Goal: Information Seeking & Learning: Learn about a topic

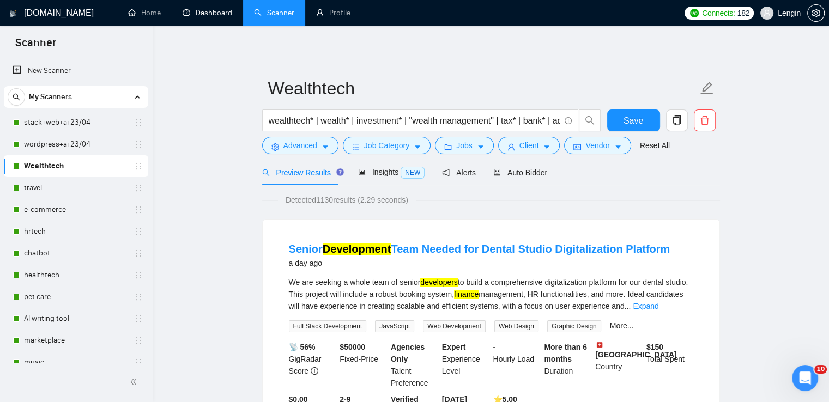
scroll to position [34, 0]
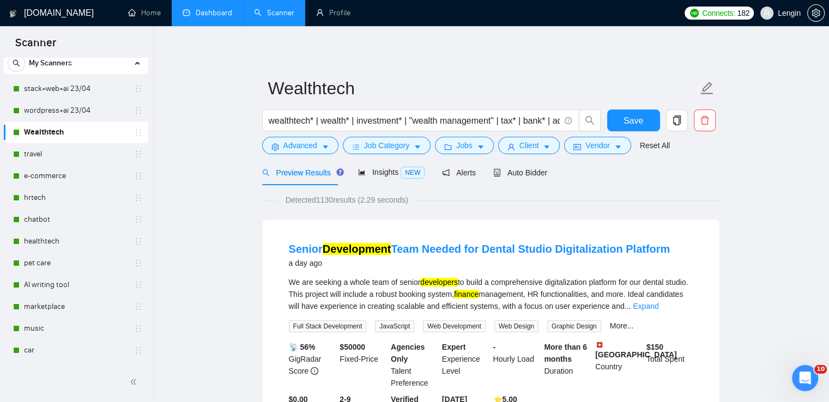
drag, startPoint x: 0, startPoint y: 0, endPoint x: 232, endPoint y: 17, distance: 233.0
click at [232, 17] on link "Dashboard" at bounding box center [208, 12] width 50 height 9
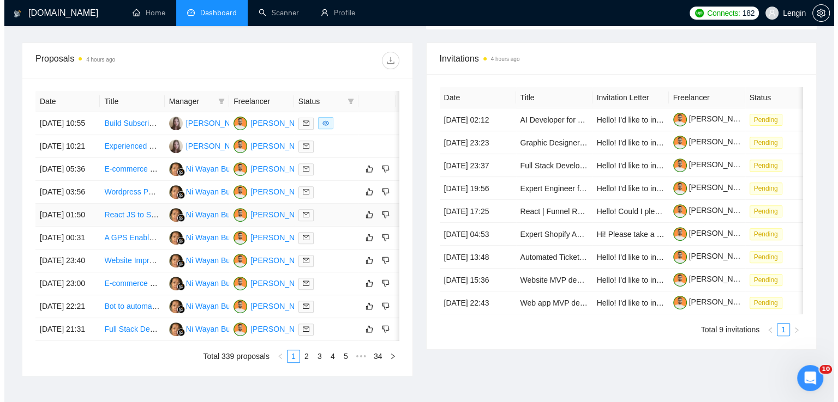
scroll to position [390, 0]
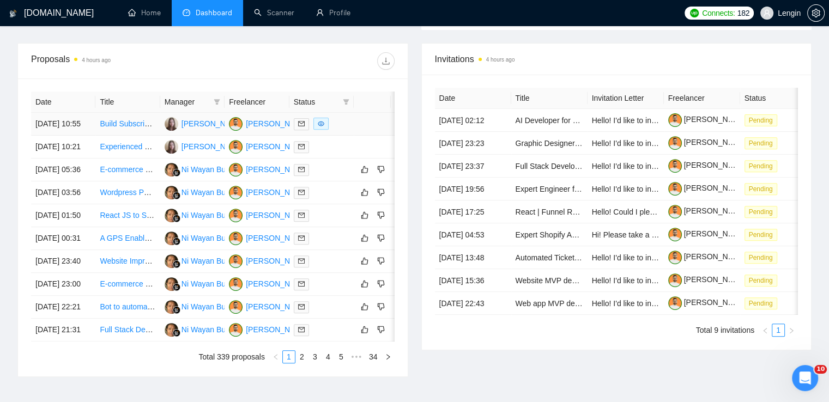
click at [115, 136] on td "Build Subscription Based AI Girlfriend Website" at bounding box center [127, 124] width 64 height 23
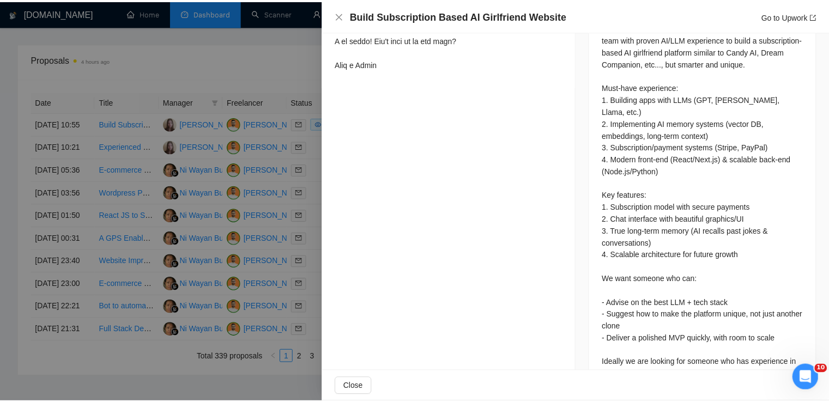
scroll to position [556, 0]
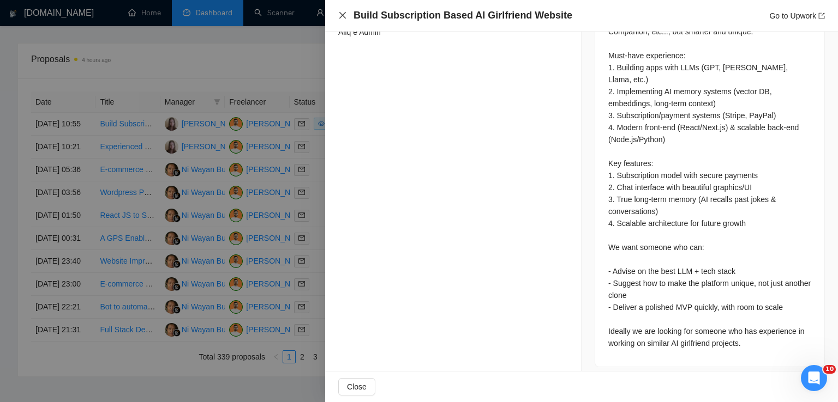
click at [340, 16] on icon "close" at bounding box center [342, 15] width 9 height 9
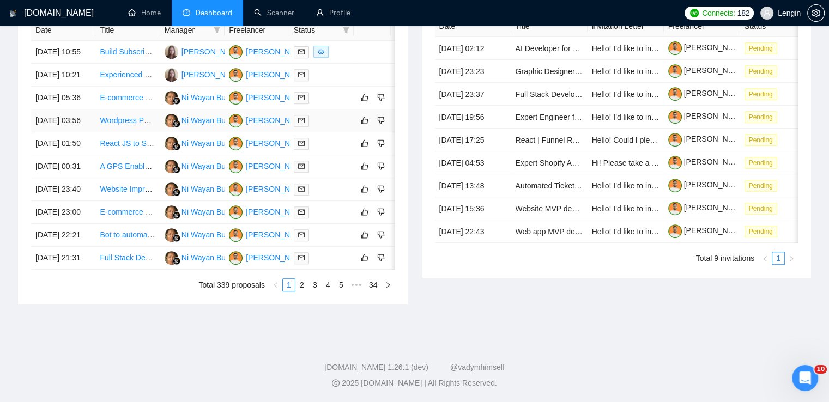
scroll to position [513, 0]
click at [305, 291] on link "2" at bounding box center [302, 285] width 12 height 12
click at [318, 291] on link "3" at bounding box center [315, 285] width 12 height 12
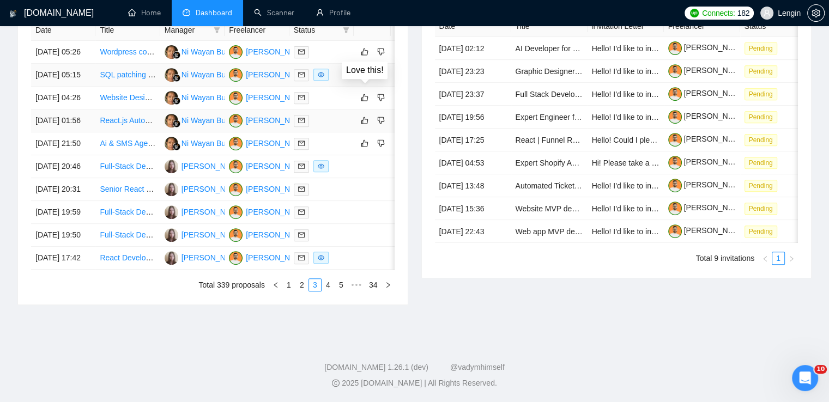
scroll to position [565, 0]
click at [341, 291] on link "5" at bounding box center [341, 285] width 12 height 12
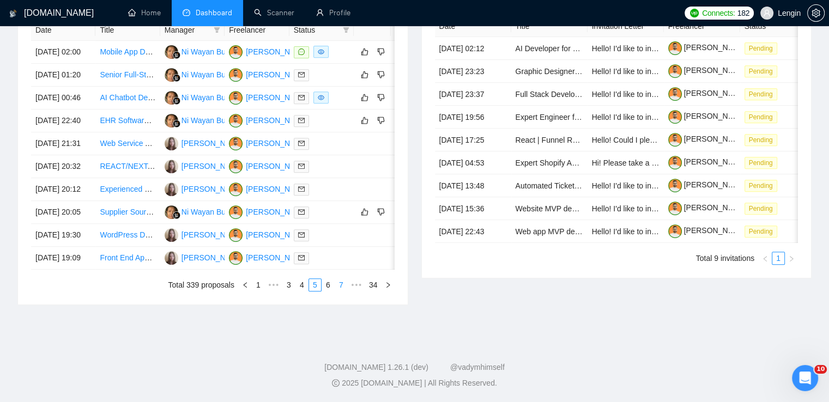
click at [341, 291] on link "7" at bounding box center [341, 285] width 12 height 12
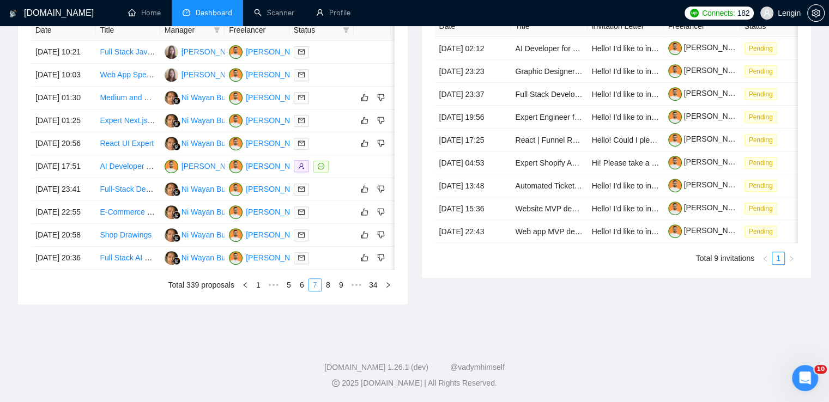
click at [341, 291] on link "9" at bounding box center [341, 285] width 12 height 12
click at [341, 291] on link "11" at bounding box center [339, 285] width 15 height 12
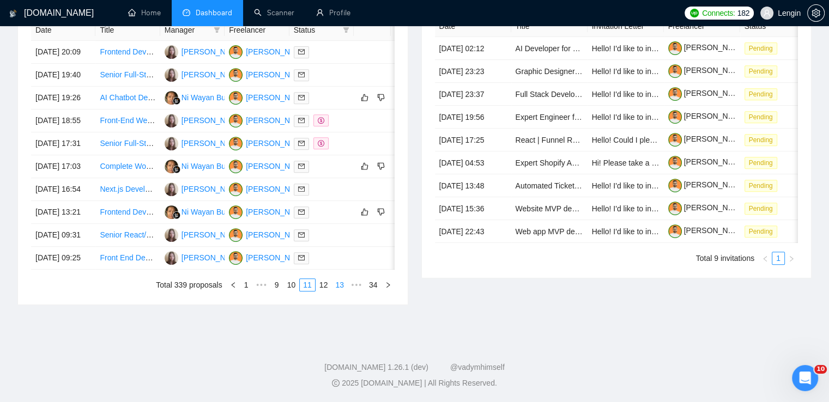
click at [341, 291] on link "13" at bounding box center [339, 285] width 15 height 12
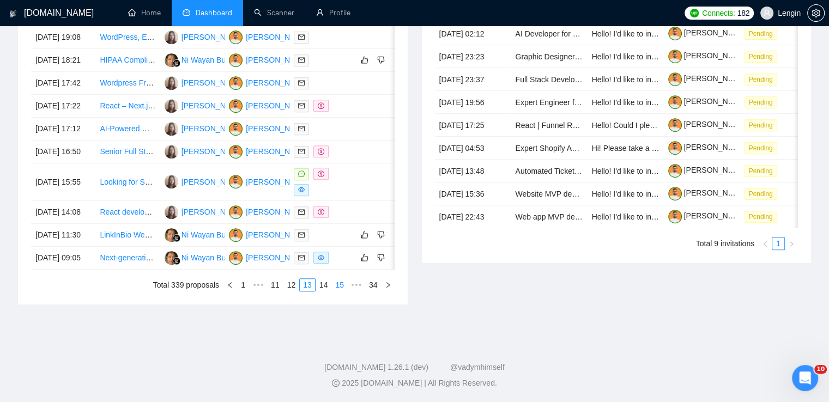
click at [341, 291] on link "15" at bounding box center [339, 285] width 15 height 12
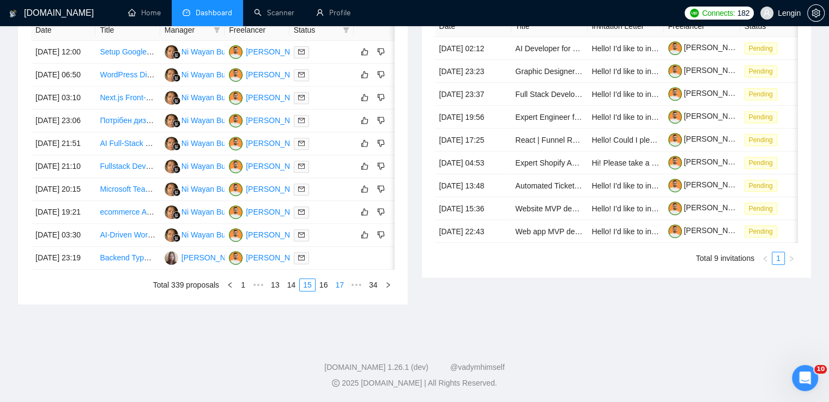
click at [341, 291] on link "17" at bounding box center [339, 285] width 15 height 12
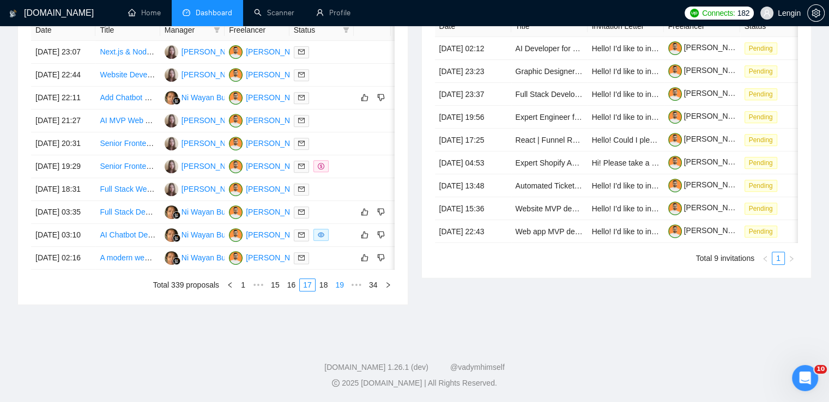
click at [341, 291] on link "19" at bounding box center [339, 285] width 15 height 12
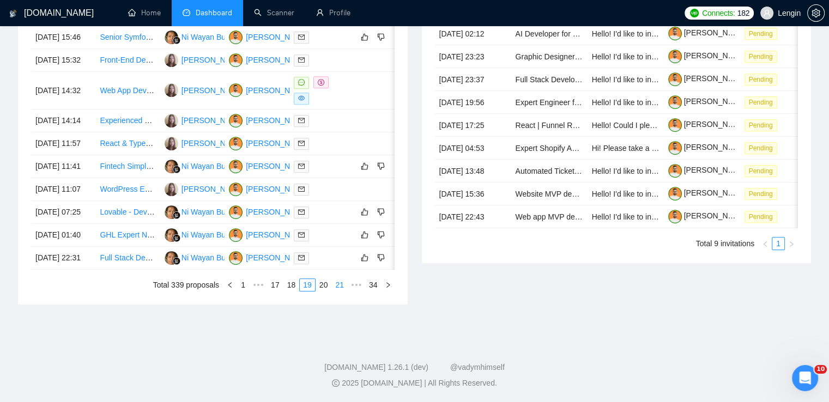
click at [341, 291] on link "21" at bounding box center [339, 285] width 15 height 12
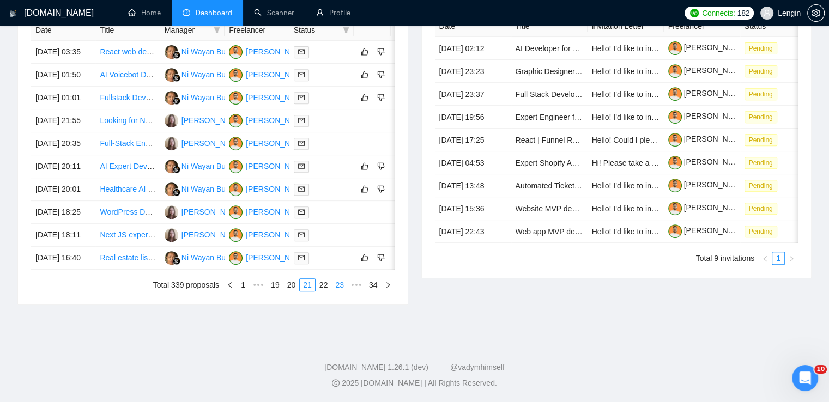
click at [341, 291] on link "23" at bounding box center [339, 285] width 15 height 12
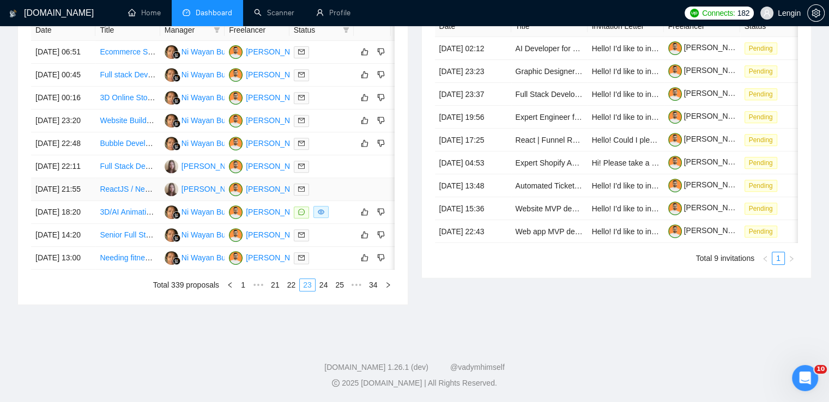
scroll to position [538, 0]
click at [294, 291] on link "22" at bounding box center [291, 285] width 15 height 12
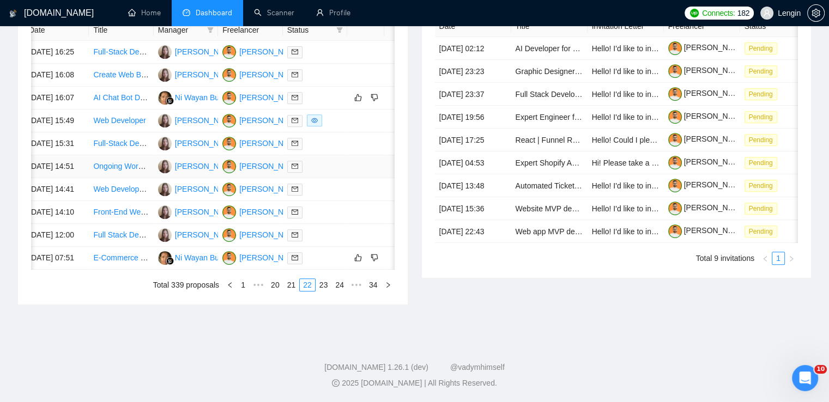
scroll to position [555, 0]
click at [296, 291] on link "21" at bounding box center [291, 285] width 15 height 12
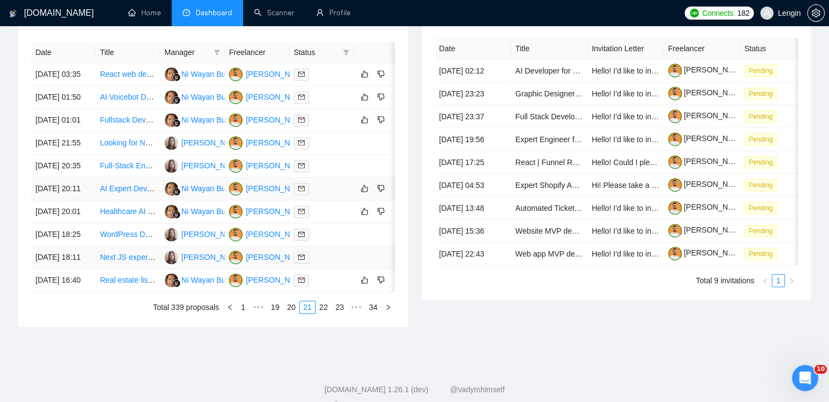
scroll to position [572, 0]
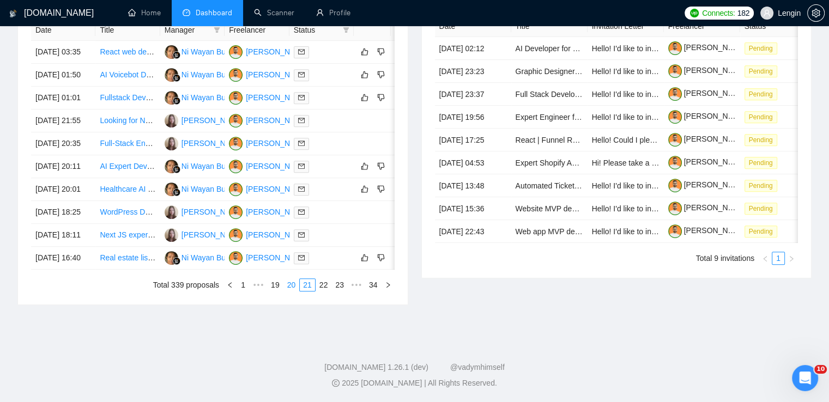
click at [290, 286] on link "20" at bounding box center [291, 285] width 15 height 12
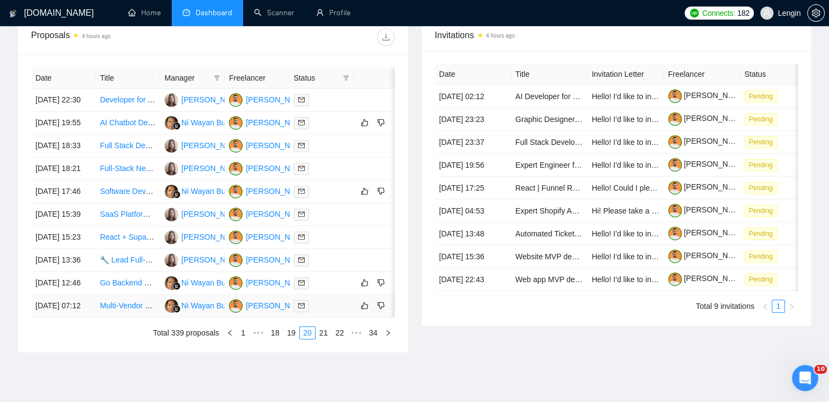
scroll to position [538, 0]
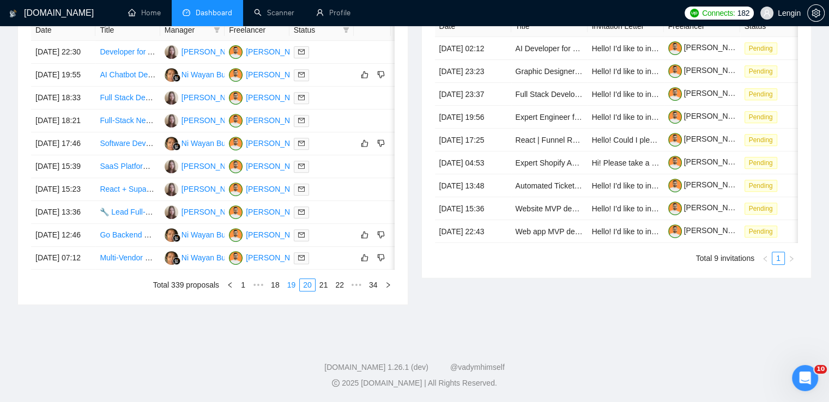
click at [292, 291] on link "19" at bounding box center [291, 285] width 15 height 12
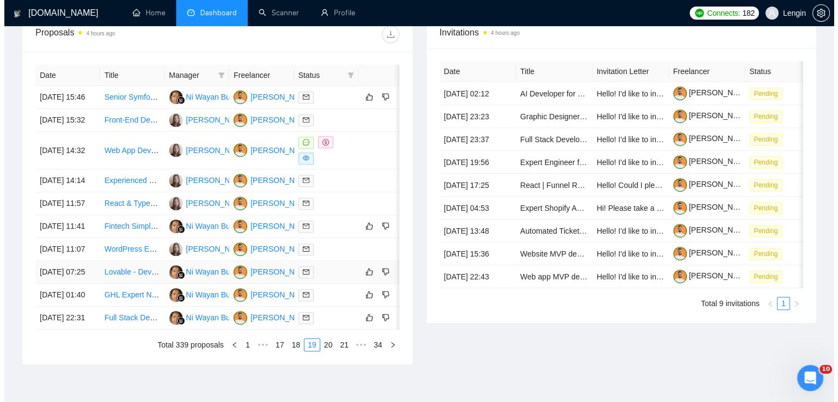
scroll to position [416, 0]
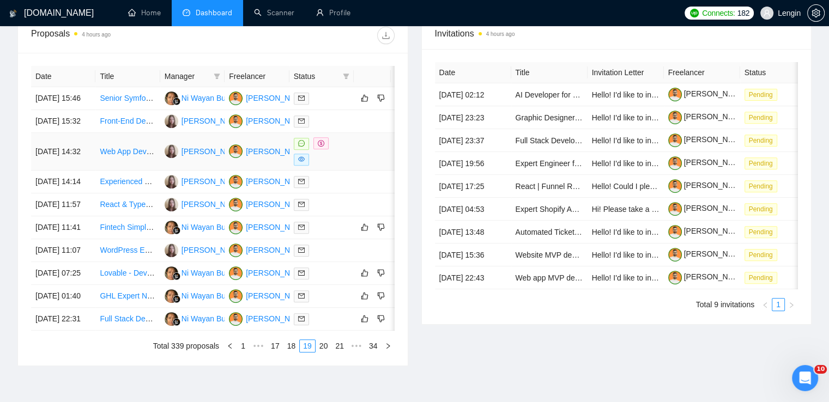
click at [152, 171] on td "Web App Development for European Weather Forecast Queries" at bounding box center [127, 152] width 64 height 38
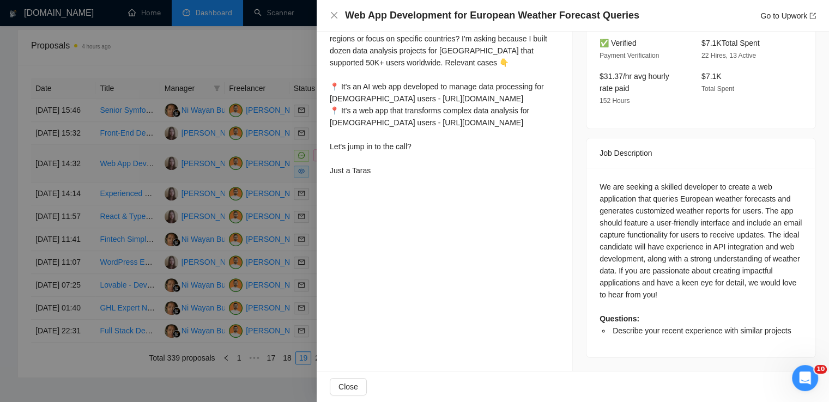
scroll to position [325, 0]
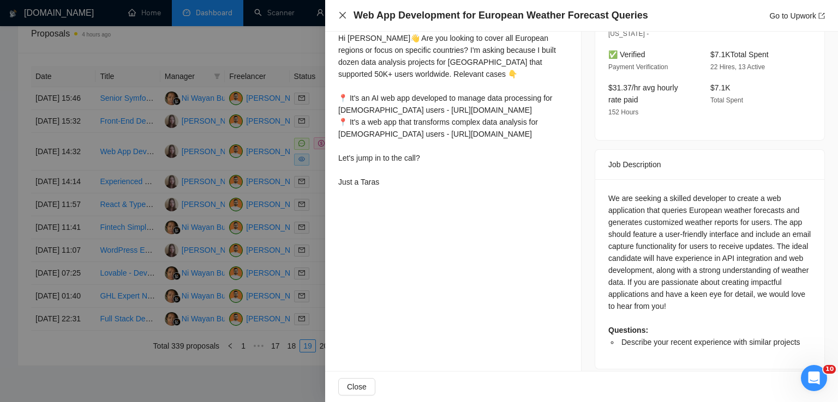
click at [344, 16] on icon "close" at bounding box center [342, 15] width 9 height 9
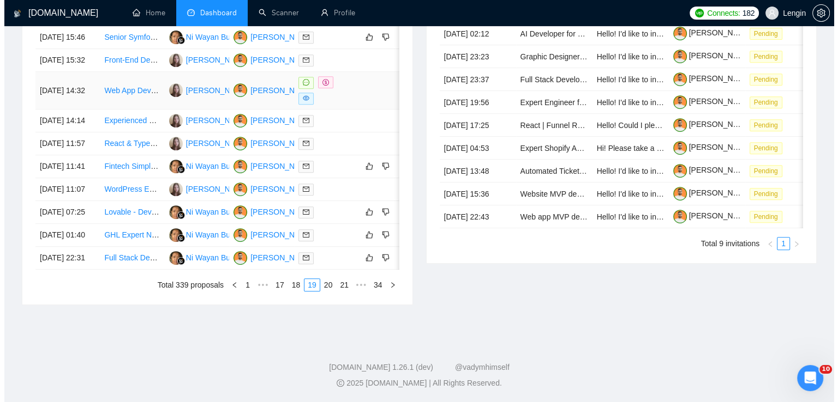
scroll to position [548, 0]
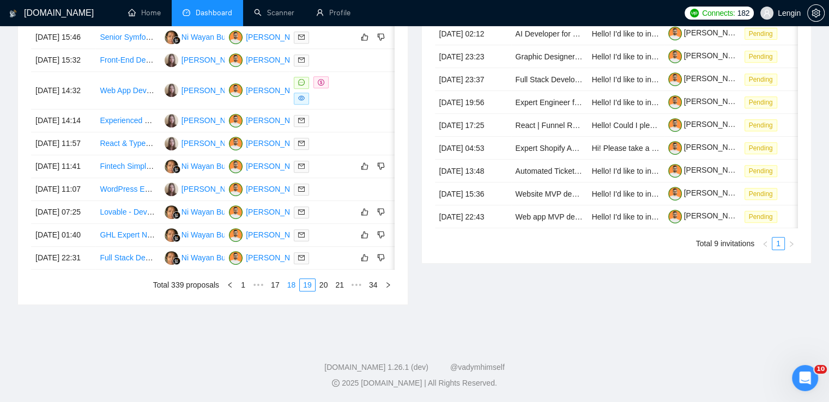
click at [297, 291] on link "18" at bounding box center [291, 285] width 15 height 12
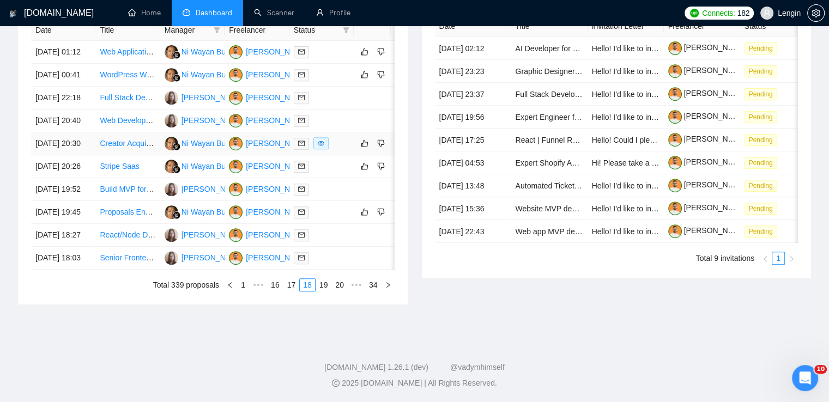
click at [133, 133] on td "Creator Acquisition Specialist with Automation/Tooling Experience (IG & TikTok)" at bounding box center [127, 144] width 64 height 23
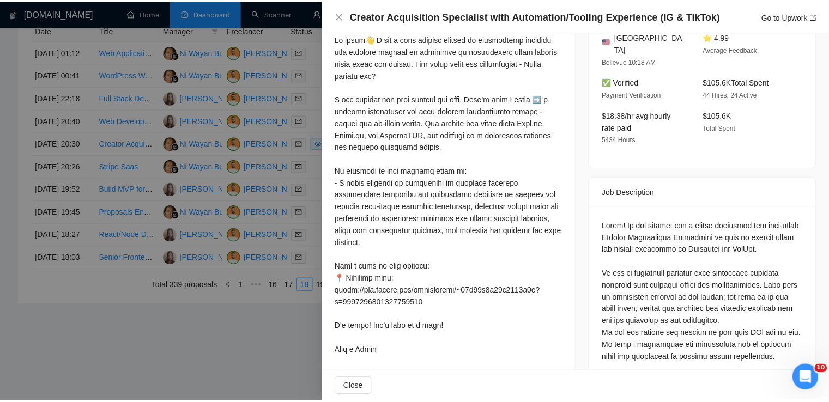
scroll to position [0, 0]
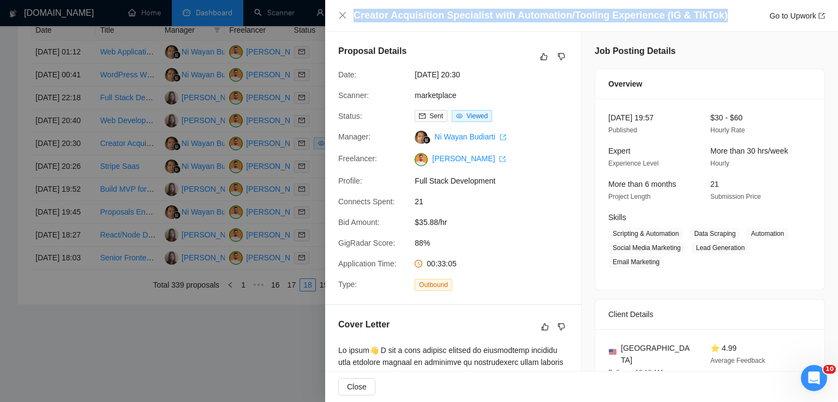
drag, startPoint x: 354, startPoint y: 16, endPoint x: 712, endPoint y: 18, distance: 357.2
click at [712, 18] on div "Creator Acquisition Specialist with Automation/Tooling Experience (IG & TikTok)…" at bounding box center [588, 16] width 471 height 14
copy h4 "Creator Acquisition Specialist with Automation/Tooling Experience (IG & TikTok)"
click at [340, 16] on icon "close" at bounding box center [342, 15] width 9 height 9
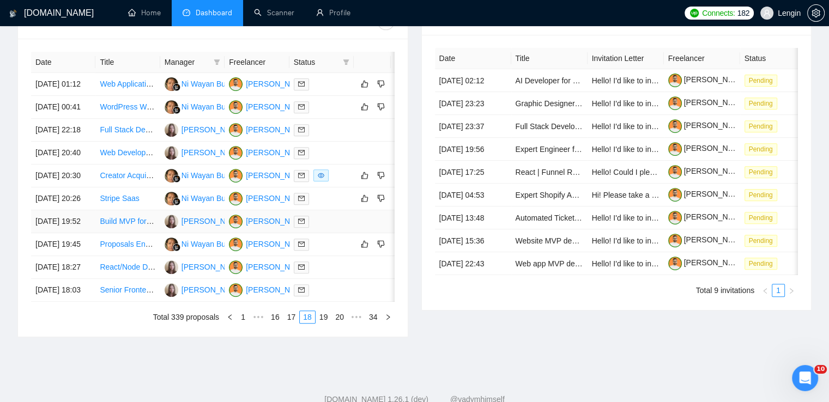
scroll to position [521, 0]
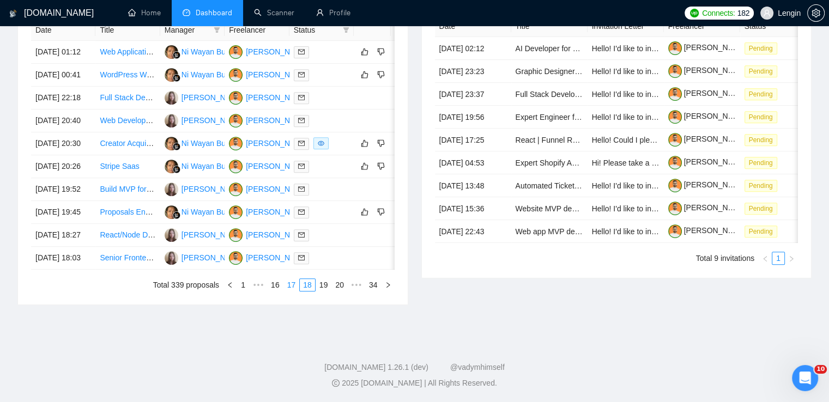
click at [293, 291] on link "17" at bounding box center [291, 285] width 15 height 12
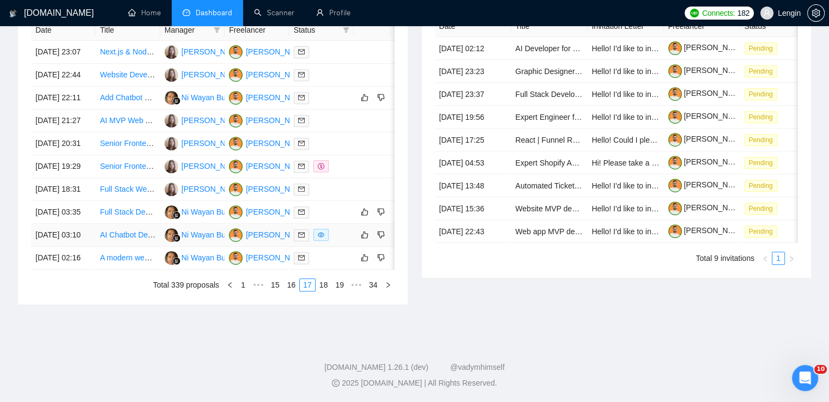
click at [121, 247] on td "AI Chatbot Developer for Real Estate (Fixed Price)" at bounding box center [127, 235] width 64 height 23
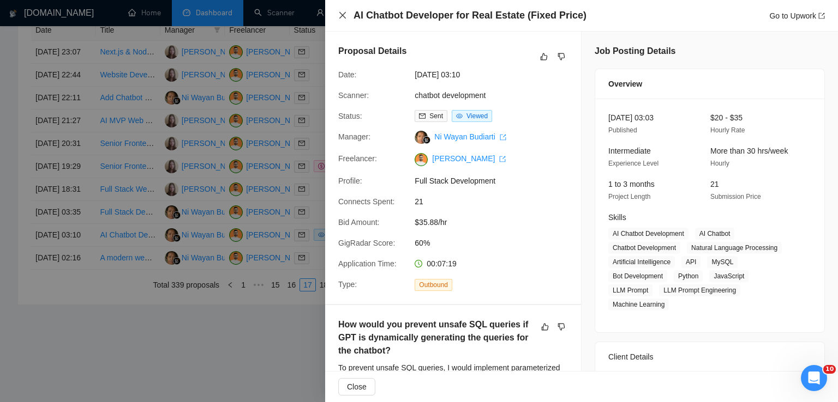
click at [341, 14] on icon "close" at bounding box center [342, 15] width 9 height 9
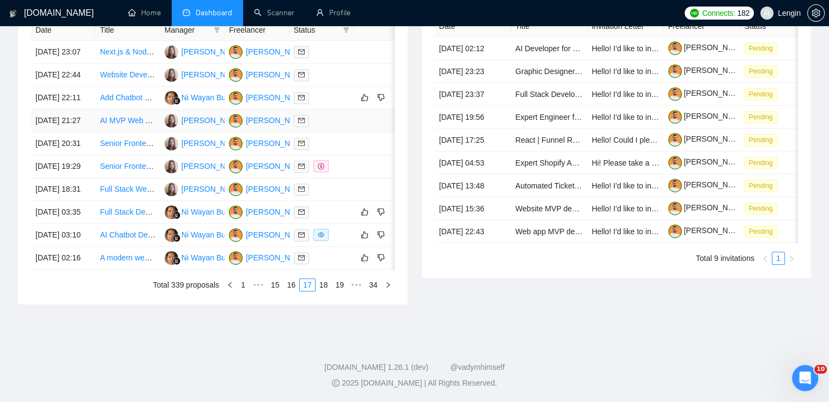
scroll to position [513, 0]
click at [294, 291] on link "16" at bounding box center [291, 285] width 15 height 12
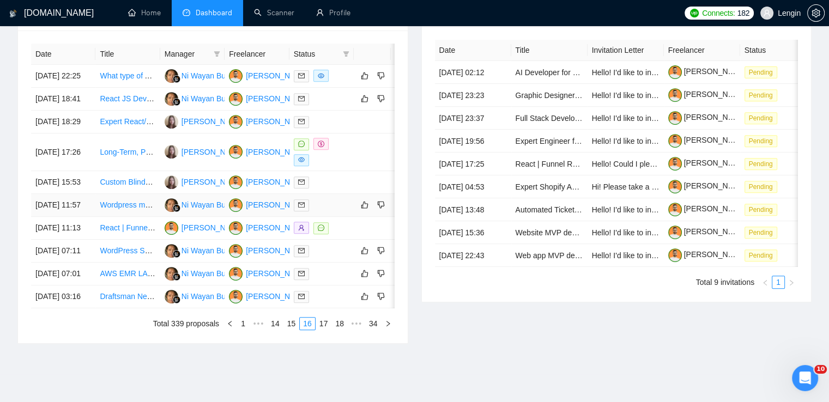
scroll to position [419, 0]
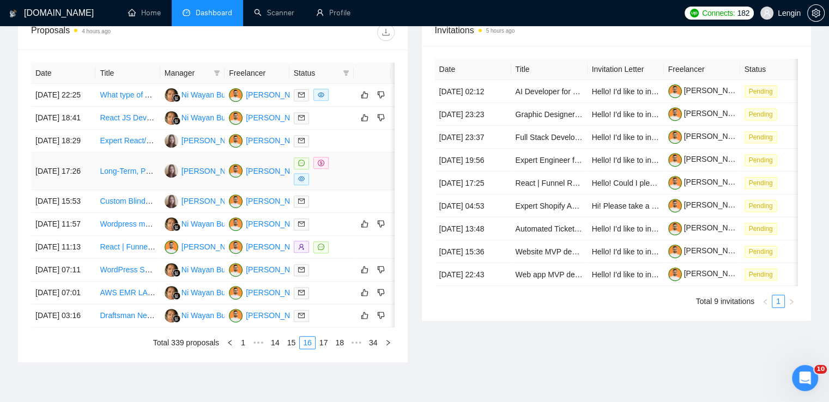
click at [133, 190] on td "Long-Term, Part-Time WordPress Developer for Maintenance & Development" at bounding box center [127, 172] width 64 height 38
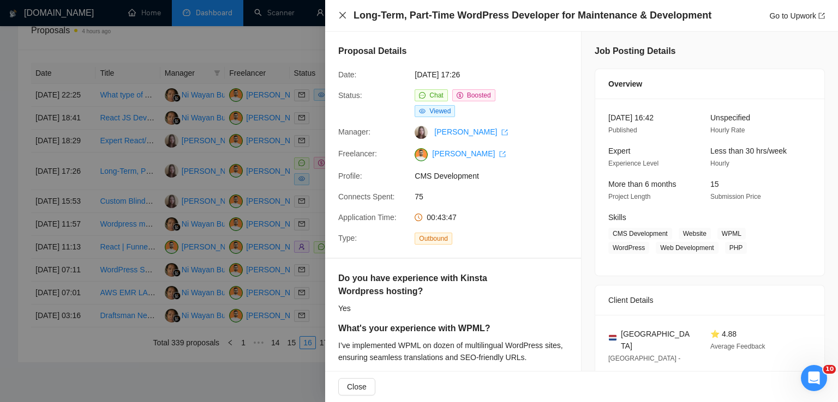
click at [342, 15] on icon "close" at bounding box center [342, 15] width 7 height 7
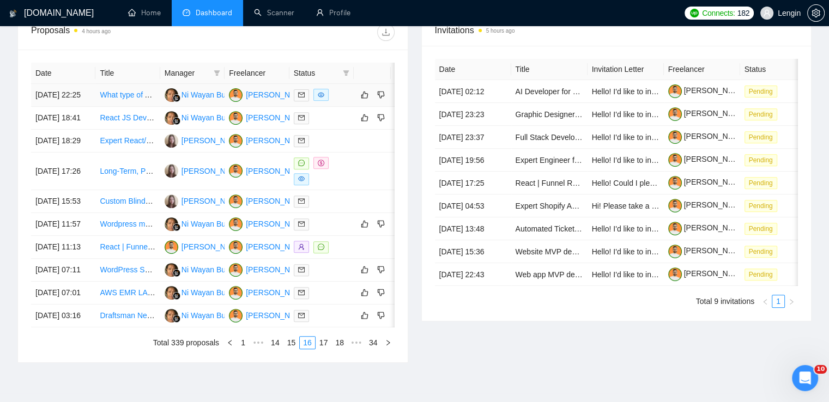
click at [136, 107] on td "What type of Ai/systems can you build for my SAS Agency that helps rental comps?" at bounding box center [127, 95] width 64 height 23
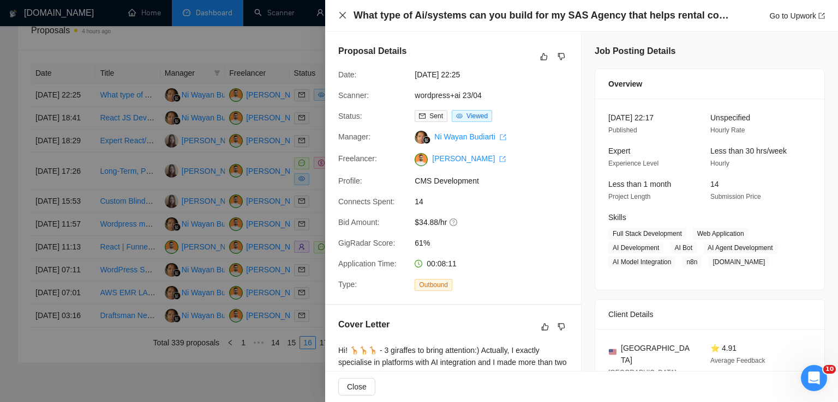
click at [342, 19] on icon "close" at bounding box center [342, 15] width 9 height 9
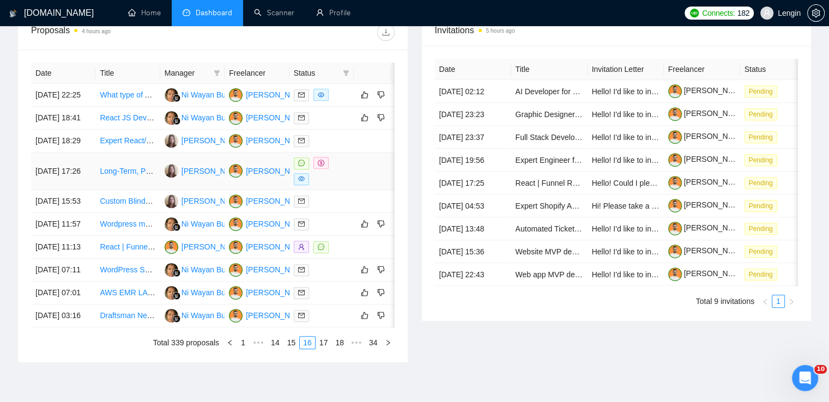
scroll to position [576, 0]
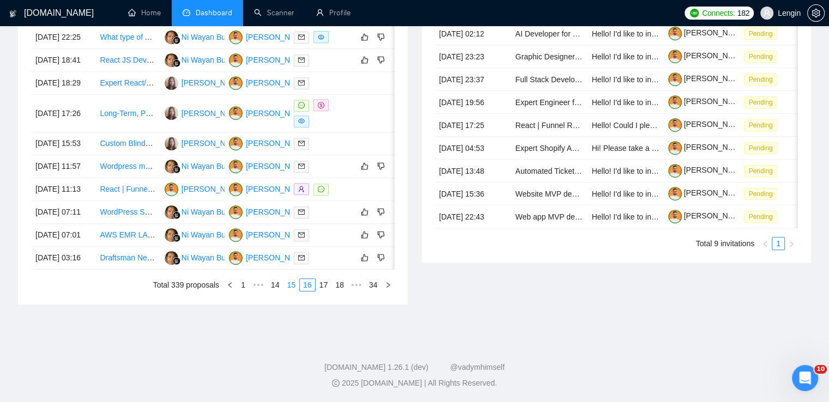
click at [290, 280] on link "15" at bounding box center [291, 285] width 15 height 12
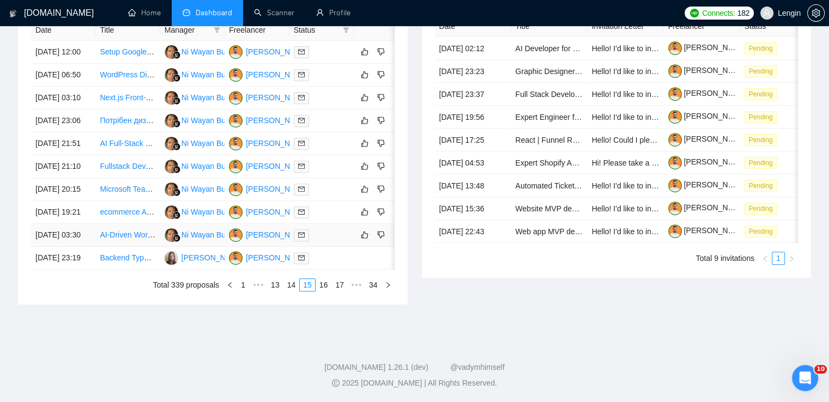
scroll to position [526, 0]
click at [294, 291] on link "14" at bounding box center [291, 285] width 15 height 12
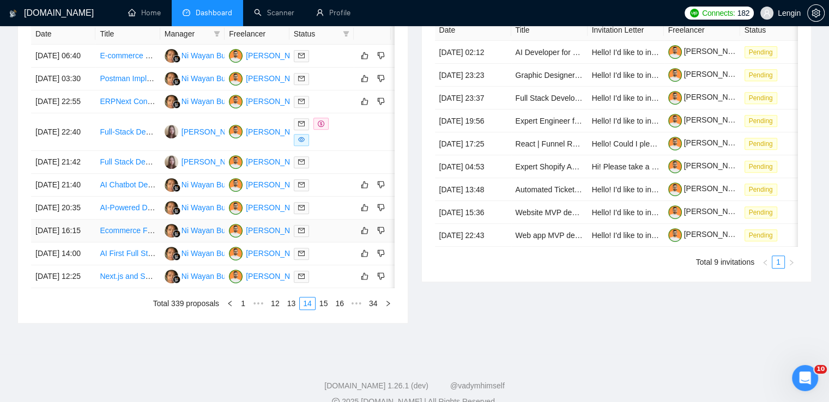
scroll to position [445, 0]
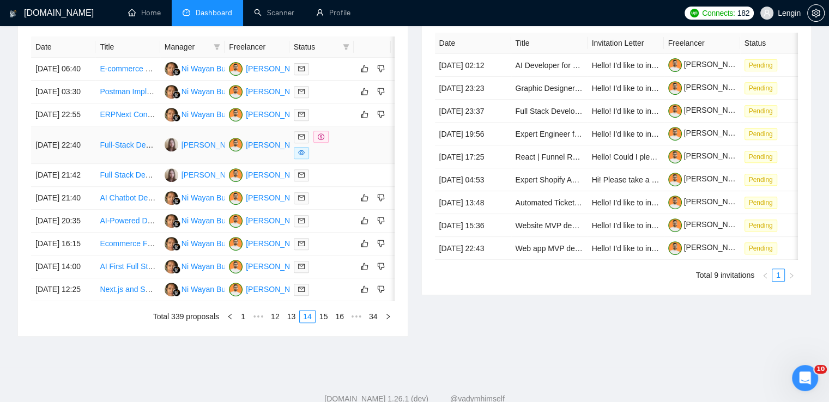
click at [135, 164] on td "Full-Stack Developers Needed (React + Node.js + AWS) to Build Automated Transcr…" at bounding box center [127, 146] width 64 height 38
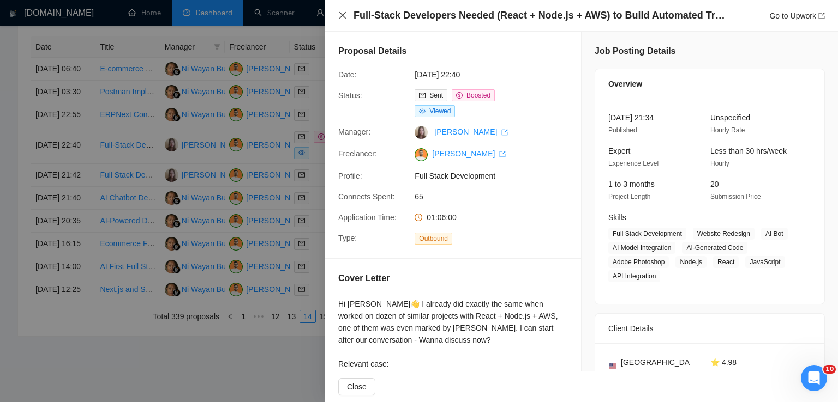
click at [342, 14] on icon "close" at bounding box center [342, 15] width 9 height 9
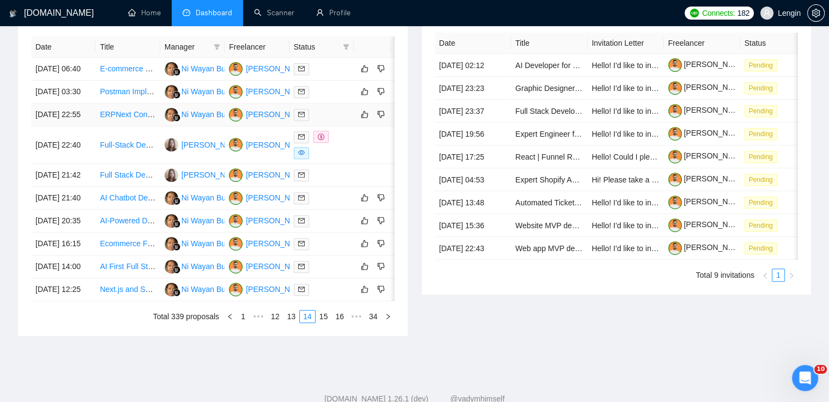
scroll to position [576, 0]
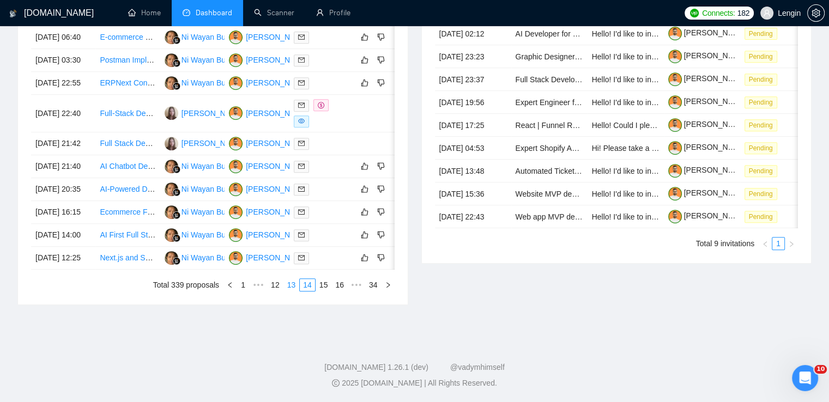
click at [292, 282] on link "13" at bounding box center [291, 285] width 15 height 12
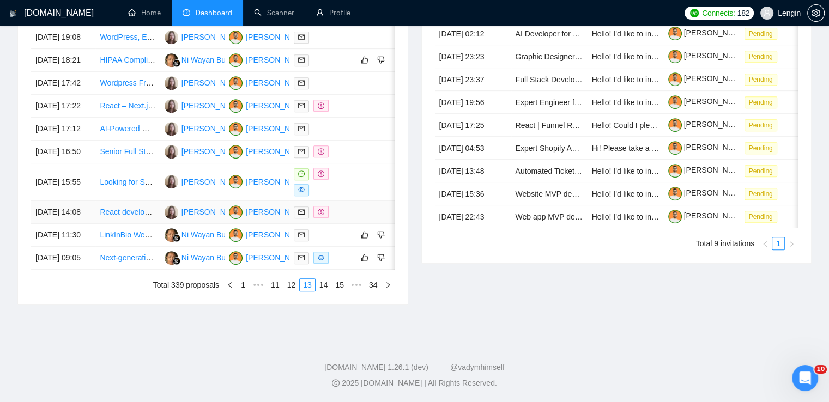
click at [140, 201] on td "React developer needed" at bounding box center [127, 212] width 64 height 23
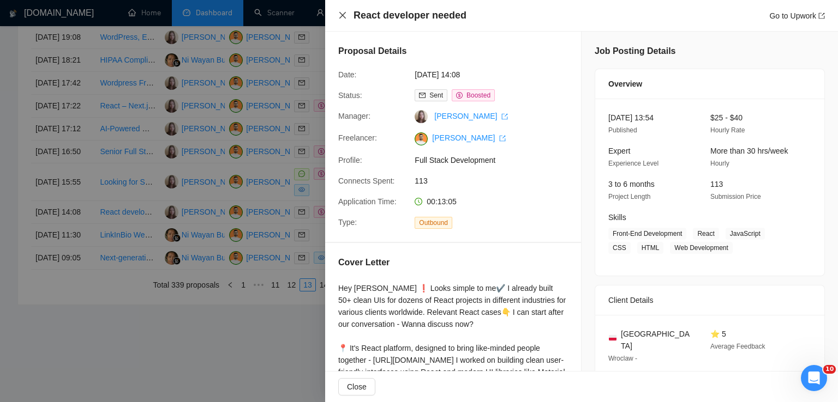
click at [339, 11] on icon "close" at bounding box center [342, 15] width 9 height 9
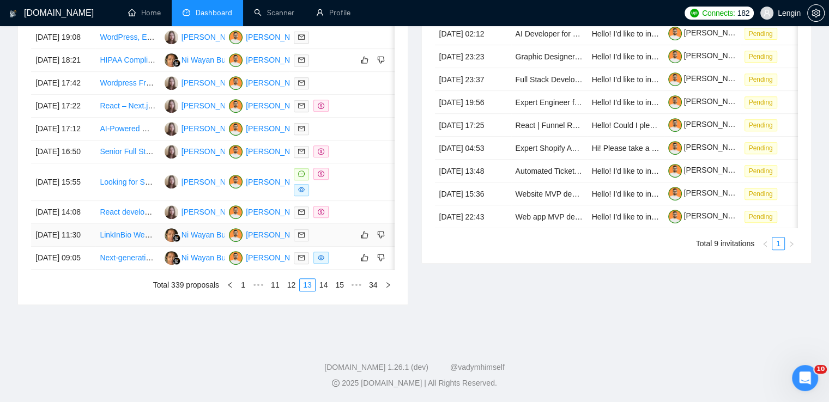
scroll to position [493, 0]
click at [122, 201] on td "Looking for Skilled Developer / Agency for Web Platform Support & Development" at bounding box center [127, 183] width 64 height 38
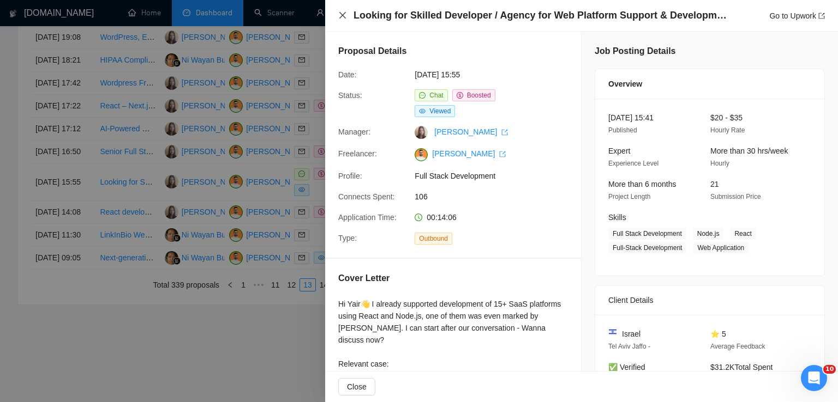
click at [341, 14] on icon "close" at bounding box center [342, 15] width 7 height 7
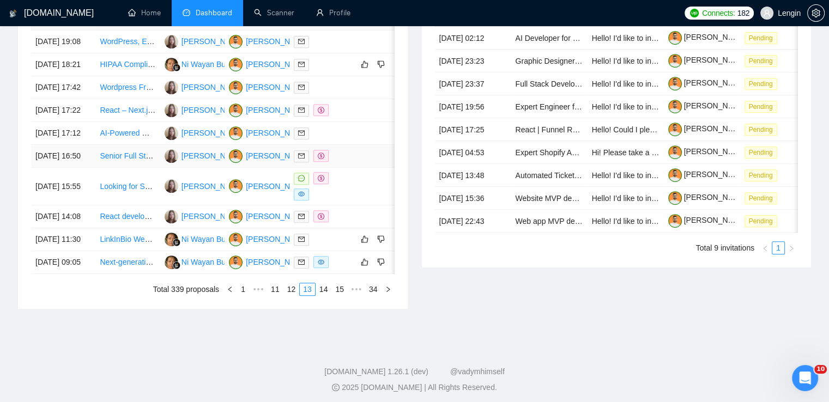
scroll to position [486, 0]
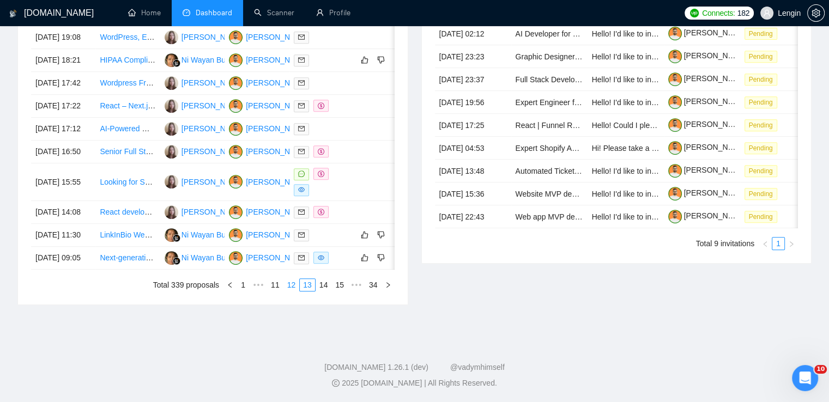
click at [298, 291] on link "12" at bounding box center [291, 285] width 15 height 12
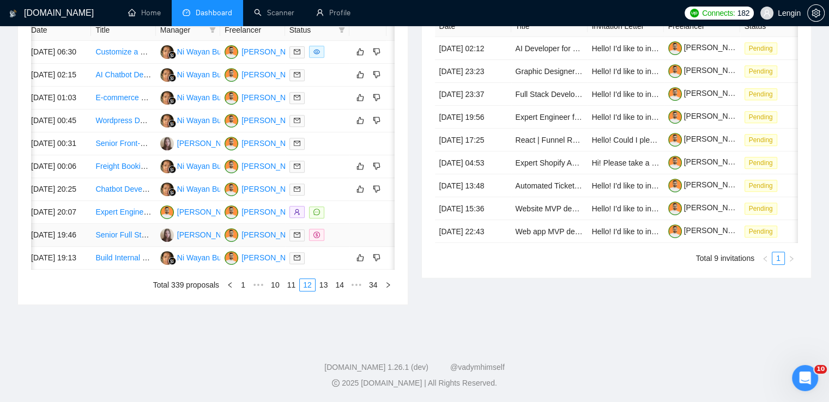
scroll to position [363, 0]
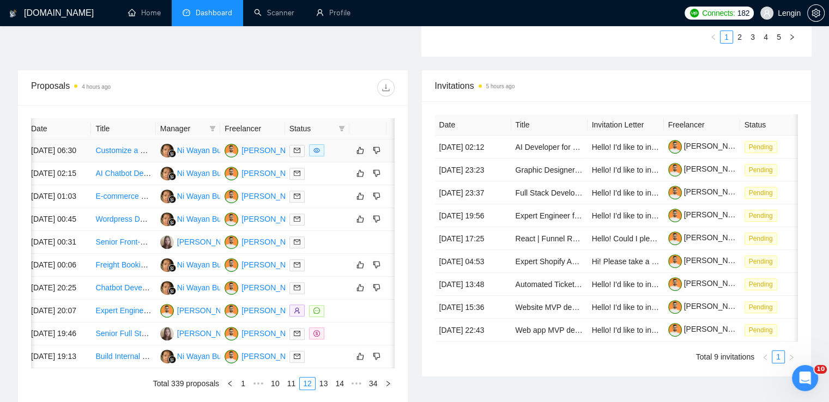
click at [137, 163] on td "Customize a Fiverr Style WordPress Theme" at bounding box center [123, 151] width 64 height 23
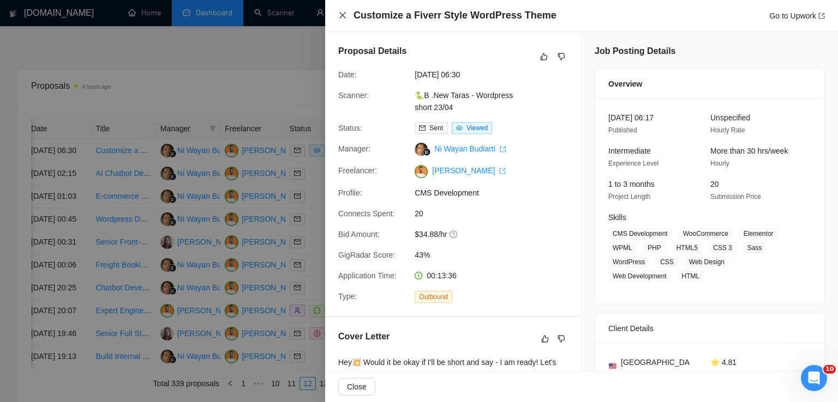
click at [344, 17] on icon "close" at bounding box center [342, 15] width 7 height 7
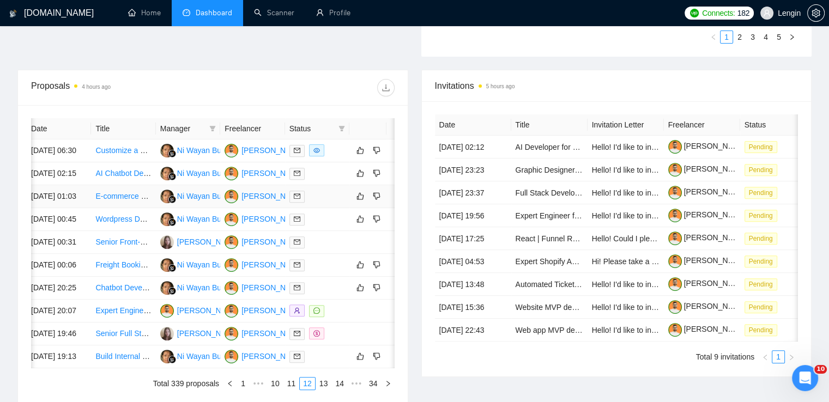
scroll to position [572, 0]
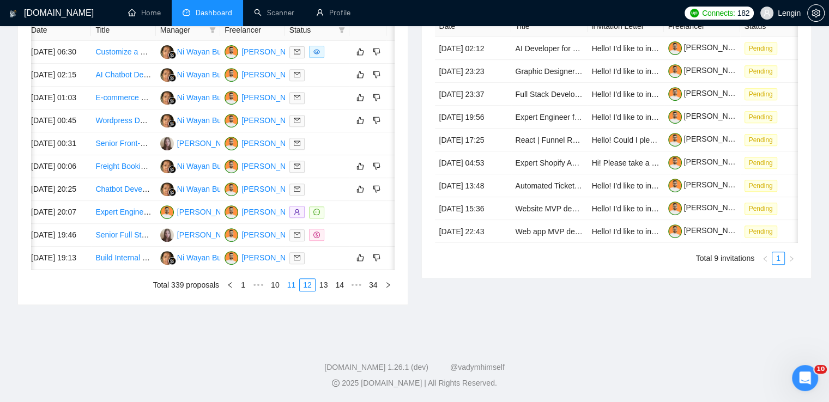
click at [294, 287] on link "11" at bounding box center [291, 285] width 15 height 12
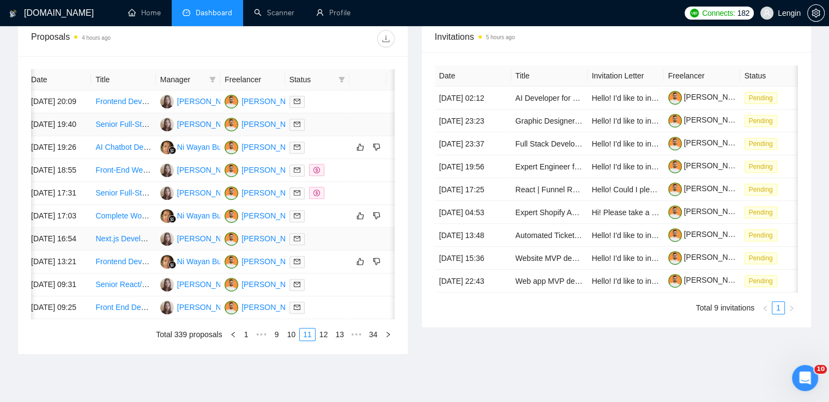
scroll to position [541, 0]
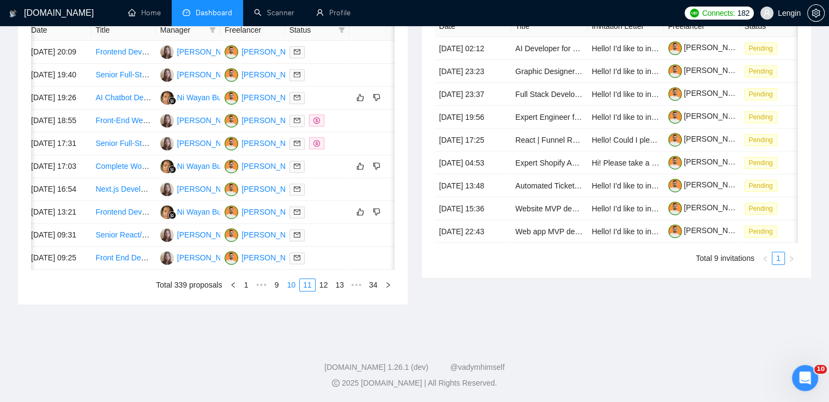
click at [296, 291] on link "10" at bounding box center [291, 285] width 15 height 12
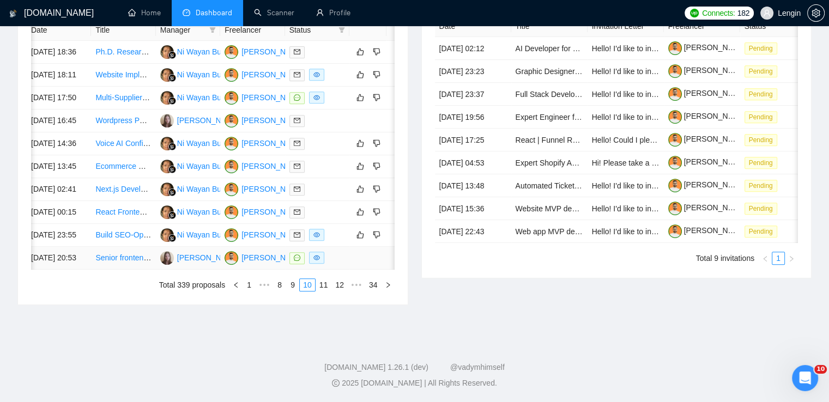
click at [110, 270] on td "Senior frontend developer (React-Nextjs) actively using AI tools" at bounding box center [123, 258] width 64 height 23
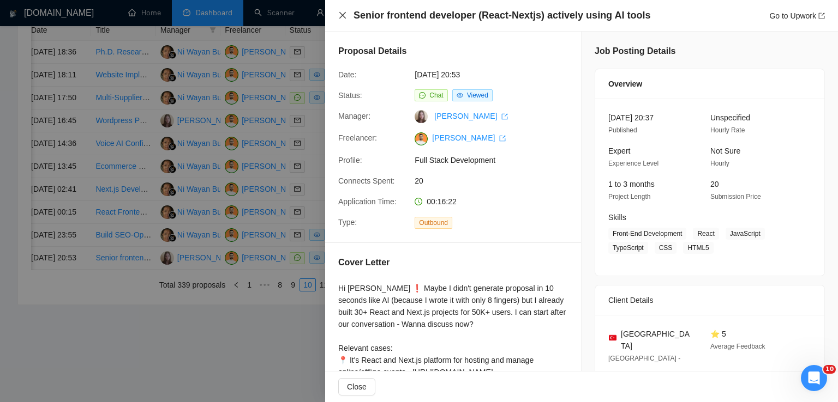
click at [342, 18] on icon "close" at bounding box center [342, 15] width 9 height 9
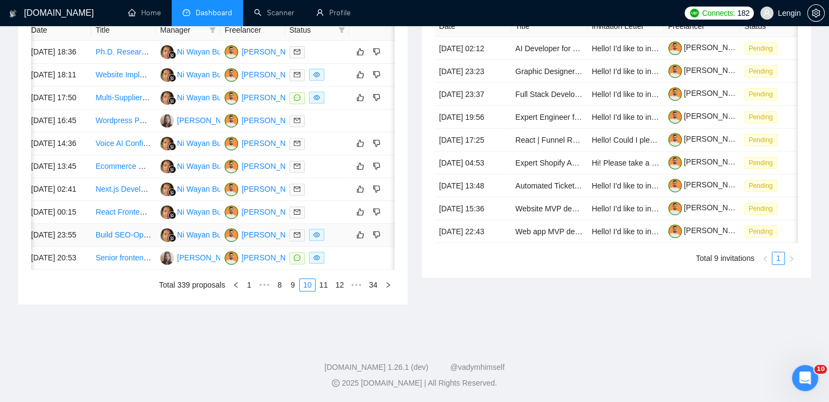
click at [128, 247] on td "Build SEO-Optimized Consulting Website in WordPress (Block Theme, AI-Agent Work…" at bounding box center [123, 235] width 64 height 23
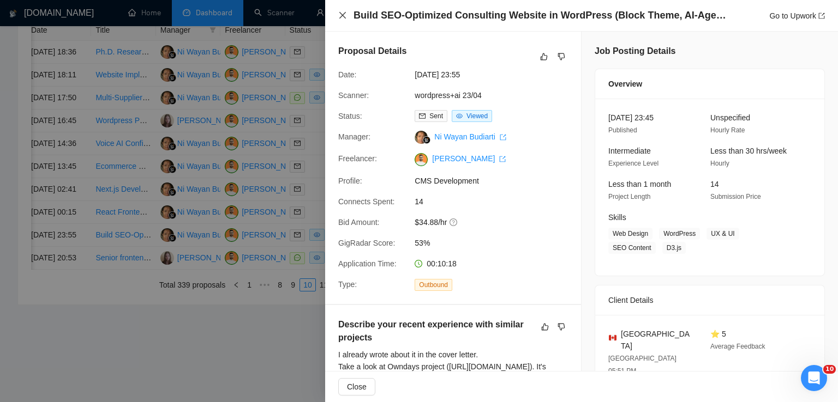
click at [345, 18] on icon "close" at bounding box center [342, 15] width 7 height 7
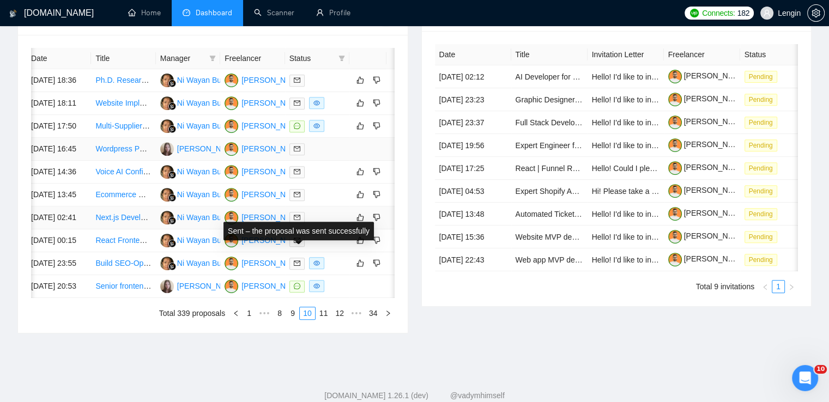
scroll to position [433, 0]
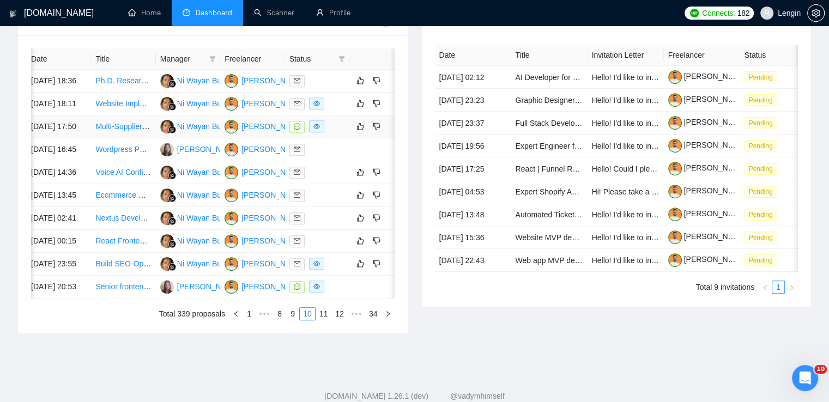
click at [141, 139] on td "Multi-Supplier Travel Booking Engine – API Integration (HotelBeds, RateHawk, TB…" at bounding box center [123, 127] width 64 height 23
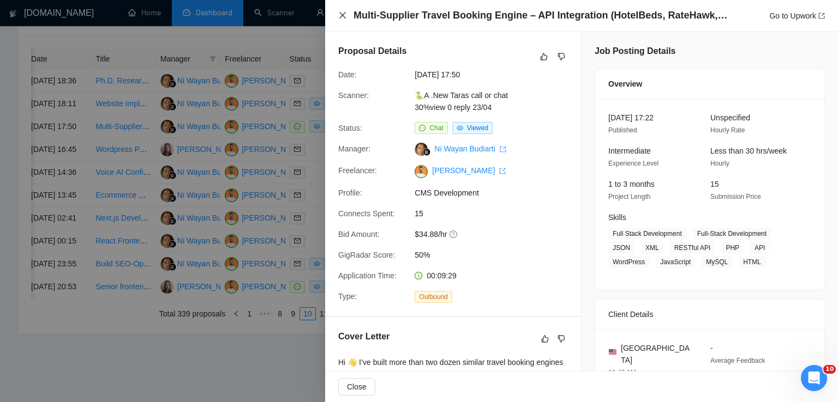
click at [342, 14] on icon "close" at bounding box center [342, 15] width 9 height 9
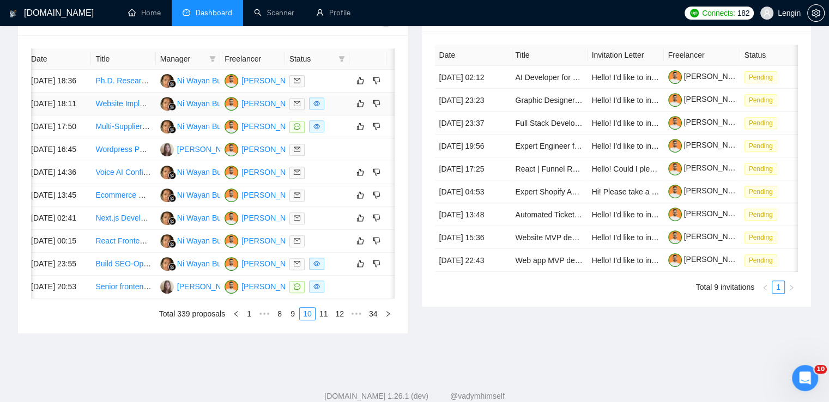
click at [147, 116] on td "Website Implementation Specialist for Salla/Zid (Saudi E-Commerce Platform)" at bounding box center [123, 104] width 64 height 23
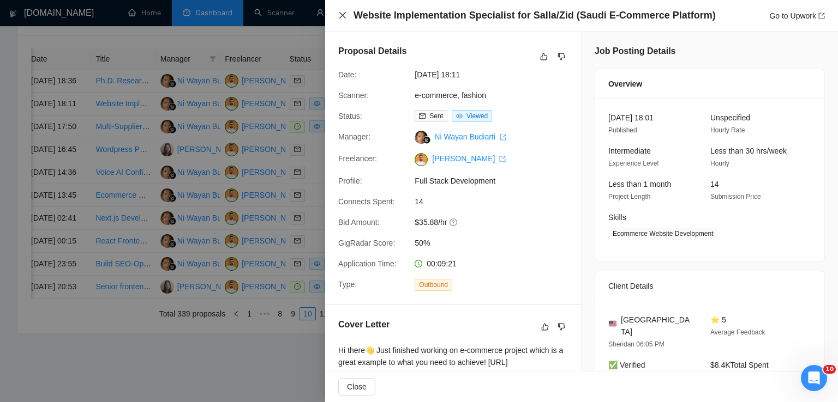
click at [340, 14] on icon "close" at bounding box center [342, 15] width 7 height 7
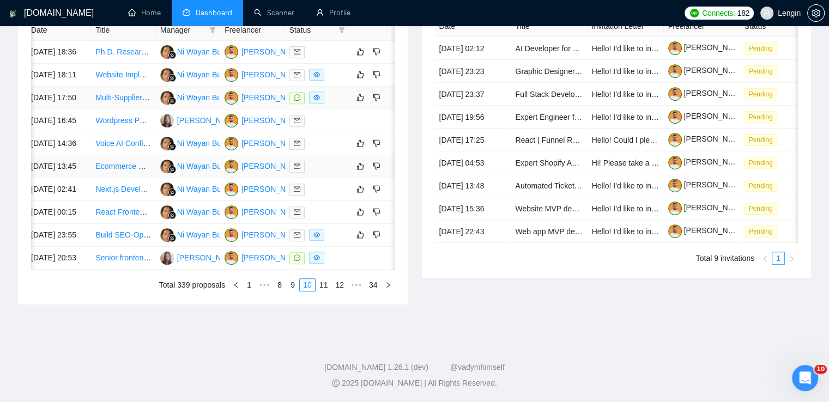
scroll to position [508, 0]
click at [292, 291] on link "9" at bounding box center [293, 285] width 12 height 12
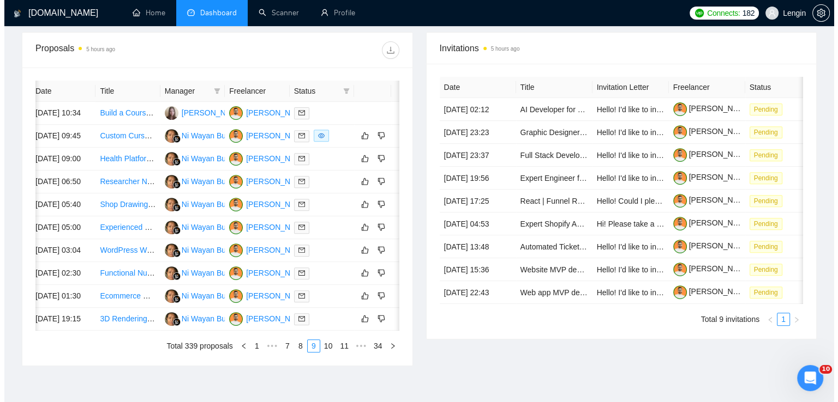
scroll to position [397, 0]
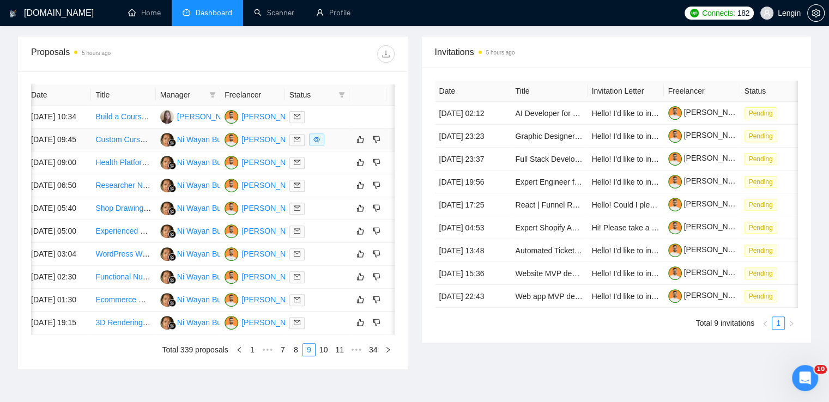
click at [147, 152] on td "Custom Cursor Effect Needed for Fashion Website" at bounding box center [123, 140] width 64 height 23
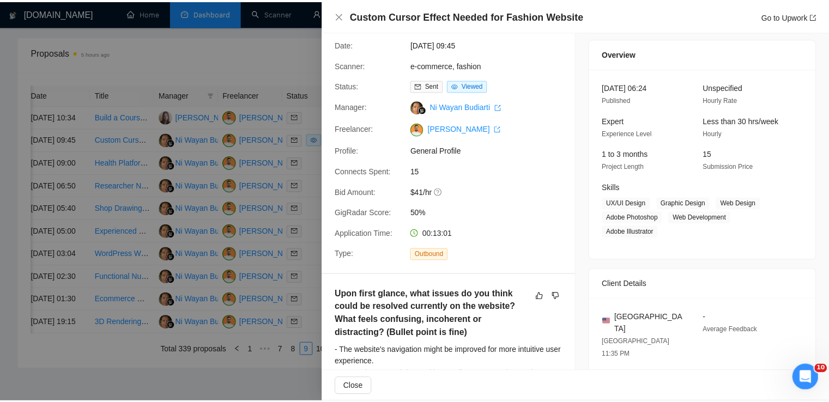
scroll to position [0, 0]
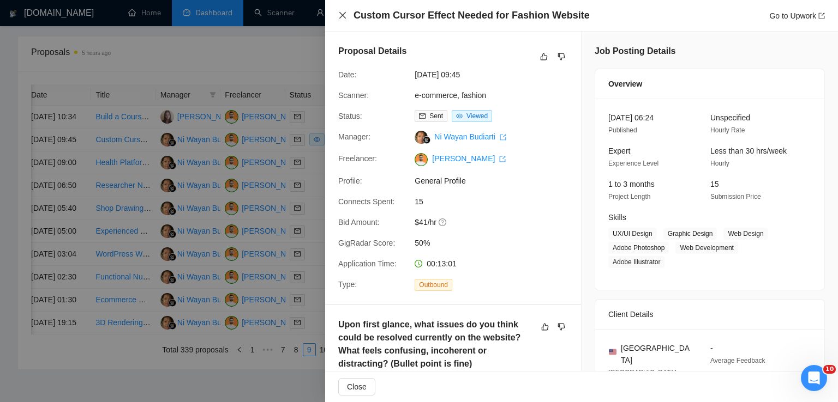
click at [345, 13] on icon "close" at bounding box center [342, 15] width 7 height 7
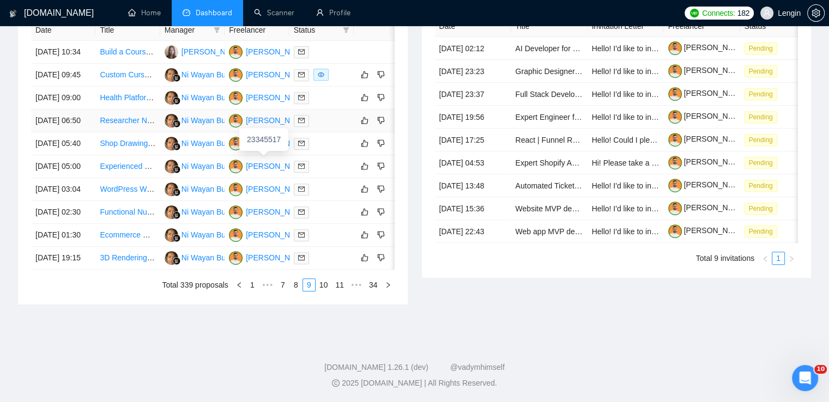
scroll to position [554, 0]
click at [299, 291] on link "8" at bounding box center [296, 285] width 12 height 12
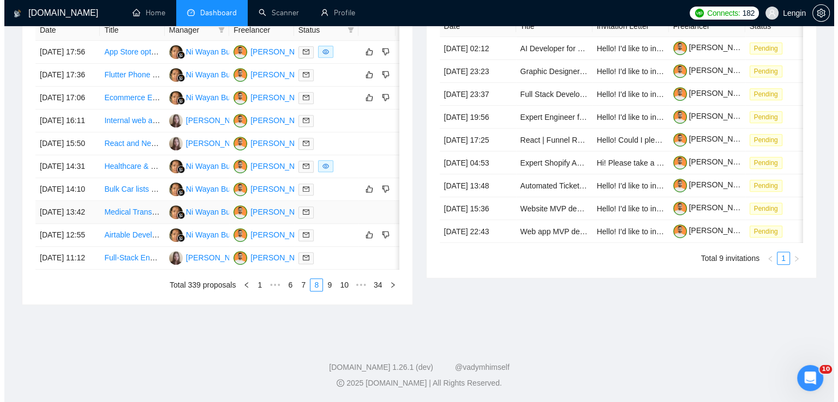
scroll to position [512, 0]
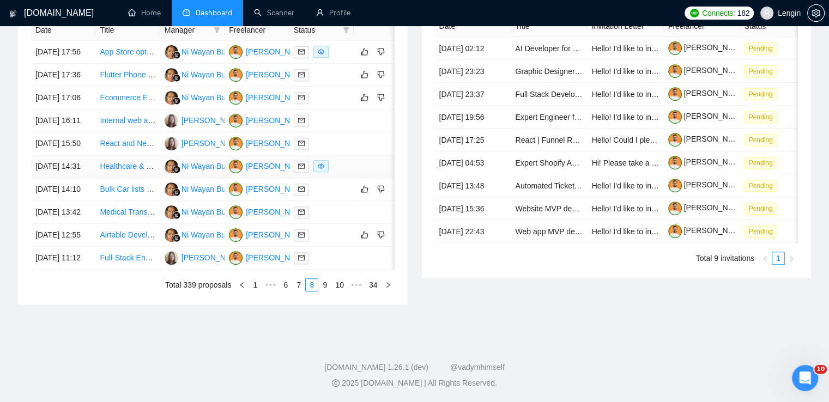
click at [147, 178] on td "Healthcare & Edtech Expert" at bounding box center [127, 166] width 64 height 23
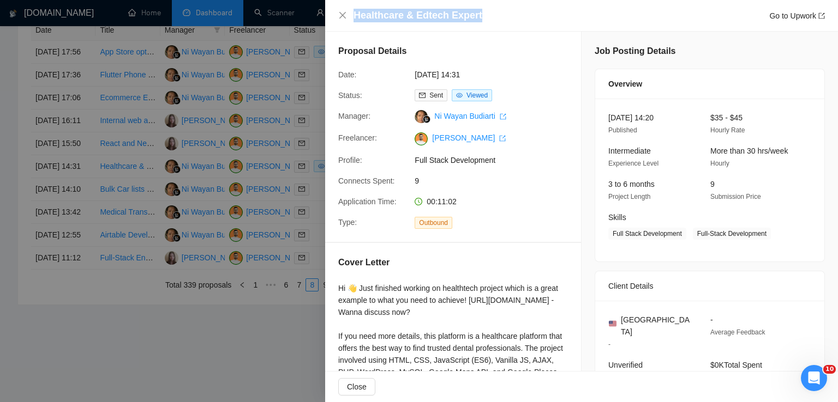
drag, startPoint x: 485, startPoint y: 19, endPoint x: 354, endPoint y: 13, distance: 131.6
click at [354, 13] on div "Healthcare & Edtech Expert Go to Upwork" at bounding box center [588, 16] width 471 height 14
copy h4 "Healthcare & Edtech Expert"
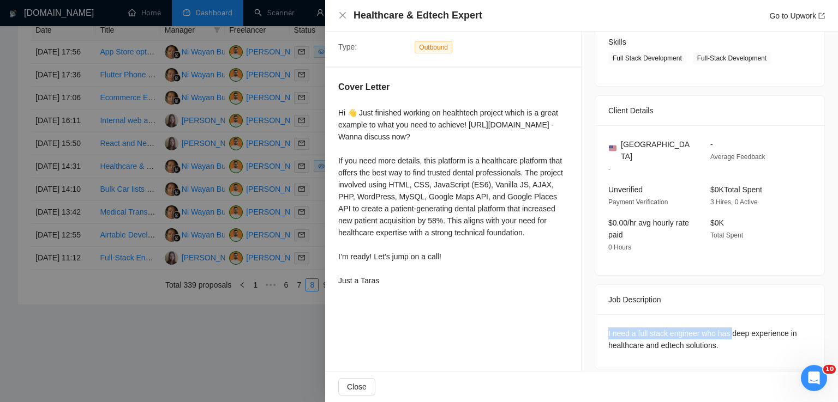
drag, startPoint x: 725, startPoint y: 328, endPoint x: 584, endPoint y: 317, distance: 142.2
click at [584, 317] on div "Job Posting Details Overview [DATE] 14:20 Published $35 - $45 Hourly Rate Inter…" at bounding box center [709, 119] width 256 height 527
drag, startPoint x: 727, startPoint y: 340, endPoint x: 594, endPoint y: 315, distance: 135.4
click at [595, 315] on div "I need a full stack engineer who has deep experience in healthcare and edtech s…" at bounding box center [709, 342] width 229 height 55
copy div "I need a full stack engineer who has deep experience in healthcare and edtech s…"
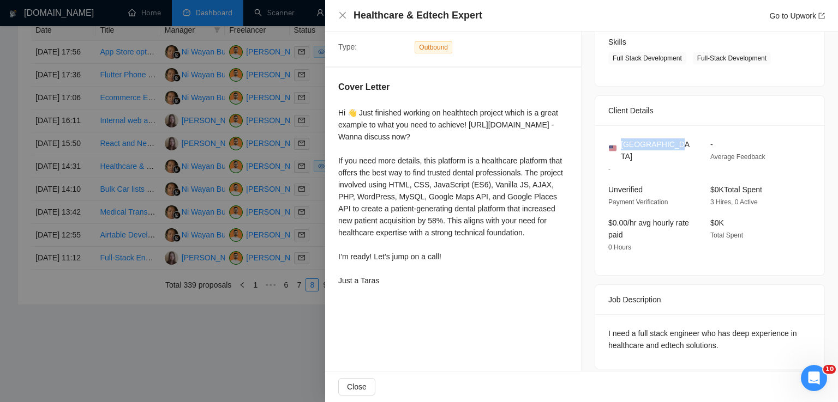
drag, startPoint x: 679, startPoint y: 147, endPoint x: 617, endPoint y: 146, distance: 62.7
click at [617, 146] on div "[GEOGRAPHIC_DATA]" at bounding box center [650, 151] width 85 height 24
copy span "[GEOGRAPHIC_DATA]"
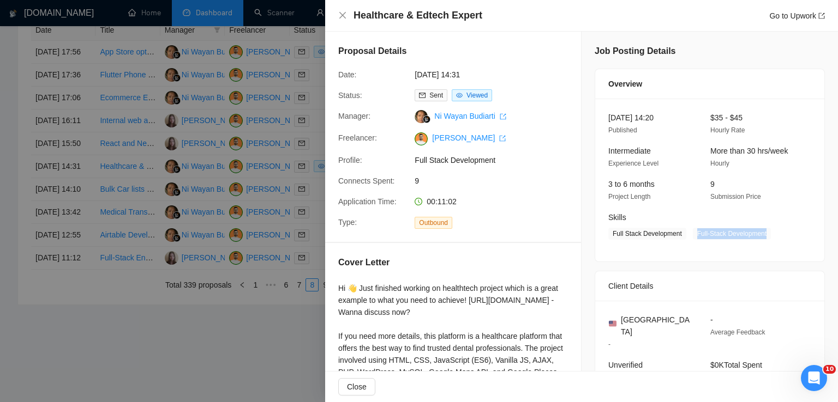
drag, startPoint x: 763, startPoint y: 236, endPoint x: 686, endPoint y: 233, distance: 77.5
click at [686, 233] on span "Full Stack Development Full-Stack Development" at bounding box center [701, 234] width 187 height 12
copy span "Full-Stack Development"
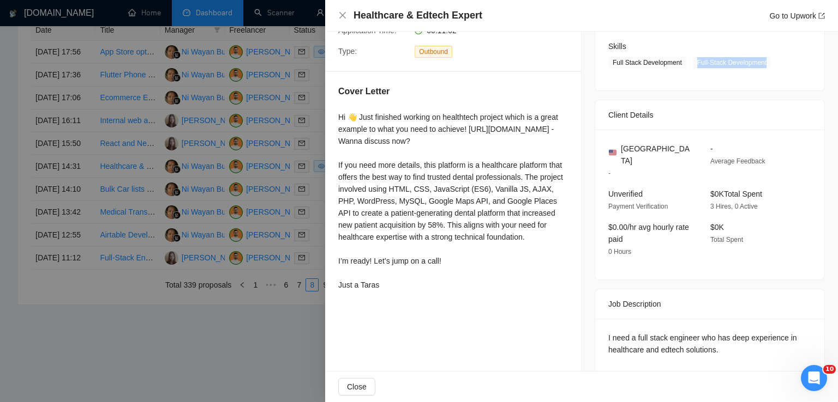
drag, startPoint x: 335, startPoint y: 112, endPoint x: 425, endPoint y: 304, distance: 212.0
click at [425, 304] on div "Cover Letter Hi 👋 Just finished working on healthtech project which is a great …" at bounding box center [453, 190] width 256 height 237
copy div "Hi 👋 Just finished working on healthtech project which is a great example to wh…"
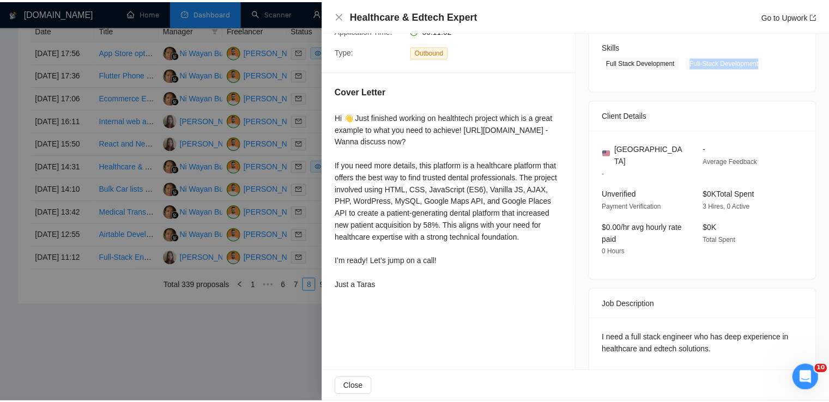
scroll to position [0, 0]
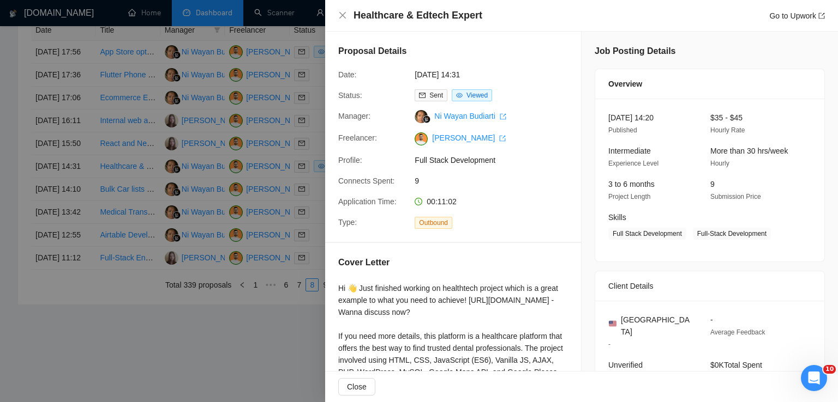
click at [337, 16] on div "Healthcare & Edtech Expert Go to Upwork" at bounding box center [581, 16] width 513 height 32
click at [345, 16] on icon "close" at bounding box center [342, 15] width 9 height 9
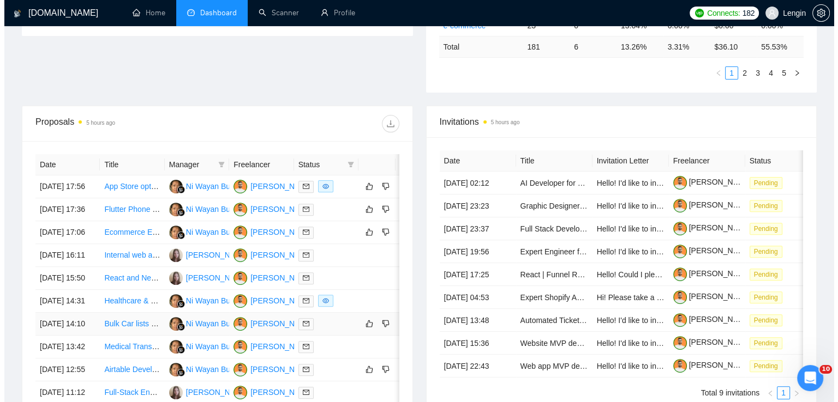
scroll to position [323, 0]
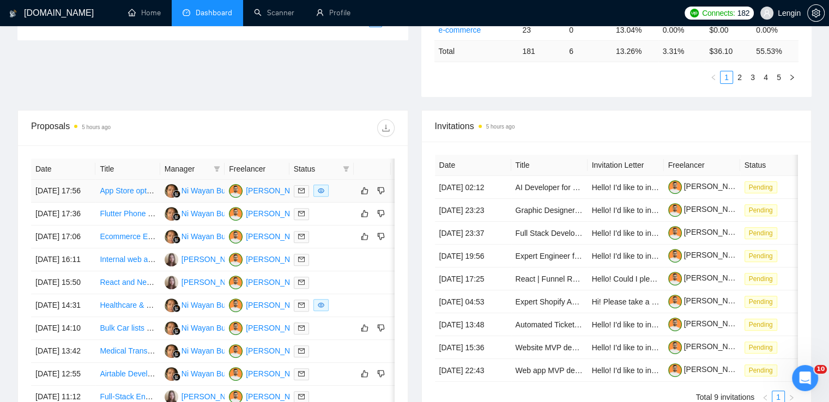
click at [148, 203] on td "App Store optimisation" at bounding box center [127, 191] width 64 height 23
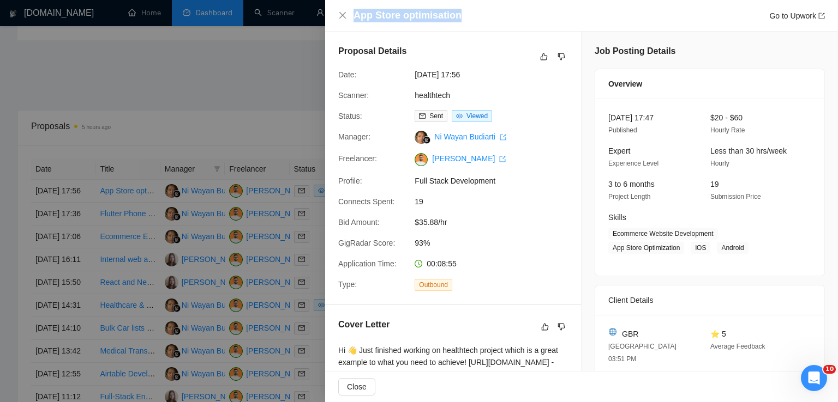
drag, startPoint x: 456, startPoint y: 16, endPoint x: 351, endPoint y: 17, distance: 105.3
click at [351, 17] on div "App Store optimisation Go to Upwork" at bounding box center [581, 16] width 486 height 14
copy h4 "App Store optimisation"
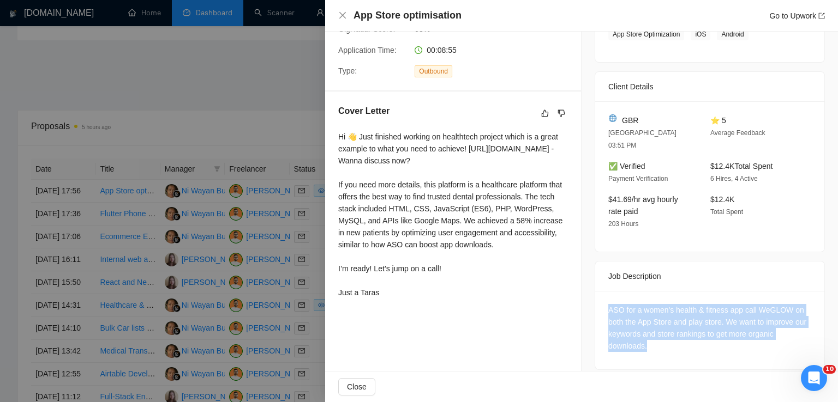
drag, startPoint x: 649, startPoint y: 336, endPoint x: 598, endPoint y: 290, distance: 69.1
click at [598, 291] on div "ASO for a women's health & fitness app call WeGLOW on both the App Store and pl…" at bounding box center [709, 330] width 229 height 79
copy div "ASO for a women's health & fitness app call WeGLOW on both the App Store and pl…"
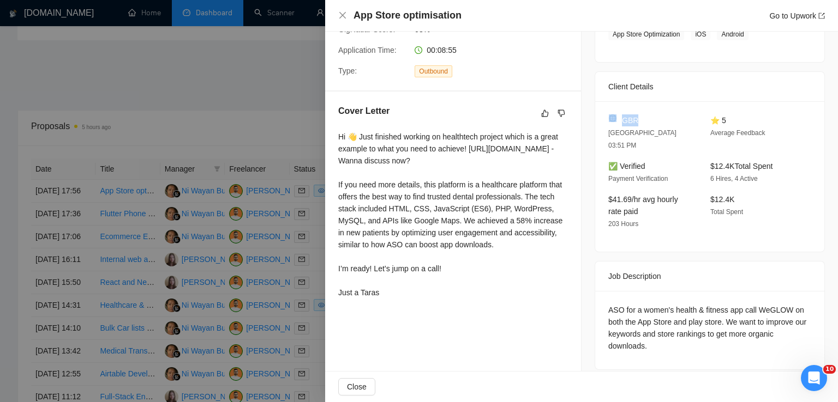
drag, startPoint x: 636, startPoint y: 119, endPoint x: 615, endPoint y: 119, distance: 20.7
click at [615, 119] on div "GBR" at bounding box center [650, 121] width 85 height 12
copy div "GBR"
drag, startPoint x: 330, startPoint y: 133, endPoint x: 386, endPoint y: 318, distance: 193.7
click at [386, 316] on div "Cover Letter Hi 👋 Just finished working on healthtech project which is a great …" at bounding box center [453, 204] width 256 height 225
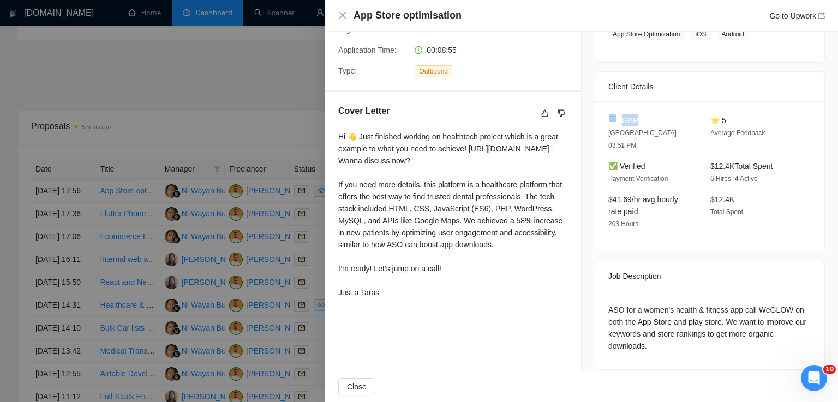
copy div "Hi 👋 Just finished working on healthtech project which is a great example to wh…"
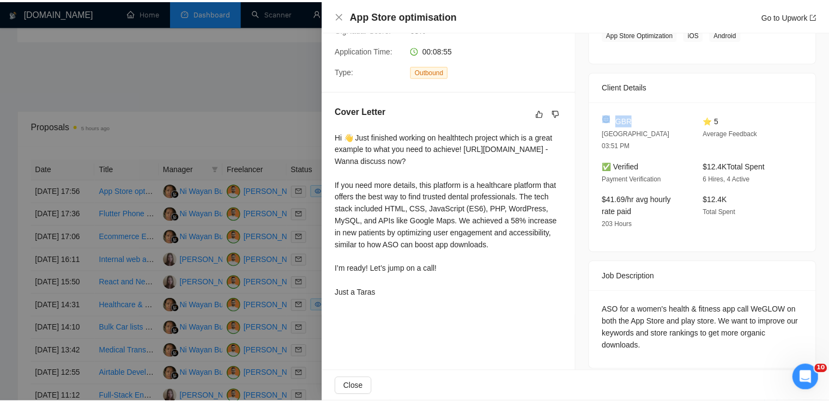
scroll to position [0, 0]
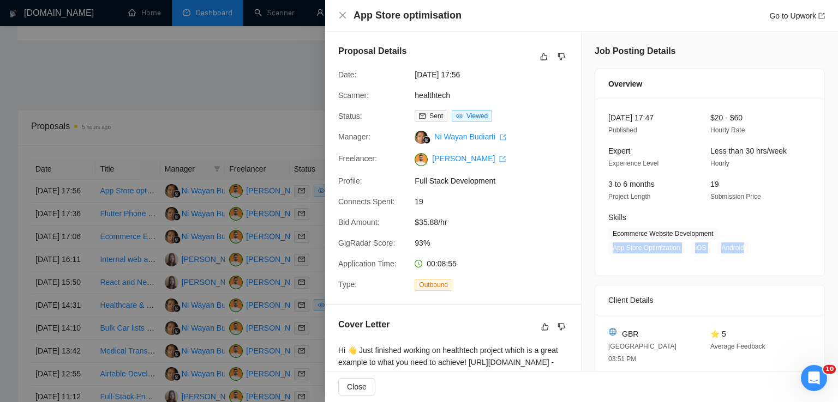
drag, startPoint x: 741, startPoint y: 251, endPoint x: 608, endPoint y: 248, distance: 133.1
click at [608, 248] on span "Ecommerce Website Development App Store Optimization iOS Android" at bounding box center [701, 241] width 187 height 26
click at [341, 12] on icon "close" at bounding box center [342, 15] width 9 height 9
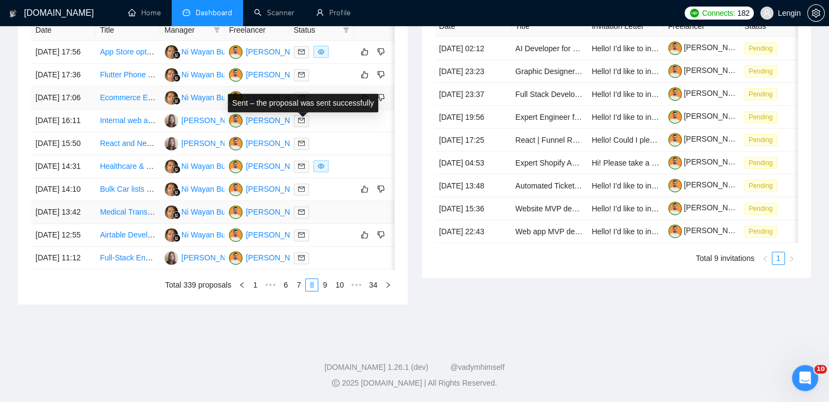
scroll to position [500, 0]
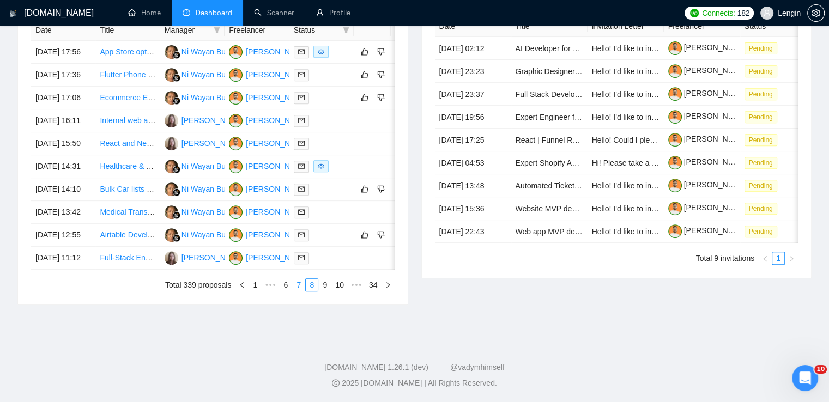
click at [300, 291] on link "7" at bounding box center [299, 285] width 12 height 12
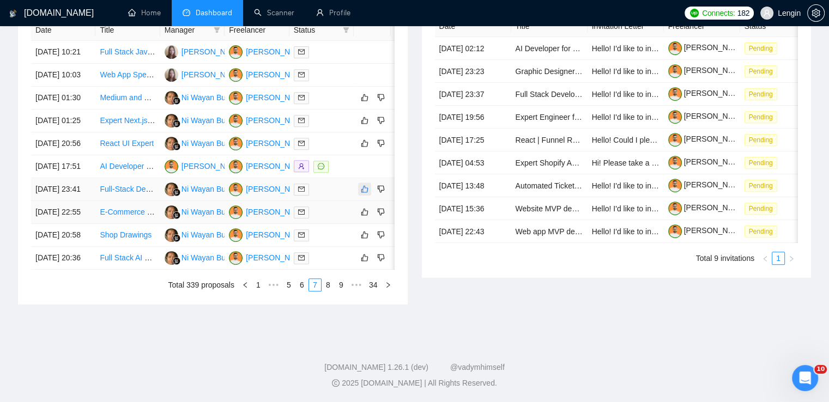
scroll to position [554, 0]
click at [301, 291] on link "6" at bounding box center [302, 285] width 12 height 12
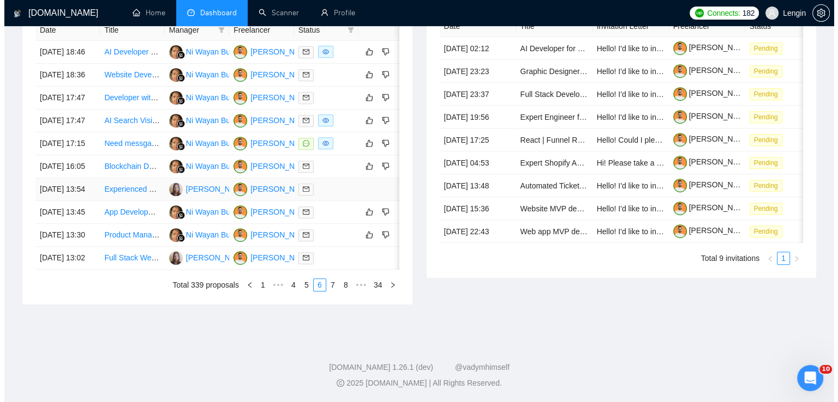
scroll to position [488, 0]
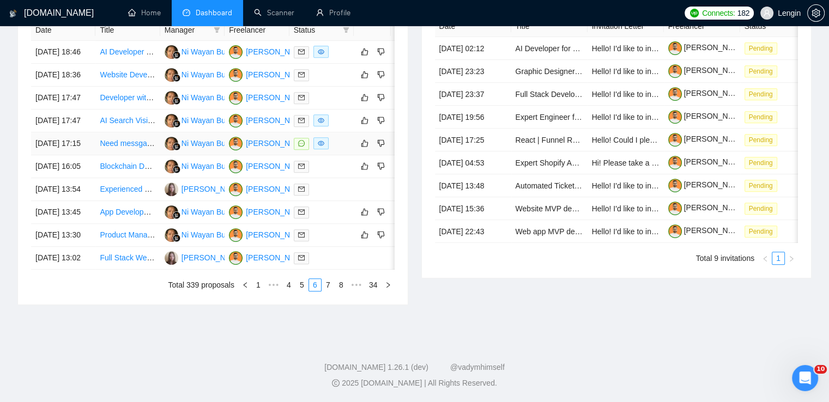
click at [135, 155] on td "Need messgae trace outputs to excel workbook for several users" at bounding box center [127, 144] width 64 height 23
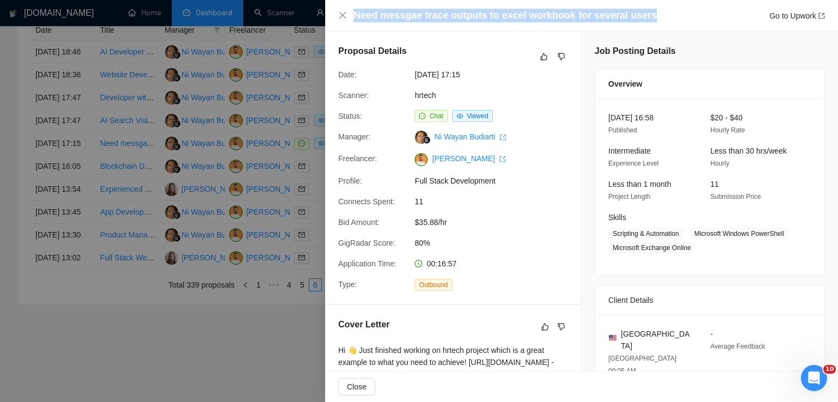
drag, startPoint x: 650, startPoint y: 15, endPoint x: 347, endPoint y: 14, distance: 302.7
click at [347, 14] on div "Need messgae trace outputs to excel workbook for several users Go to Upwork" at bounding box center [581, 16] width 486 height 14
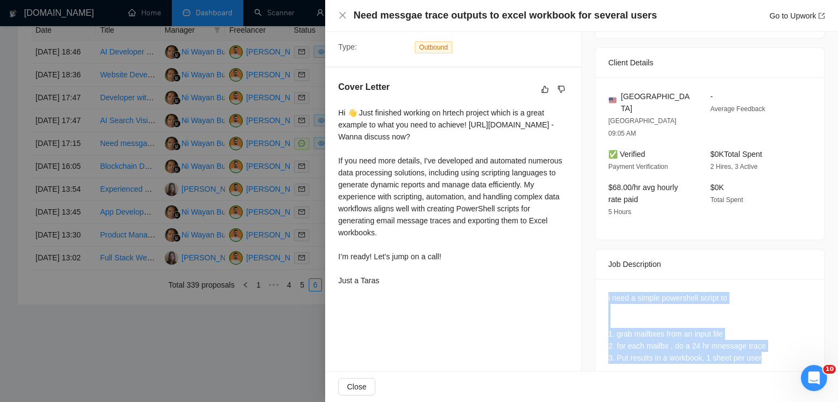
drag, startPoint x: 761, startPoint y: 332, endPoint x: 597, endPoint y: 271, distance: 175.7
click at [597, 279] on div "i need a simple powershell script to 1. grab mailbxes from an input file 2. for…" at bounding box center [709, 330] width 229 height 103
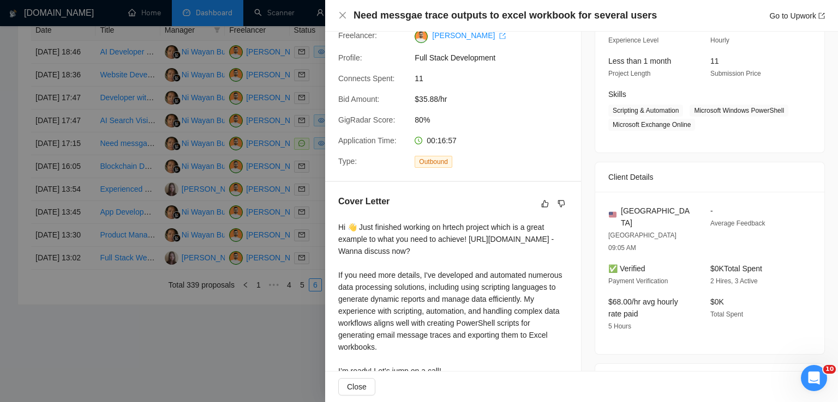
scroll to position [124, 0]
drag, startPoint x: 634, startPoint y: 209, endPoint x: 617, endPoint y: 209, distance: 16.9
click at [617, 209] on div "[GEOGRAPHIC_DATA]" at bounding box center [650, 216] width 85 height 24
drag, startPoint x: 691, startPoint y: 105, endPoint x: 686, endPoint y: 127, distance: 22.5
click at [686, 127] on span "Scripting & Automation Microsoft Windows PowerShell Microsoft Exchange Online" at bounding box center [701, 117] width 187 height 26
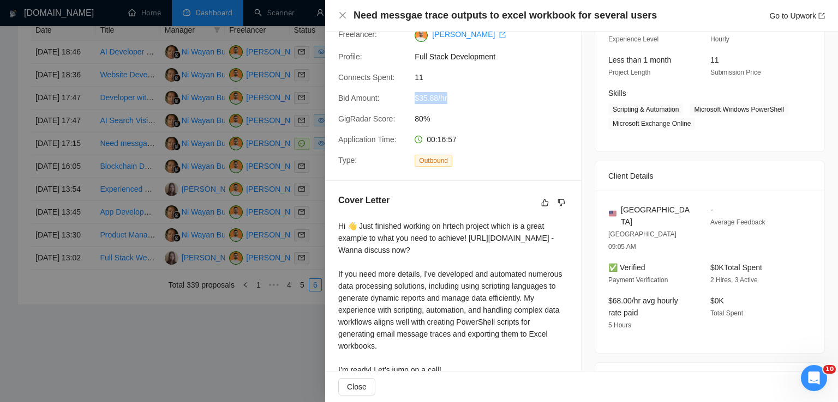
drag, startPoint x: 460, startPoint y: 97, endPoint x: 408, endPoint y: 99, distance: 51.9
click at [408, 99] on div "Bid Amount: $35.88/hr" at bounding box center [449, 98] width 230 height 12
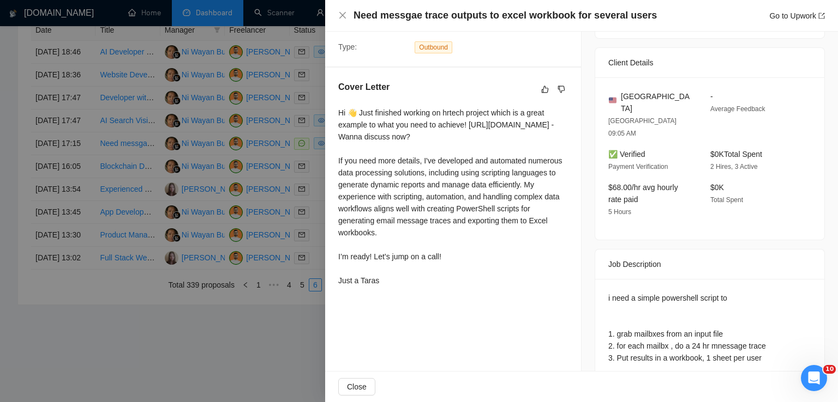
drag, startPoint x: 336, startPoint y: 114, endPoint x: 392, endPoint y: 297, distance: 191.5
click at [392, 297] on div "Cover Letter Hi 👋 Just finished working on hrtech project which is a great exam…" at bounding box center [453, 186] width 256 height 237
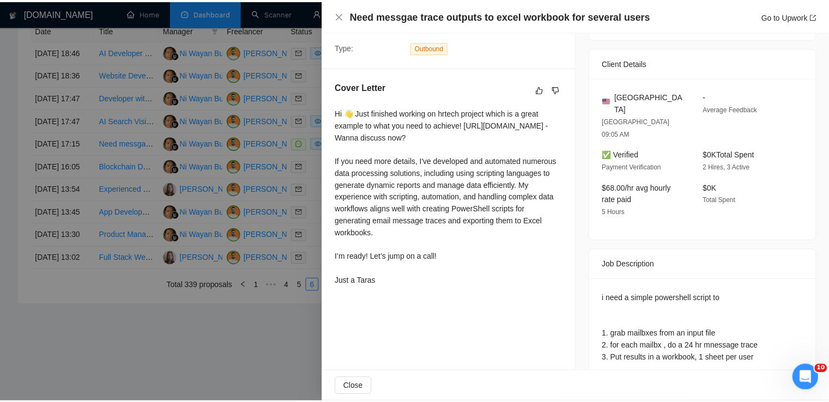
scroll to position [0, 0]
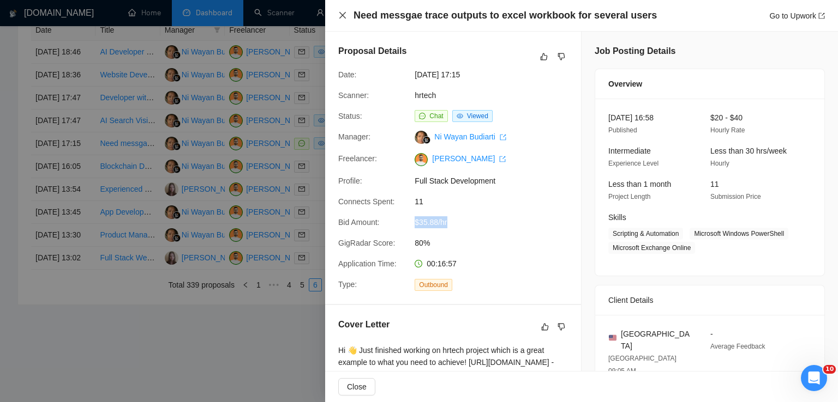
click at [340, 19] on icon "close" at bounding box center [342, 15] width 9 height 9
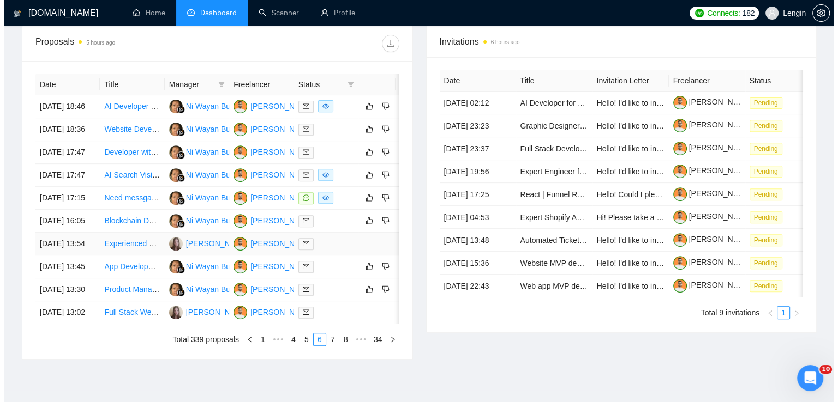
scroll to position [399, 0]
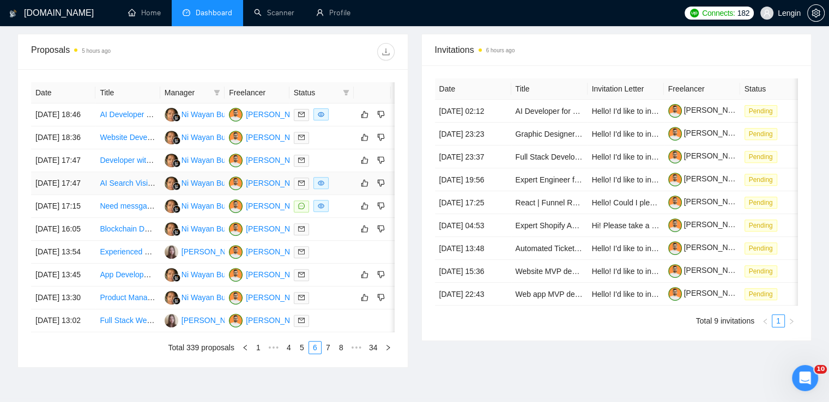
click at [111, 195] on td "AI Search Visibility SAAS" at bounding box center [127, 183] width 64 height 23
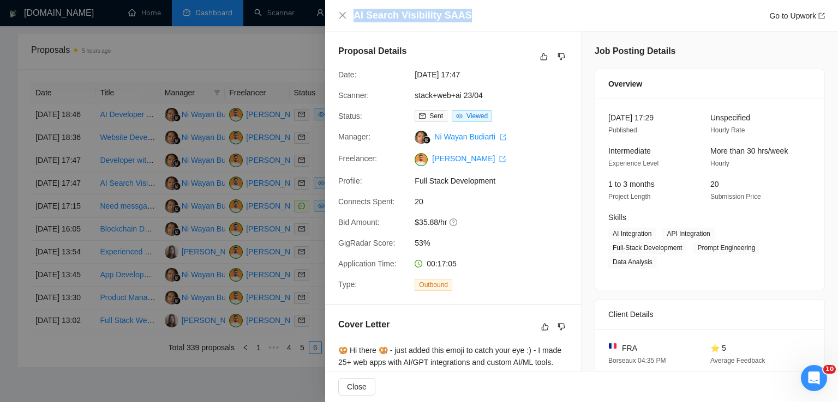
drag, startPoint x: 468, startPoint y: 15, endPoint x: 347, endPoint y: 11, distance: 121.7
click at [347, 11] on div "AI Search Visibility SAAS Go to Upwork" at bounding box center [581, 16] width 486 height 14
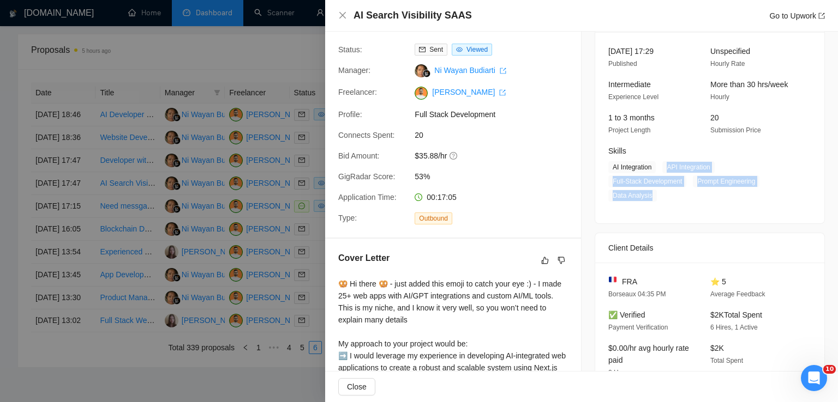
drag, startPoint x: 663, startPoint y: 170, endPoint x: 652, endPoint y: 197, distance: 28.7
click at [652, 197] on span "AI Integration API Integration Full-Stack Development Prompt Engineering Data A…" at bounding box center [701, 181] width 187 height 40
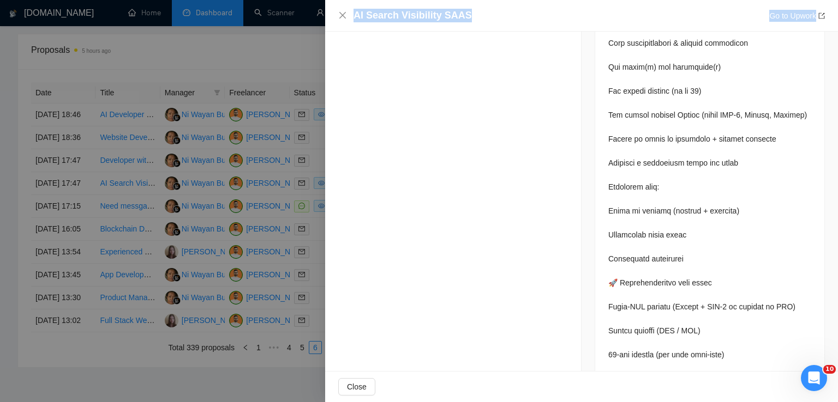
scroll to position [1296, 0]
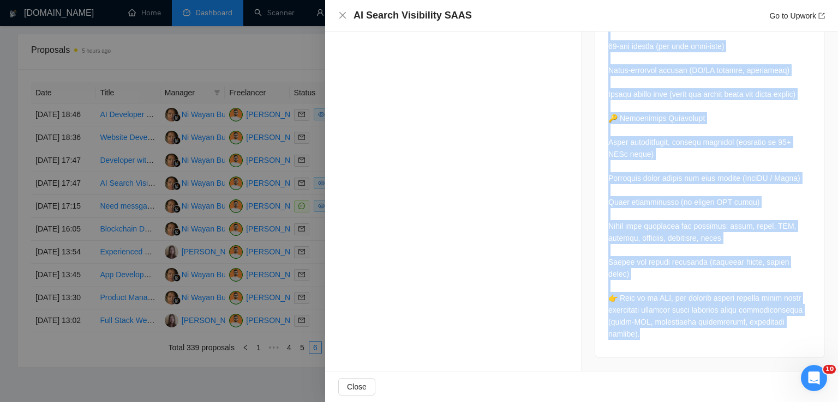
drag, startPoint x: 600, startPoint y: 121, endPoint x: 684, endPoint y: 336, distance: 231.5
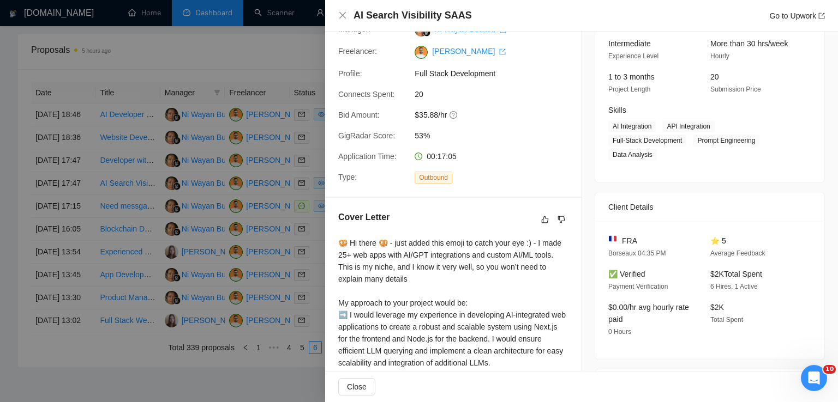
scroll to position [0, 0]
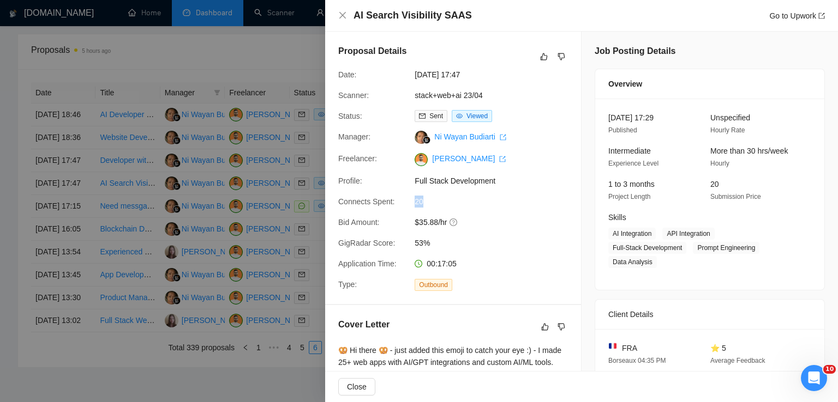
drag, startPoint x: 428, startPoint y: 198, endPoint x: 405, endPoint y: 205, distance: 23.8
click at [405, 205] on div "Connects Spent: 20" at bounding box center [449, 202] width 230 height 12
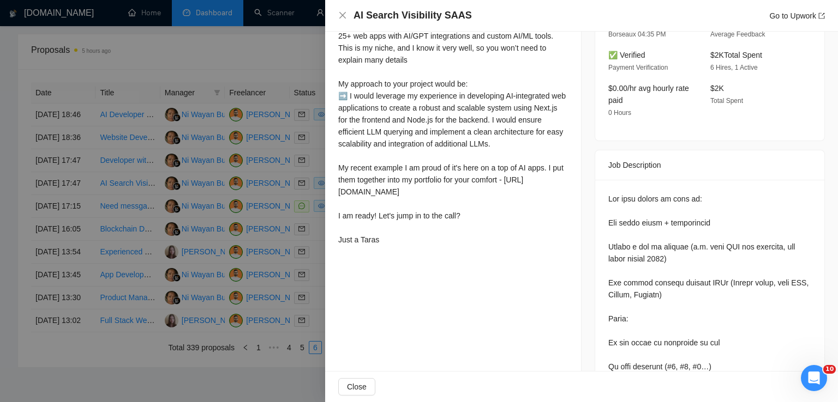
scroll to position [277, 0]
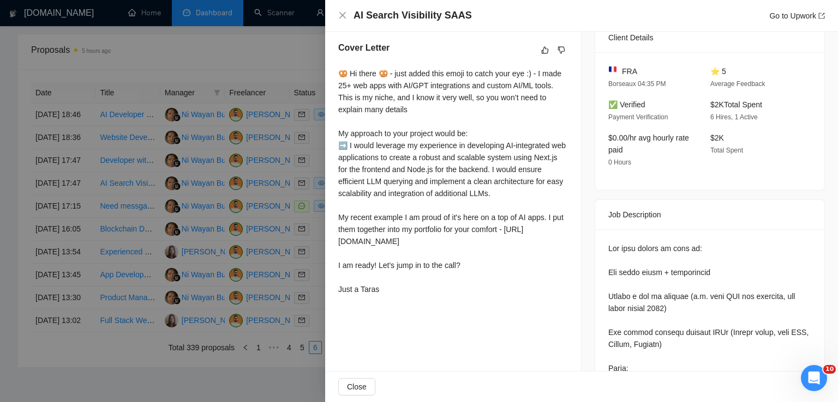
drag, startPoint x: 341, startPoint y: 74, endPoint x: 400, endPoint y: 299, distance: 232.8
click at [400, 296] on div "🥨 Hi there 🥨 - just added this emoji to catch your eye :) - I made 25+ web apps…" at bounding box center [453, 182] width 230 height 228
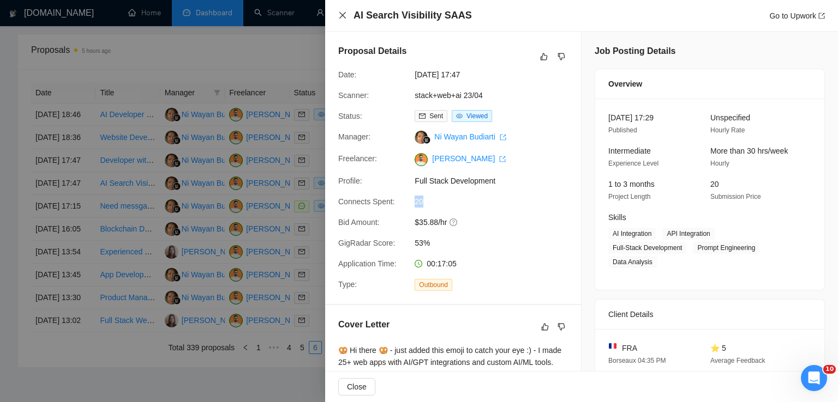
click at [344, 14] on icon "close" at bounding box center [342, 15] width 9 height 9
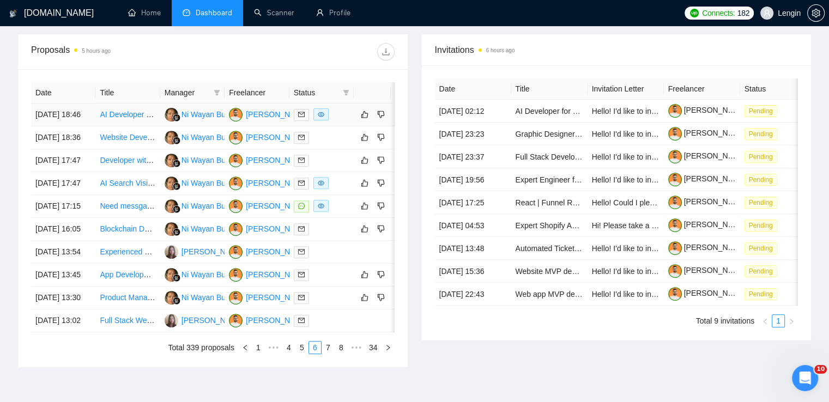
click at [146, 127] on td "AI Developer for MVP of Jericho Platform" at bounding box center [127, 115] width 64 height 23
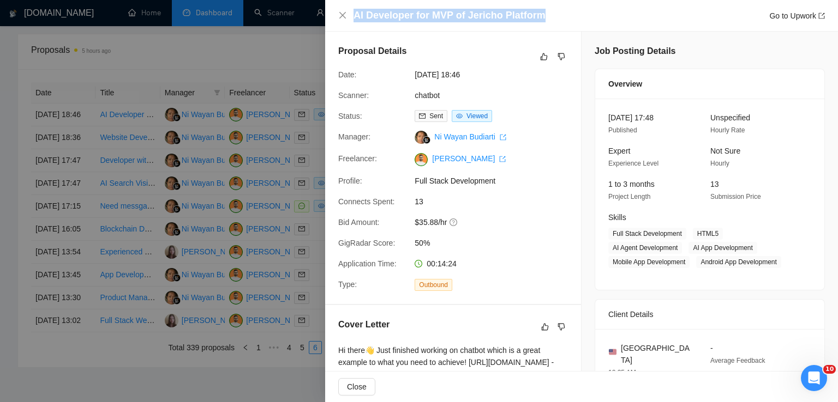
drag, startPoint x: 542, startPoint y: 13, endPoint x: 353, endPoint y: 11, distance: 188.2
click at [353, 11] on div "AI Developer for MVP of Jericho Platform Go to Upwork" at bounding box center [588, 16] width 471 height 14
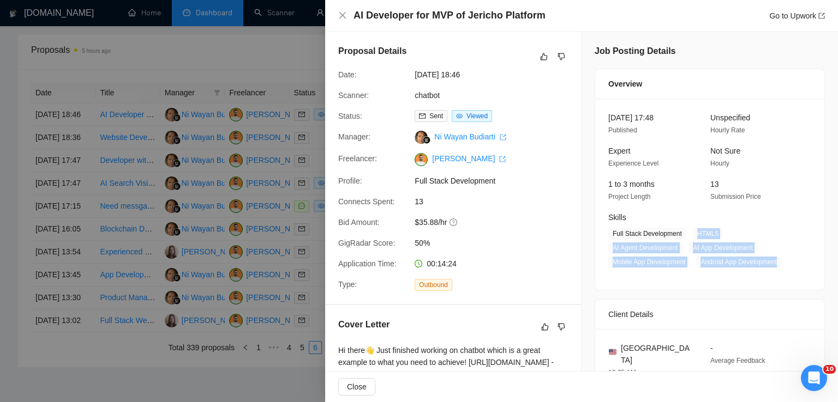
drag, startPoint x: 689, startPoint y: 237, endPoint x: 774, endPoint y: 261, distance: 88.4
click at [774, 261] on span "Full Stack Development HTML5 AI Agent Development AI App Development Mobile App…" at bounding box center [701, 248] width 187 height 40
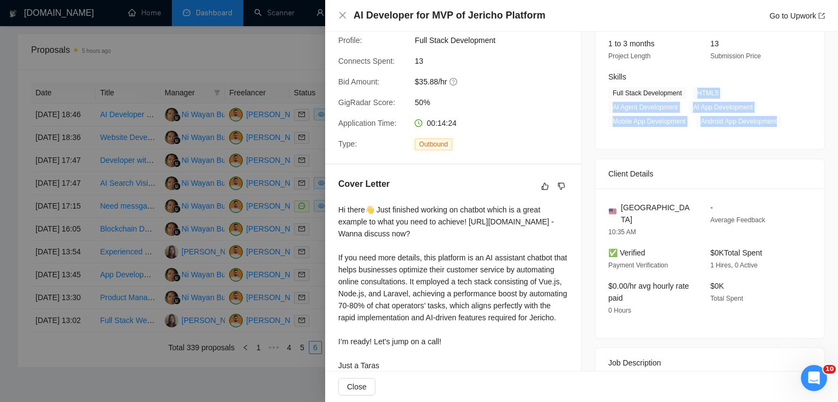
scroll to position [142, 0]
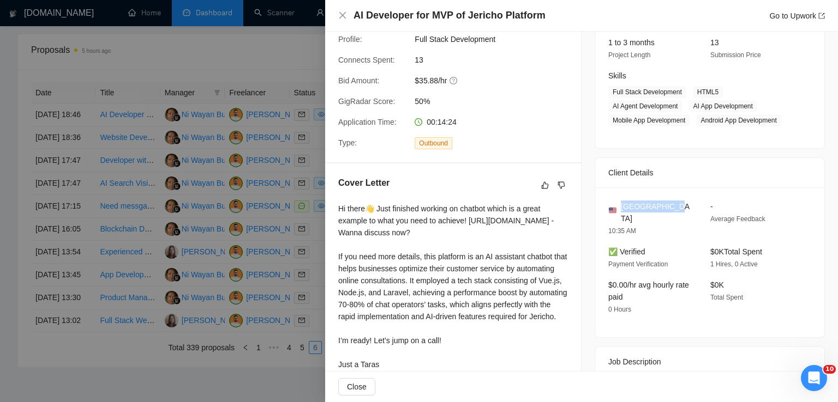
drag, startPoint x: 671, startPoint y: 208, endPoint x: 616, endPoint y: 207, distance: 55.1
click at [616, 207] on div "[GEOGRAPHIC_DATA]" at bounding box center [650, 213] width 85 height 24
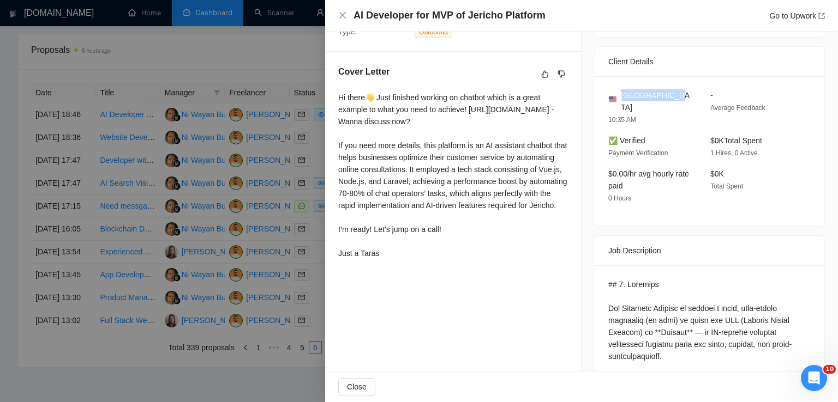
drag, startPoint x: 334, startPoint y: 95, endPoint x: 407, endPoint y: 289, distance: 207.4
click at [407, 277] on div "Cover Letter Hi there👋 Just finished working on chatbot which is a great exampl…" at bounding box center [453, 164] width 256 height 225
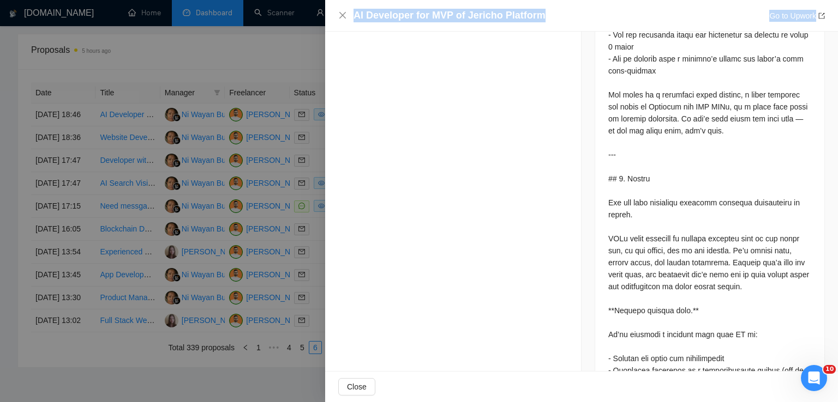
scroll to position [1044, 0]
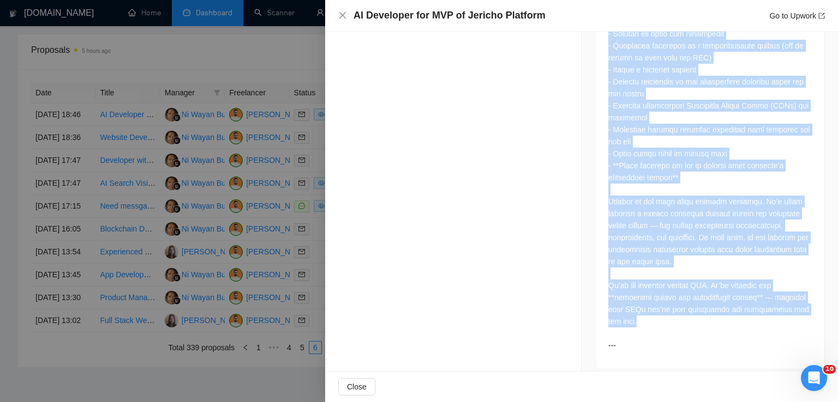
drag, startPoint x: 603, startPoint y: 107, endPoint x: 667, endPoint y: 316, distance: 218.2
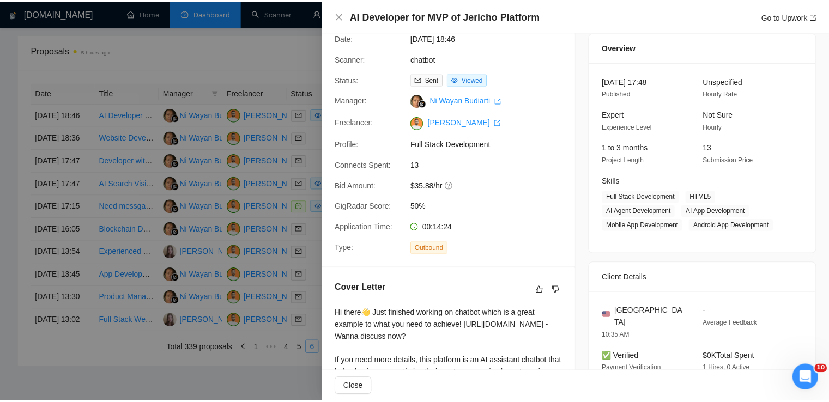
scroll to position [0, 0]
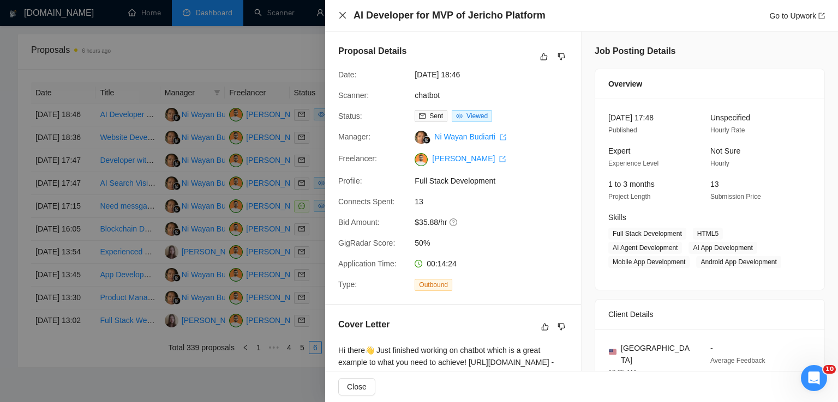
click at [342, 17] on icon "close" at bounding box center [342, 15] width 9 height 9
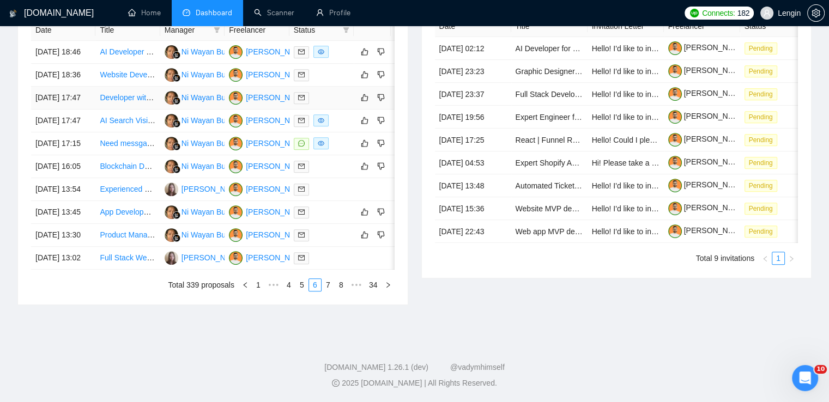
scroll to position [539, 0]
click at [297, 291] on link "5" at bounding box center [302, 285] width 12 height 12
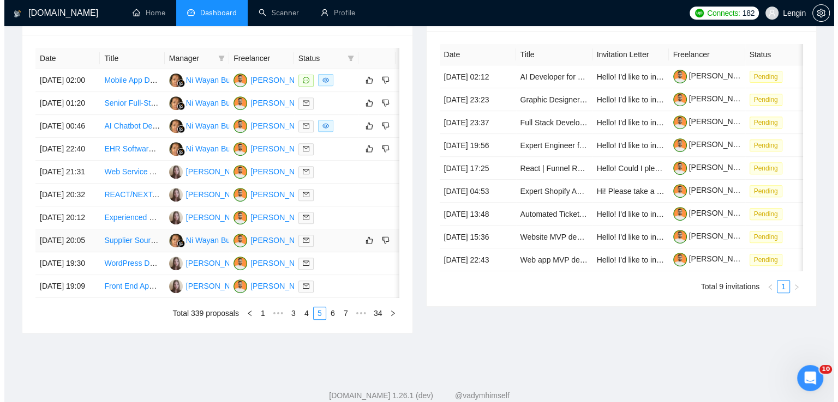
scroll to position [419, 0]
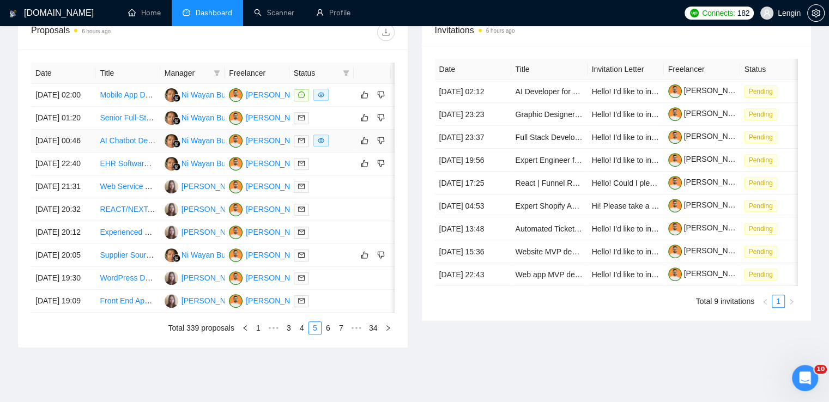
click at [149, 153] on td "AI Chatbot Developer Needed for Company Services" at bounding box center [127, 141] width 64 height 23
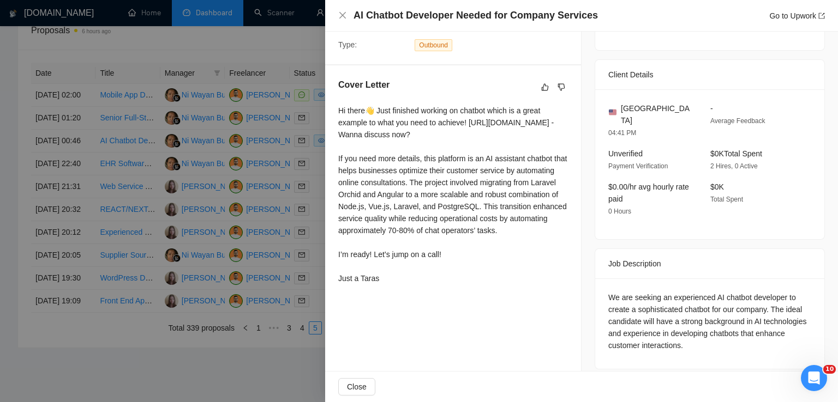
scroll to position [0, 0]
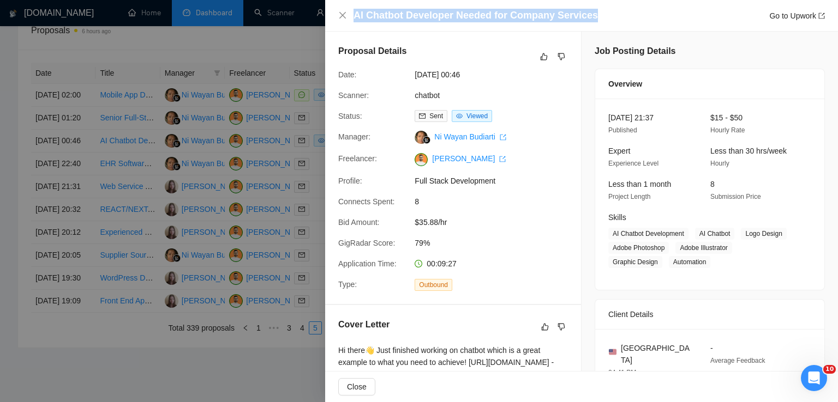
drag, startPoint x: 598, startPoint y: 13, endPoint x: 346, endPoint y: 20, distance: 252.6
click at [346, 20] on div "AI Chatbot Developer Needed for Company Services Go to Upwork" at bounding box center [581, 16] width 486 height 14
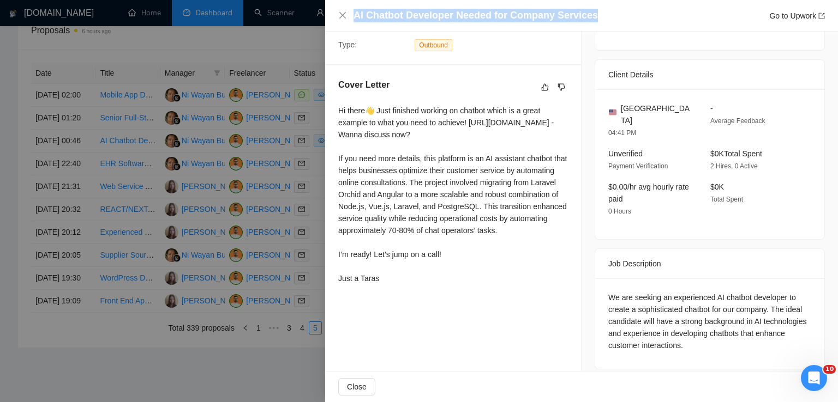
drag, startPoint x: 337, startPoint y: 109, endPoint x: 404, endPoint y: 305, distance: 207.3
click at [404, 302] on div "Cover Letter Hi there👋 Just finished working on chatbot which is a great exampl…" at bounding box center [453, 183] width 256 height 237
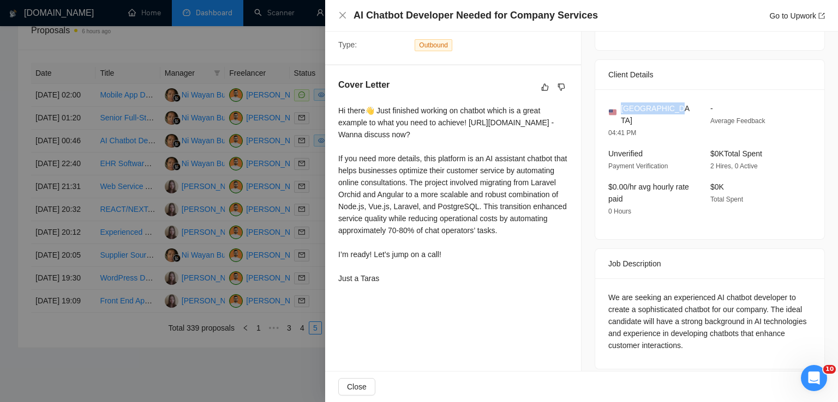
drag, startPoint x: 673, startPoint y: 111, endPoint x: 617, endPoint y: 110, distance: 56.2
click at [617, 110] on div "[GEOGRAPHIC_DATA]" at bounding box center [650, 115] width 85 height 24
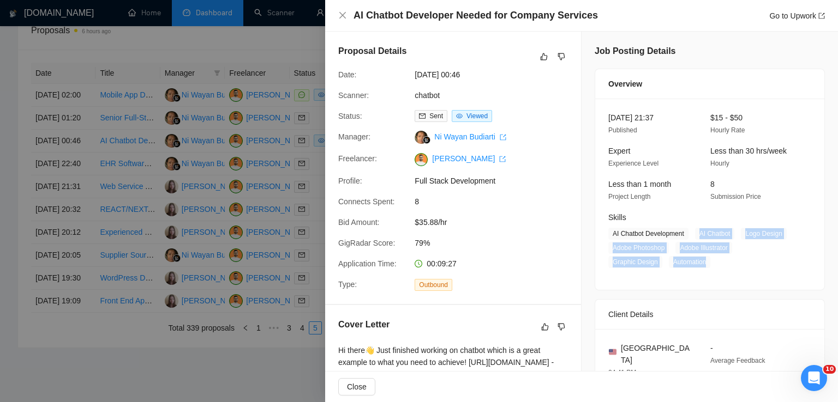
drag, startPoint x: 694, startPoint y: 234, endPoint x: 707, endPoint y: 274, distance: 41.9
click at [707, 274] on div "[DATE] 21:37 Published $15 - $50 Hourly Rate Expert Experience Level Less than …" at bounding box center [709, 194] width 229 height 191
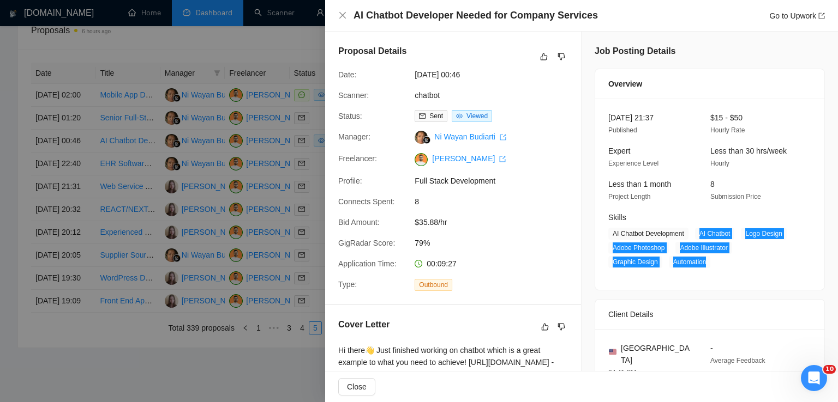
scroll to position [240, 0]
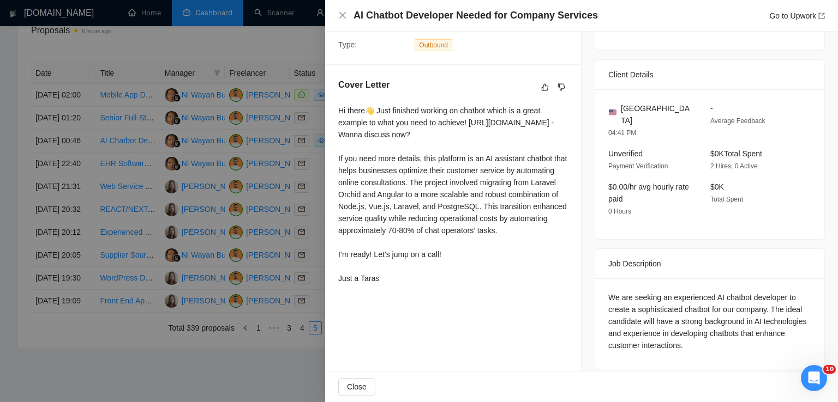
drag, startPoint x: 336, startPoint y: 107, endPoint x: 406, endPoint y: 309, distance: 212.8
click at [406, 302] on div "Cover Letter Hi there👋 Just finished working on chatbot which is a great exampl…" at bounding box center [453, 183] width 256 height 237
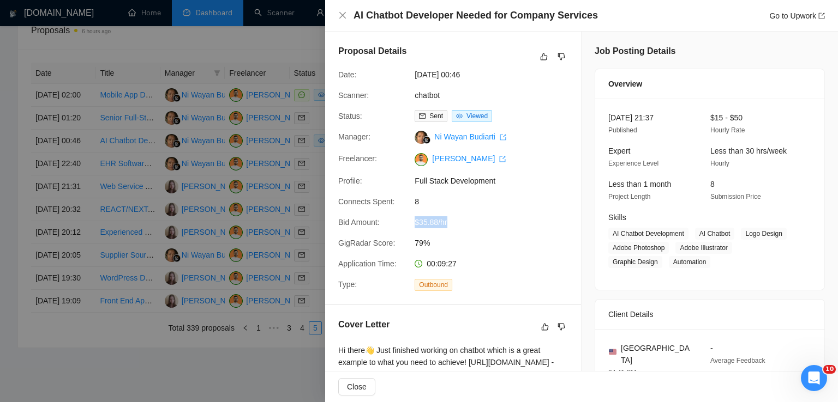
drag, startPoint x: 449, startPoint y: 224, endPoint x: 415, endPoint y: 224, distance: 34.4
click at [415, 224] on span "$35.88/hr" at bounding box center [496, 223] width 164 height 12
click at [340, 20] on icon "close" at bounding box center [342, 15] width 9 height 9
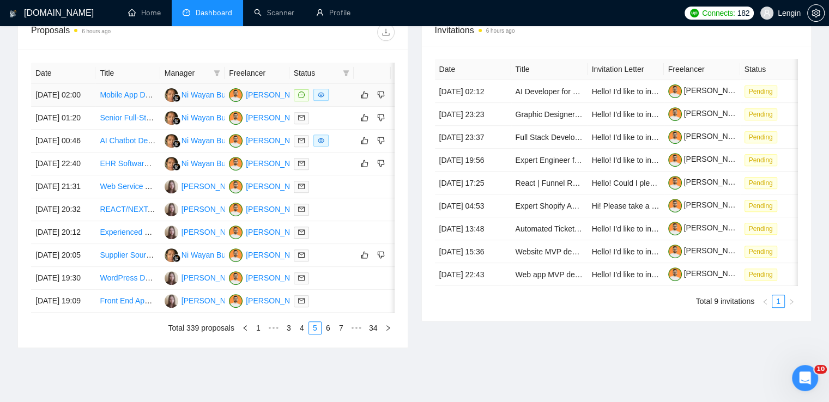
click at [149, 107] on td "Mobile App Development for Voice Recording with Instrumental Tracks" at bounding box center [127, 95] width 64 height 23
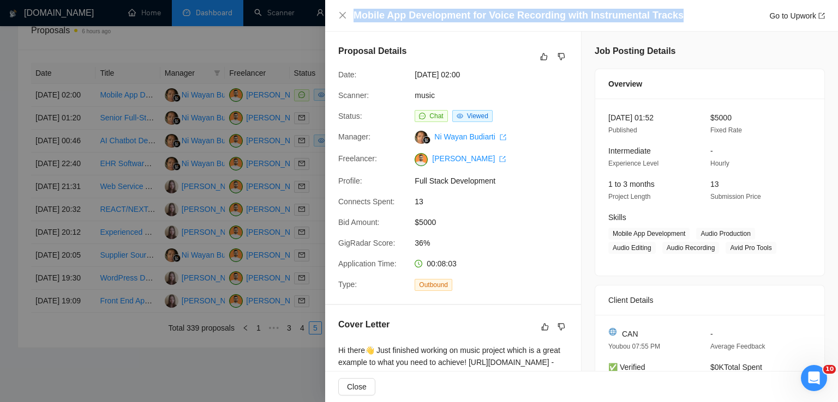
drag, startPoint x: 681, startPoint y: 14, endPoint x: 351, endPoint y: 17, distance: 329.4
click at [351, 17] on div "Mobile App Development for Voice Recording with Instrumental Tracks Go to Upwork" at bounding box center [581, 16] width 486 height 14
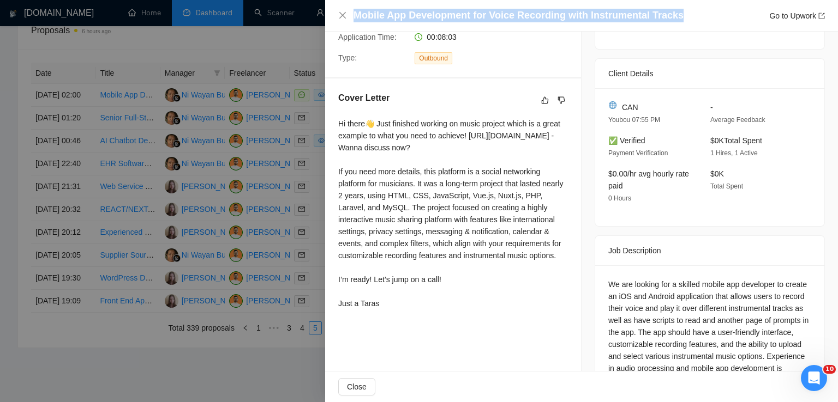
scroll to position [286, 0]
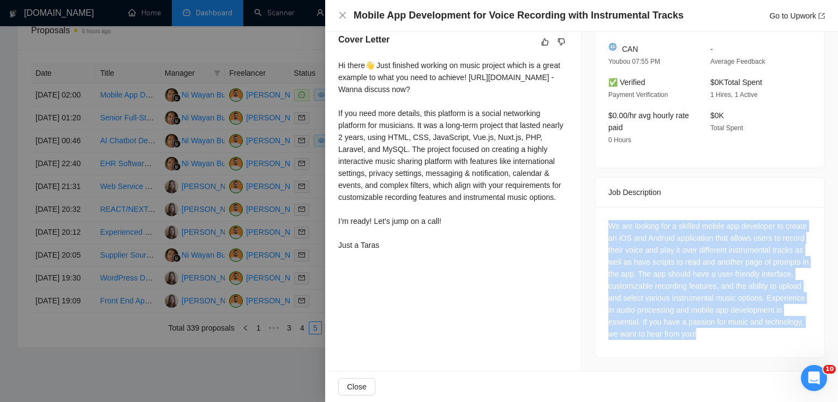
drag, startPoint x: 765, startPoint y: 341, endPoint x: 590, endPoint y: 232, distance: 206.3
click at [590, 232] on div "Job Posting Details Overview [DATE] 01:52 Published $5000 Fixed Rate Intermedia…" at bounding box center [709, 58] width 256 height 625
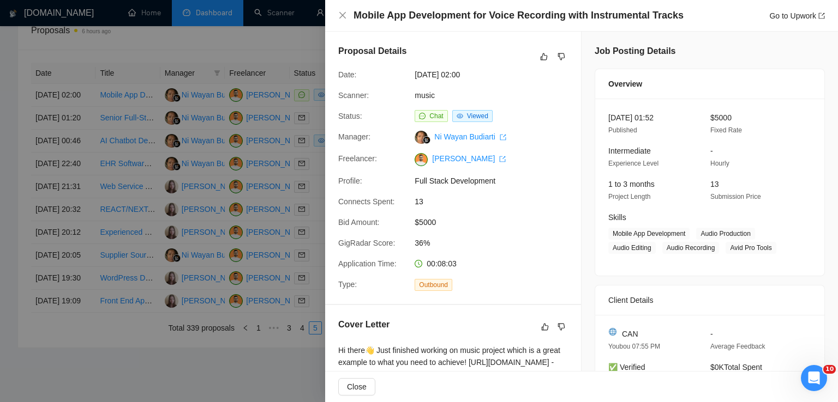
scroll to position [117, 0]
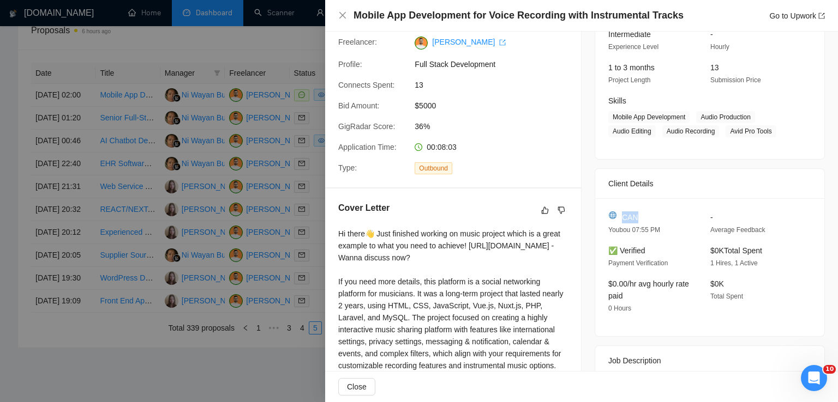
drag, startPoint x: 617, startPoint y: 220, endPoint x: 641, endPoint y: 221, distance: 24.0
click at [641, 221] on div "CAN" at bounding box center [650, 218] width 85 height 12
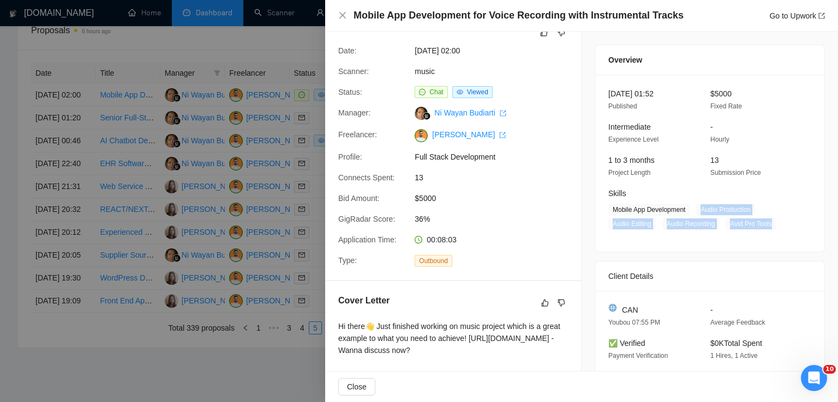
drag, startPoint x: 768, startPoint y: 222, endPoint x: 696, endPoint y: 209, distance: 73.6
click at [696, 209] on span "Mobile App Development Audio Production Audio Editing Audio Recording Avid Pro …" at bounding box center [701, 217] width 187 height 26
drag, startPoint x: 427, startPoint y: 177, endPoint x: 412, endPoint y: 177, distance: 14.7
click at [412, 177] on div "13" at bounding box center [467, 178] width 115 height 12
drag, startPoint x: 435, startPoint y: 203, endPoint x: 413, endPoint y: 203, distance: 21.8
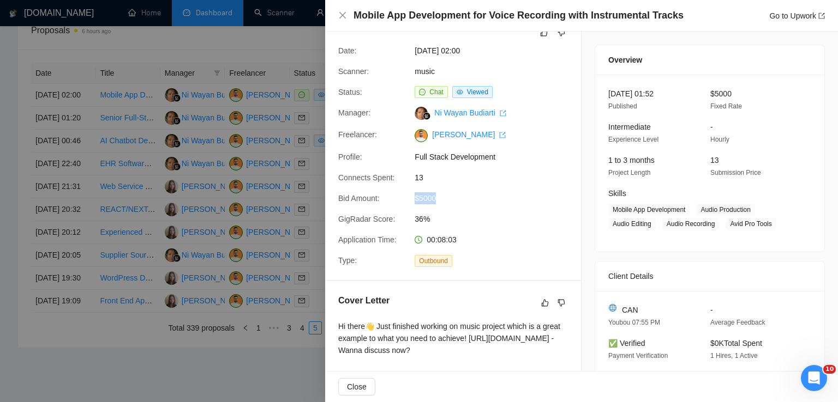
click at [414, 203] on span "$5000" at bounding box center [496, 199] width 164 height 12
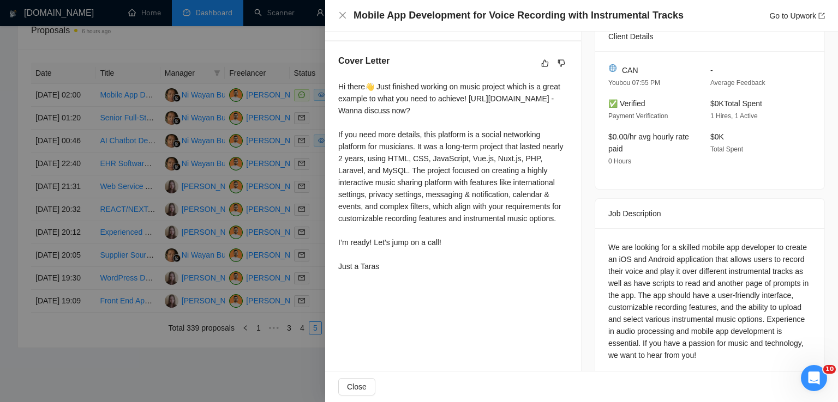
scroll to position [266, 0]
drag, startPoint x: 336, startPoint y: 84, endPoint x: 410, endPoint y: 286, distance: 215.5
click at [410, 286] on div "Cover Letter Hi there👋 Just finished working on music project which is a great …" at bounding box center [453, 164] width 256 height 249
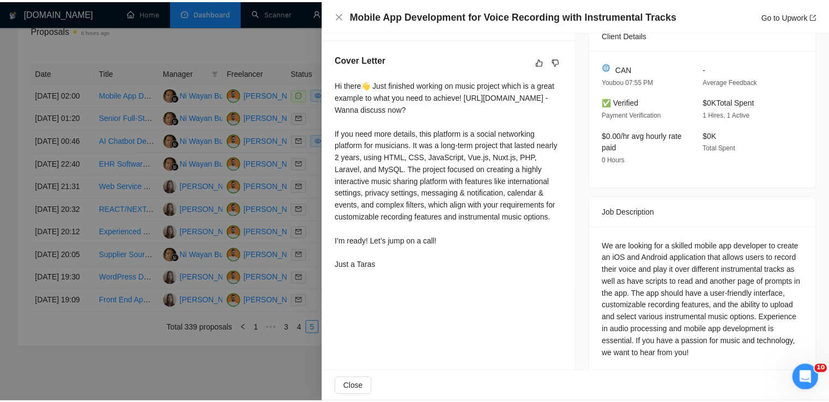
scroll to position [0, 0]
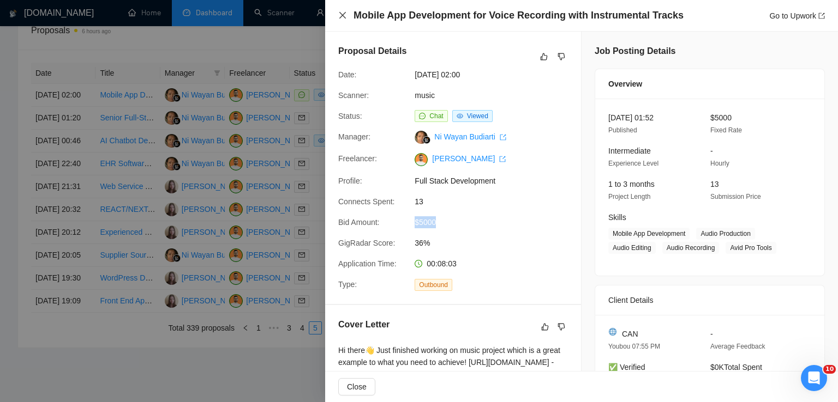
click at [341, 20] on icon "close" at bounding box center [342, 15] width 9 height 9
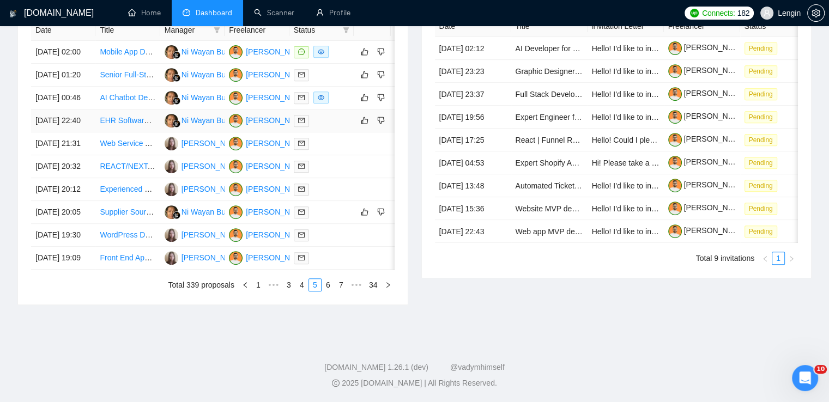
scroll to position [536, 0]
click at [301, 291] on link "4" at bounding box center [302, 285] width 12 height 12
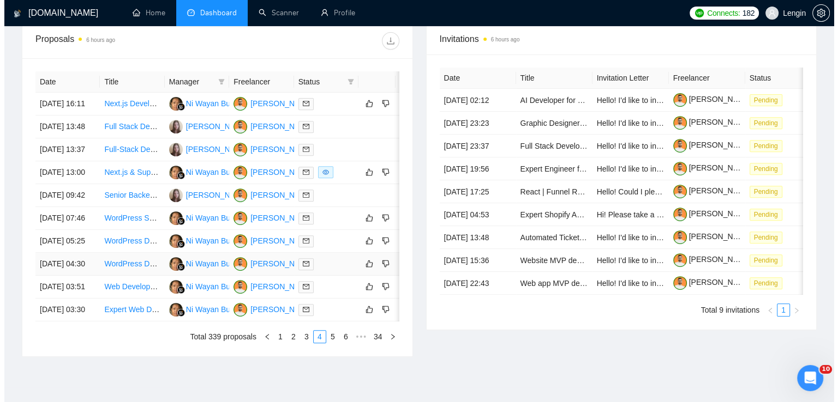
scroll to position [406, 0]
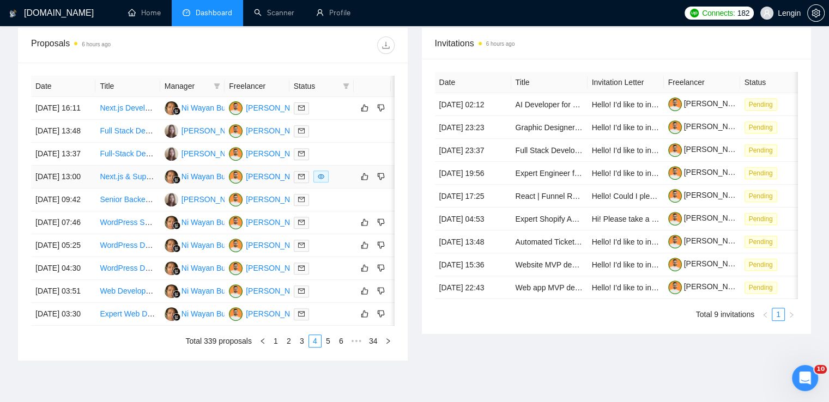
click at [153, 189] on td "Next.js & Supabase Developer for Healthcare Patient Portal" at bounding box center [127, 177] width 64 height 23
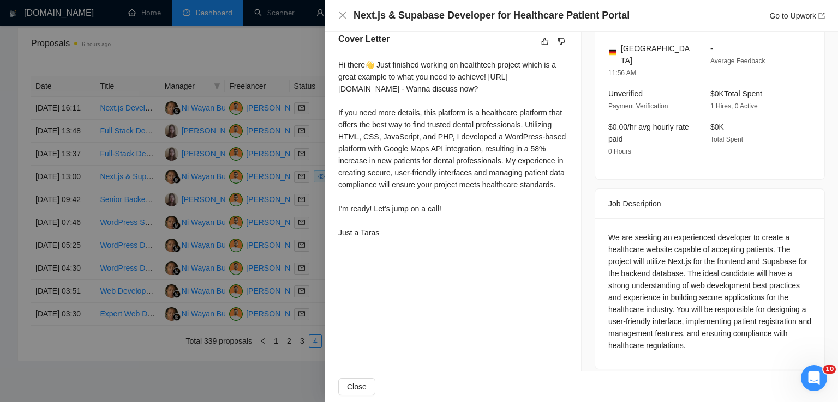
scroll to position [0, 0]
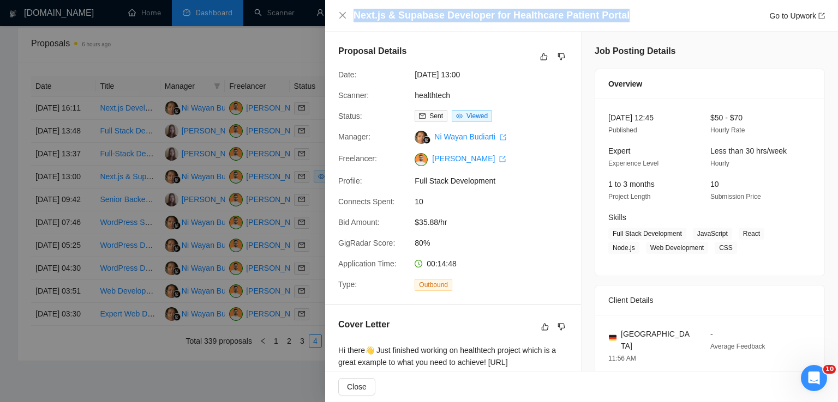
drag, startPoint x: 623, startPoint y: 11, endPoint x: 362, endPoint y: 3, distance: 261.3
click at [362, 3] on div "Next.js & Supabase Developer for Healthcare Patient Portal Go to Upwork" at bounding box center [581, 16] width 513 height 32
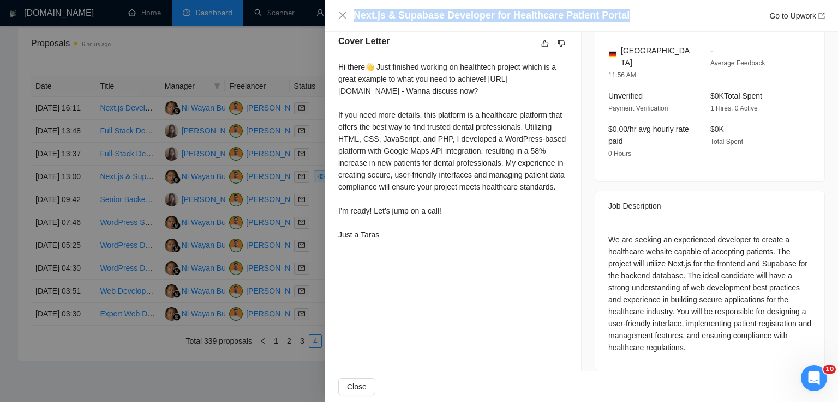
scroll to position [286, 0]
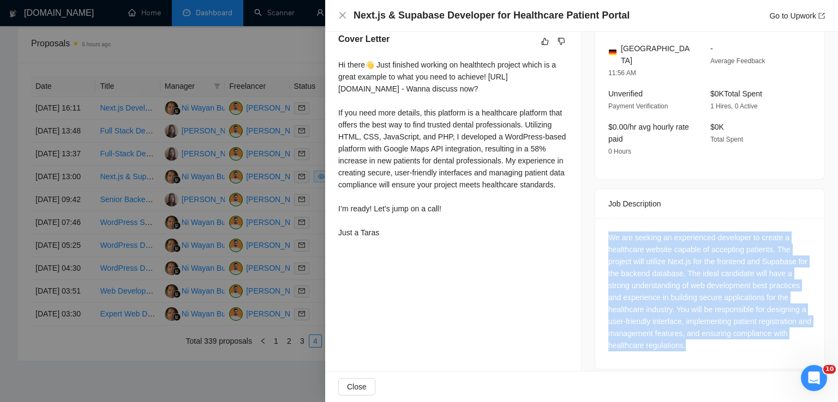
drag, startPoint x: 682, startPoint y: 337, endPoint x: 600, endPoint y: 232, distance: 133.3
click at [600, 232] on div "We are seeking an experienced developer to create a healthcare website capable …" at bounding box center [709, 294] width 229 height 151
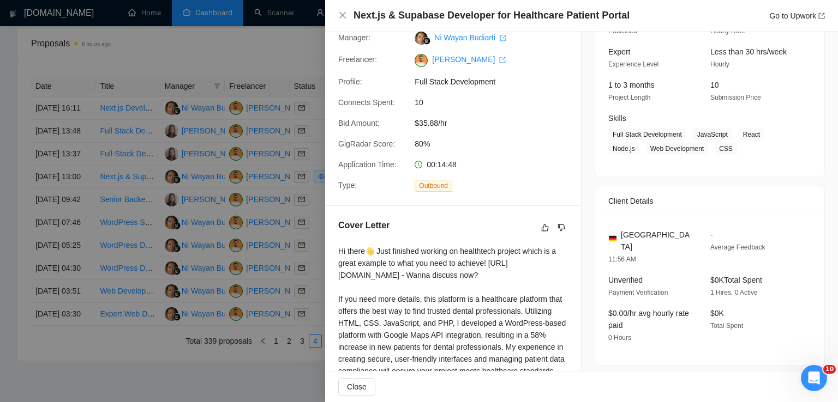
scroll to position [0, 0]
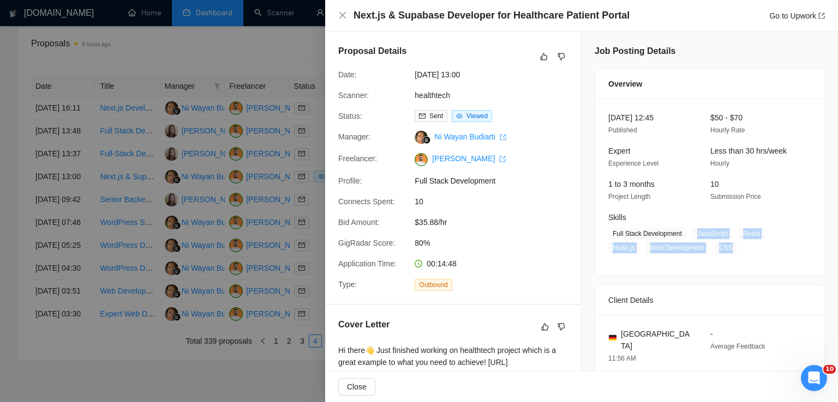
drag, startPoint x: 689, startPoint y: 232, endPoint x: 733, endPoint y: 248, distance: 46.6
click at [733, 248] on span "Full Stack Development JavaScript React Node.js Web Development CSS" at bounding box center [701, 241] width 187 height 26
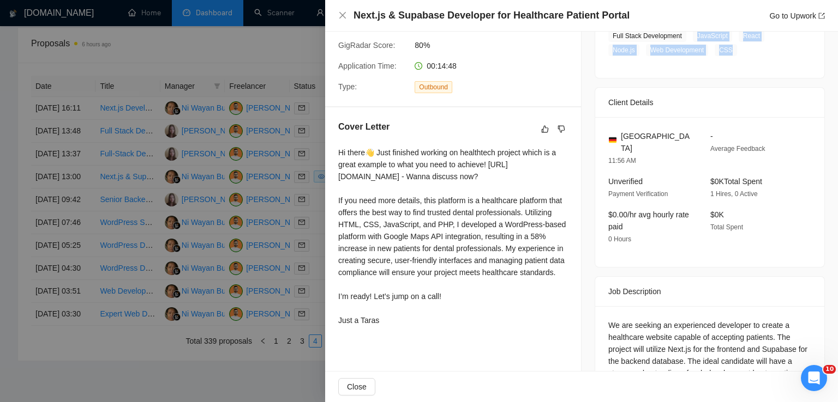
scroll to position [199, 0]
drag, startPoint x: 653, startPoint y: 136, endPoint x: 620, endPoint y: 136, distance: 33.3
click at [620, 136] on div "[GEOGRAPHIC_DATA]" at bounding box center [650, 142] width 85 height 24
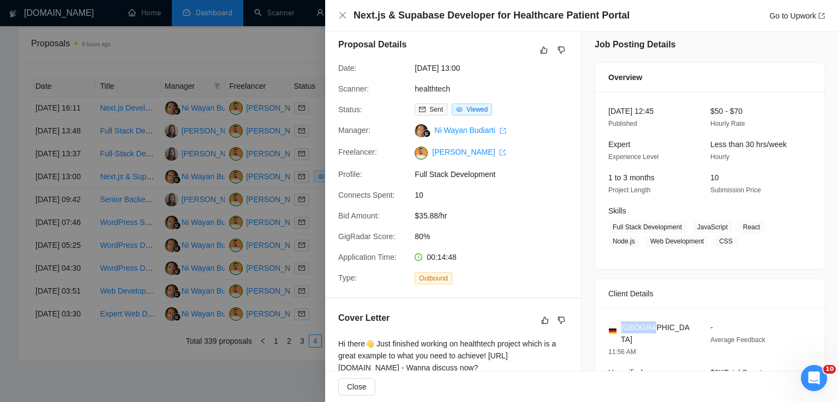
scroll to position [0, 0]
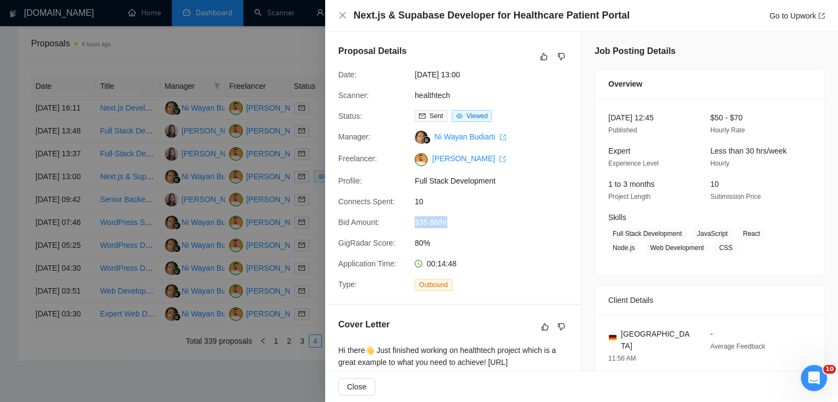
drag, startPoint x: 449, startPoint y: 224, endPoint x: 413, endPoint y: 224, distance: 36.5
click at [414, 224] on span "$35.88/hr" at bounding box center [496, 223] width 164 height 12
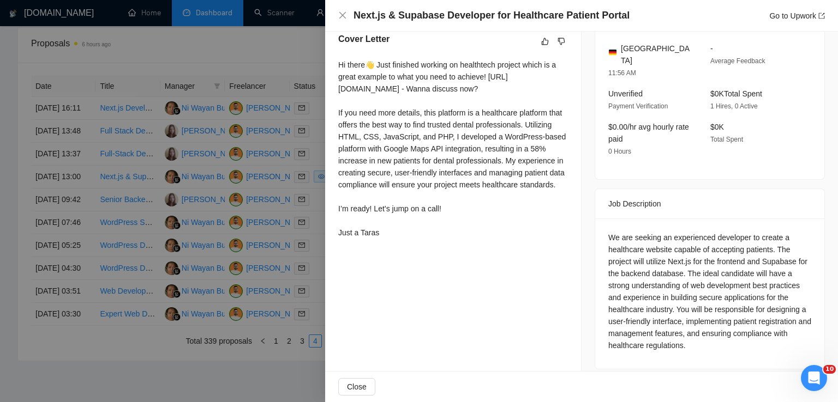
drag, startPoint x: 336, startPoint y: 68, endPoint x: 395, endPoint y: 253, distance: 194.4
click at [395, 253] on div "Cover Letter Hi there👋 Just finished working on healthtech project which is a g…" at bounding box center [453, 138] width 256 height 237
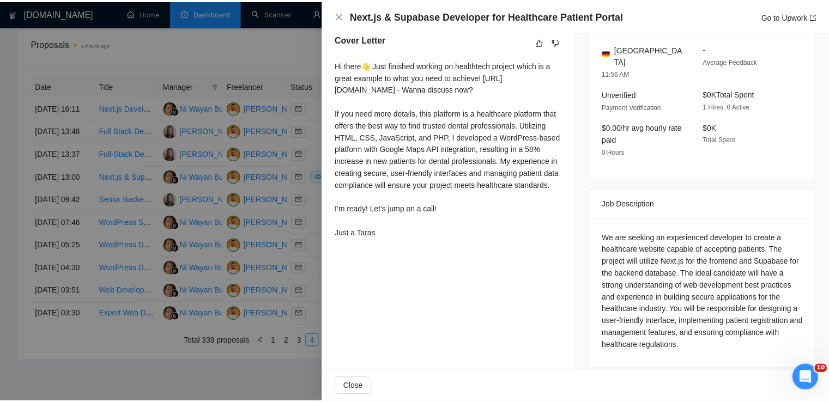
scroll to position [0, 0]
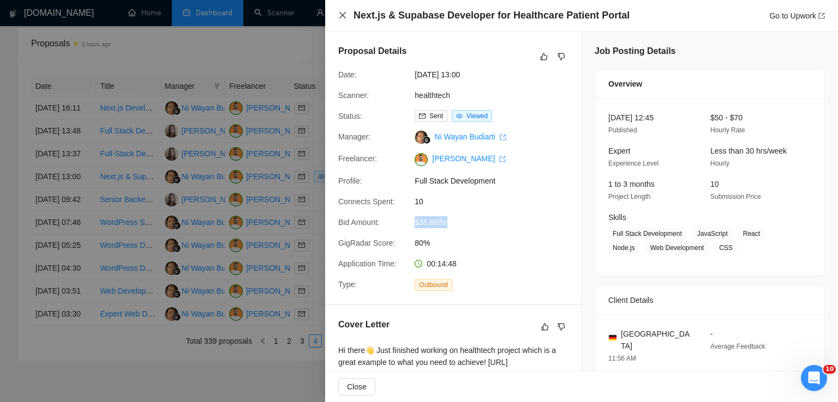
click at [345, 16] on icon "close" at bounding box center [342, 15] width 9 height 9
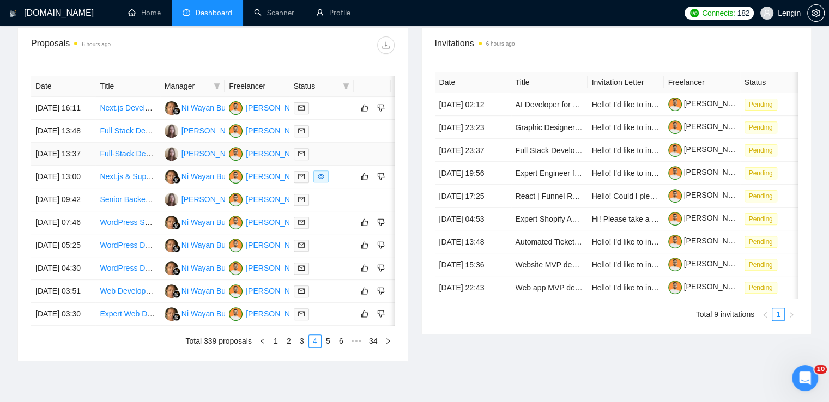
scroll to position [572, 0]
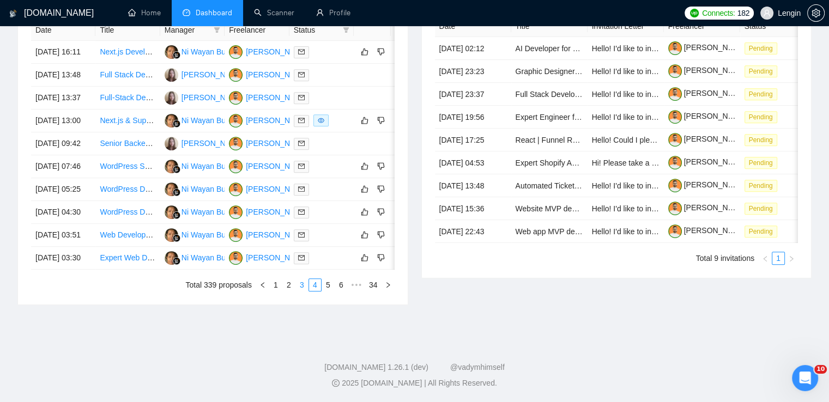
click at [304, 287] on link "3" at bounding box center [302, 285] width 12 height 12
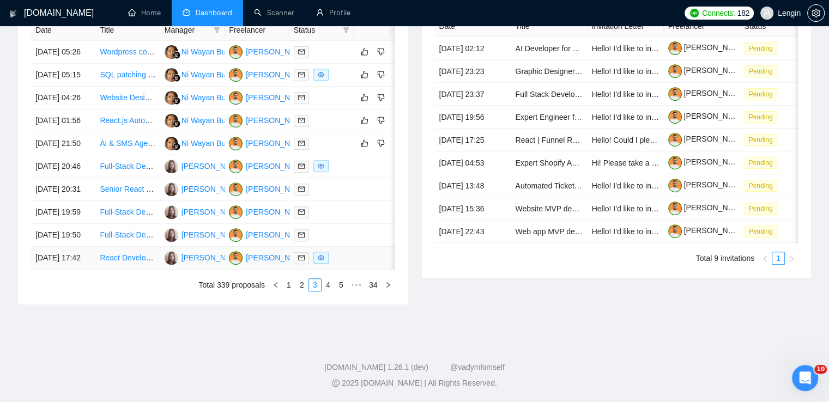
click at [140, 255] on td "React Developer Needed for Task Management Application" at bounding box center [127, 258] width 64 height 23
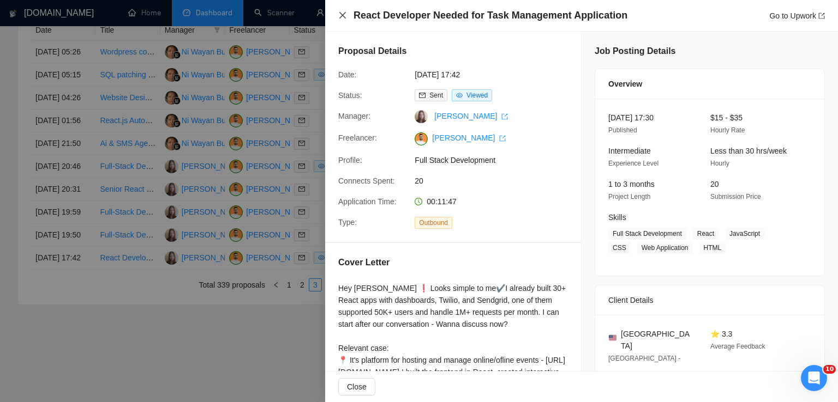
click at [342, 13] on icon "close" at bounding box center [342, 15] width 9 height 9
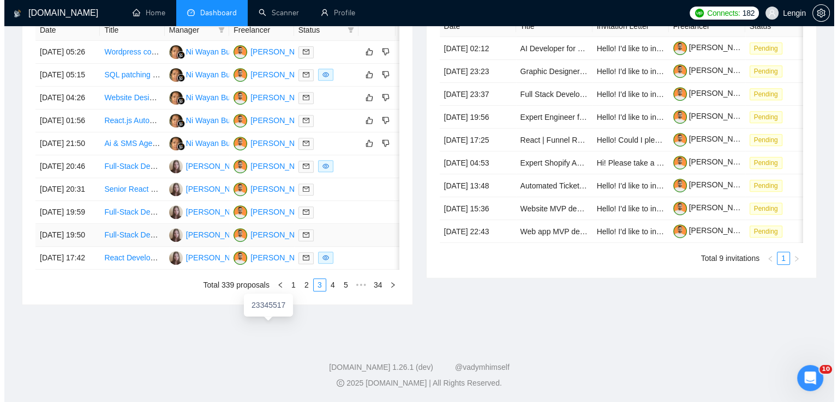
scroll to position [509, 0]
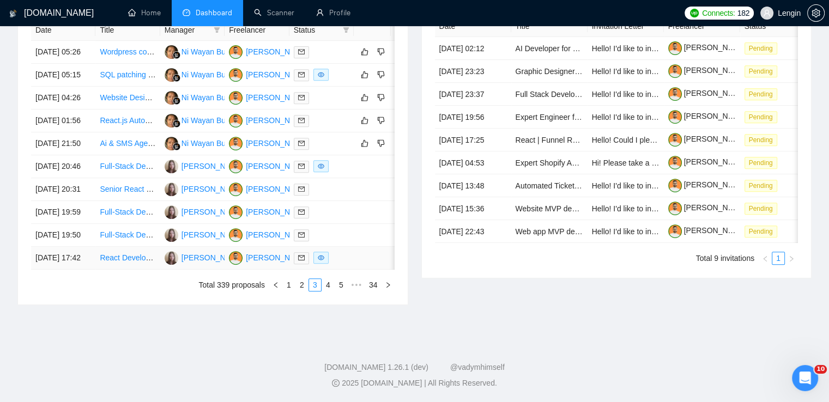
click at [142, 270] on td "React Developer Needed for Task Management Application" at bounding box center [127, 258] width 64 height 23
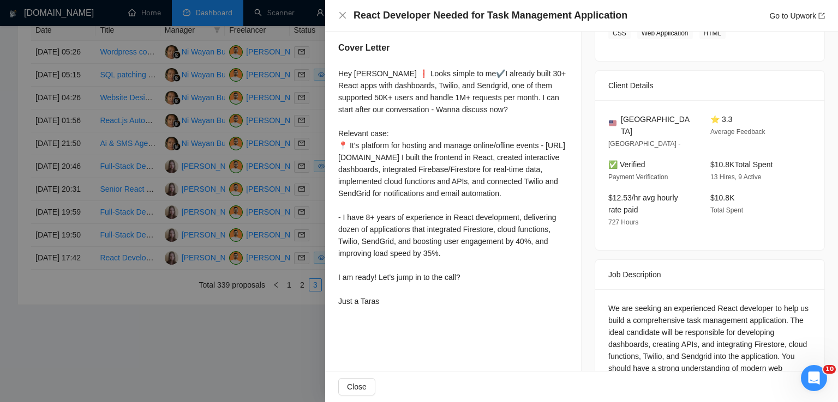
scroll to position [274, 0]
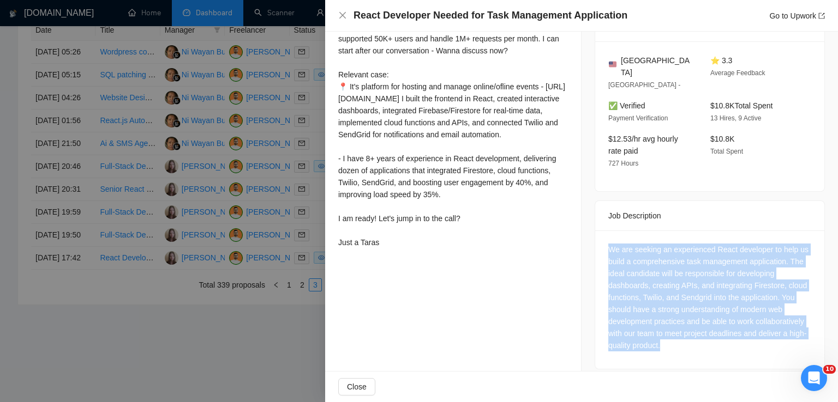
drag, startPoint x: 684, startPoint y: 336, endPoint x: 599, endPoint y: 240, distance: 127.5
click at [599, 240] on div "We are seeking an experienced React developer to help us build a comprehensive …" at bounding box center [709, 300] width 229 height 139
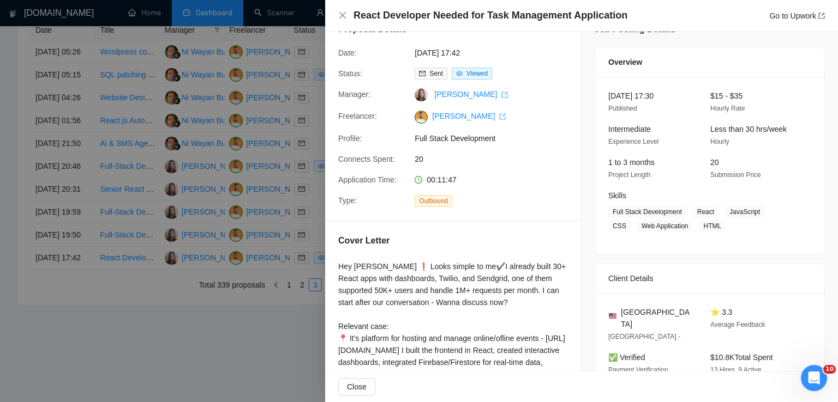
scroll to position [21, 0]
drag, startPoint x: 666, startPoint y: 308, endPoint x: 615, endPoint y: 310, distance: 51.3
click at [615, 310] on div "[GEOGRAPHIC_DATA]" at bounding box center [650, 319] width 85 height 24
drag, startPoint x: 691, startPoint y: 214, endPoint x: 688, endPoint y: 227, distance: 13.6
click at [688, 227] on span "Full Stack Development React JavaScript CSS Web Application HTML" at bounding box center [701, 220] width 187 height 26
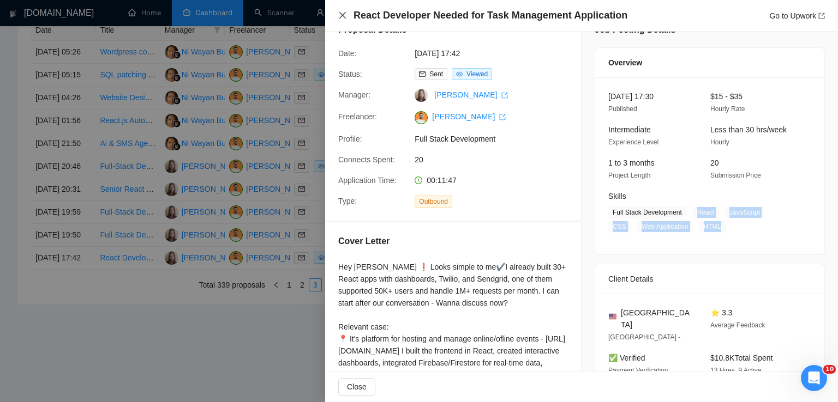
click at [344, 17] on icon "close" at bounding box center [342, 15] width 7 height 7
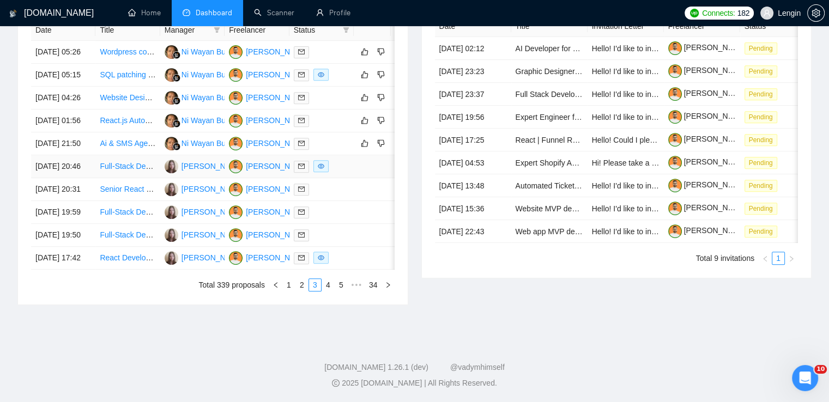
click at [137, 178] on td "Full-Stack Developer for SaaS Analytics & CRM Platform" at bounding box center [127, 166] width 64 height 23
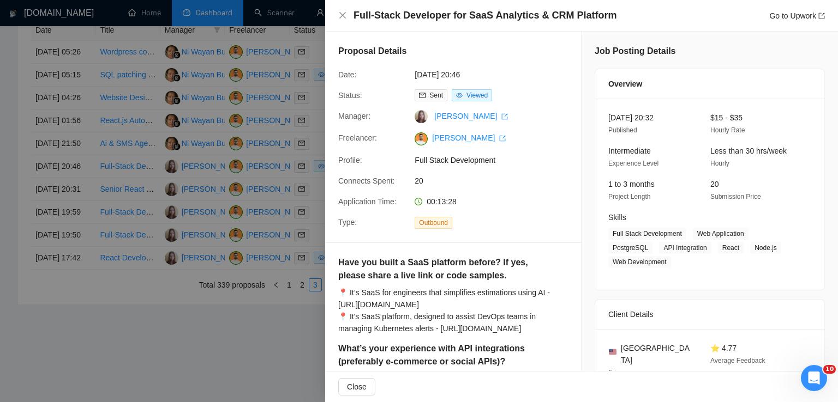
scroll to position [145, 0]
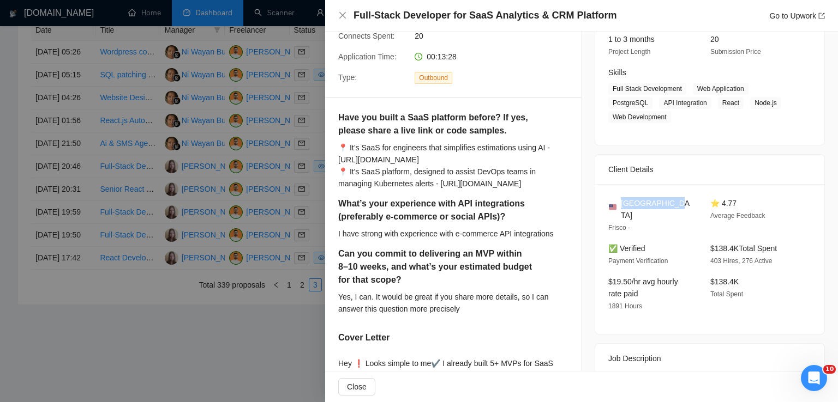
drag, startPoint x: 669, startPoint y: 206, endPoint x: 617, endPoint y: 205, distance: 51.8
click at [617, 205] on div "[GEOGRAPHIC_DATA]" at bounding box center [650, 209] width 85 height 24
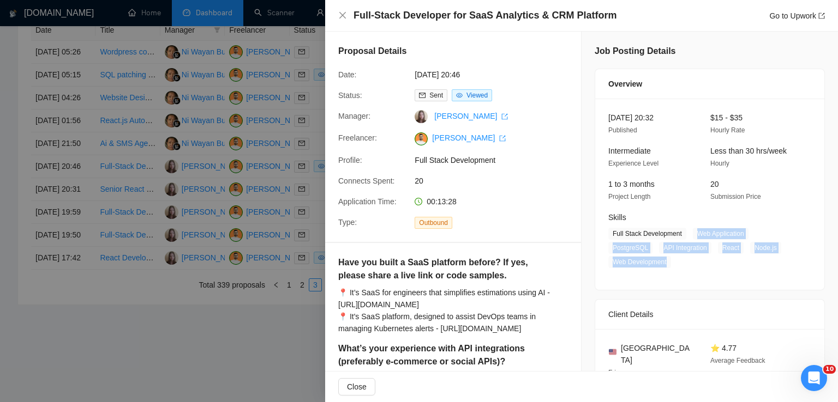
drag, startPoint x: 693, startPoint y: 232, endPoint x: 664, endPoint y: 260, distance: 40.1
click at [664, 260] on span "Full Stack Development Web Application PostgreSQL API Integration React Node.js…" at bounding box center [701, 248] width 187 height 40
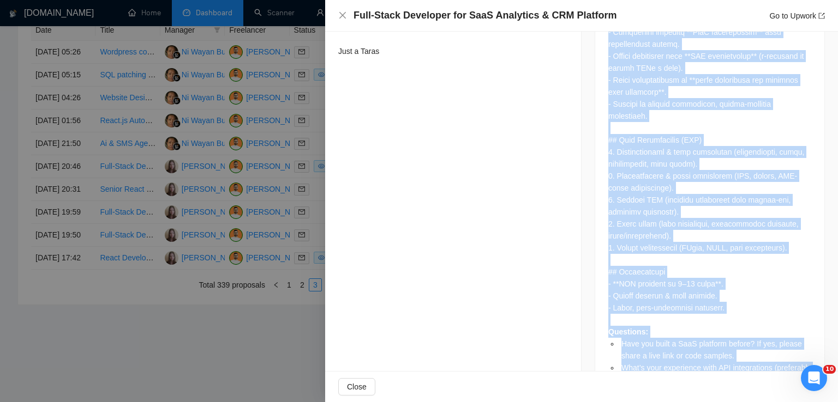
scroll to position [747, 0]
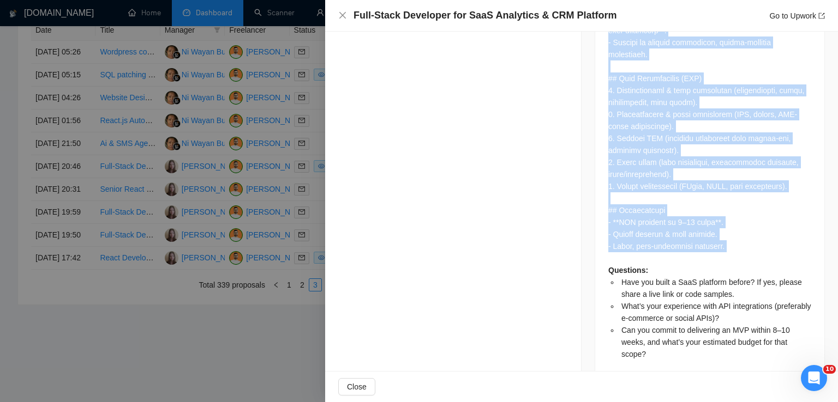
drag, startPoint x: 598, startPoint y: 79, endPoint x: 744, endPoint y: 232, distance: 211.4
click at [744, 232] on div "Questions: Have you built a SaaS platform before? If yes, please share a live l…" at bounding box center [709, 77] width 229 height 610
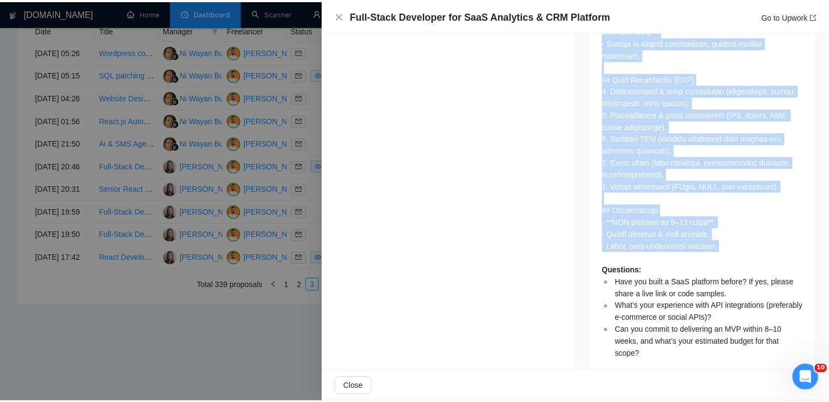
scroll to position [0, 0]
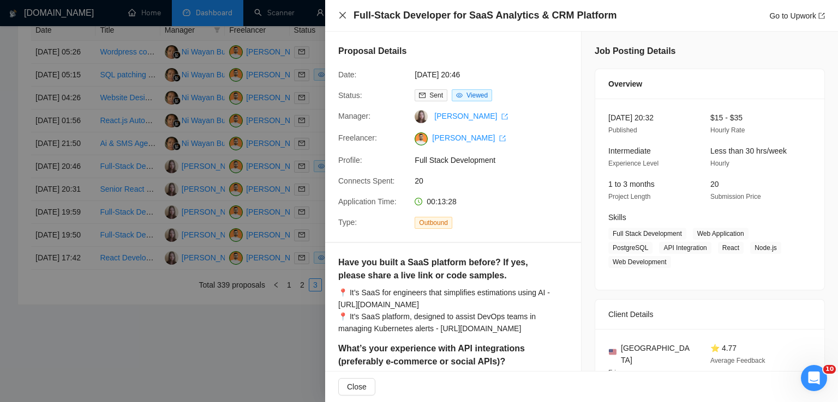
click at [345, 14] on icon "close" at bounding box center [342, 15] width 7 height 7
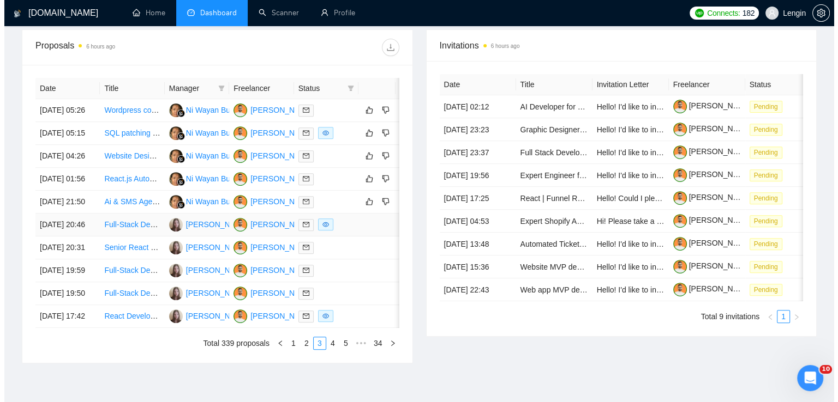
scroll to position [401, 0]
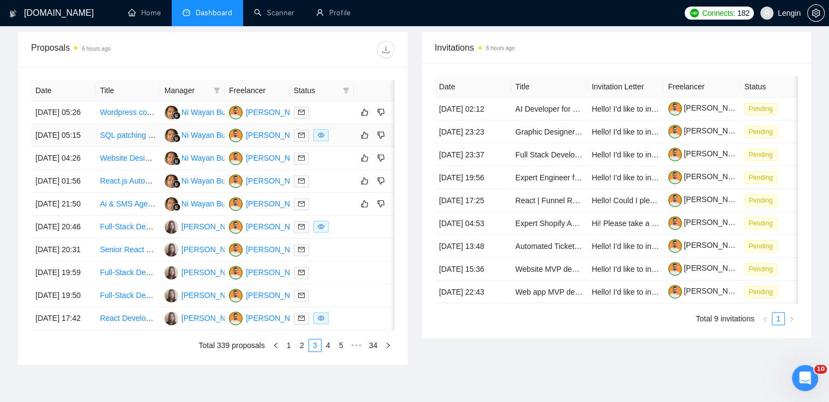
click at [130, 147] on td "SQL patching with PowerShell project( alwayson SQL)" at bounding box center [127, 135] width 64 height 23
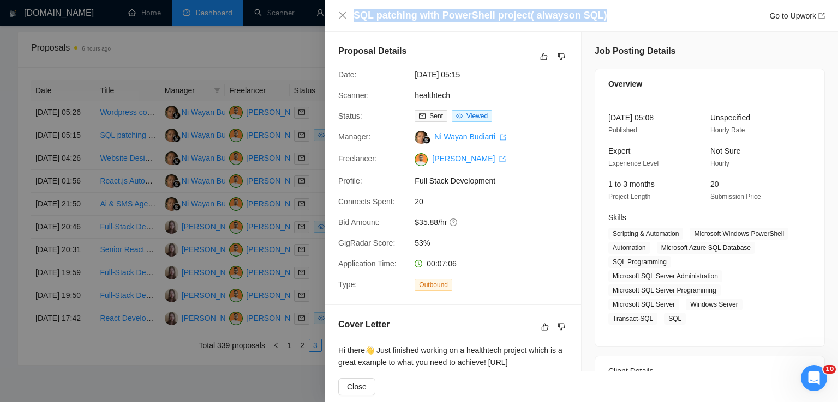
drag, startPoint x: 610, startPoint y: 14, endPoint x: 353, endPoint y: 17, distance: 256.3
click at [353, 17] on div "SQL patching with PowerShell project( alwayson SQL) Go to Upwork" at bounding box center [588, 16] width 471 height 14
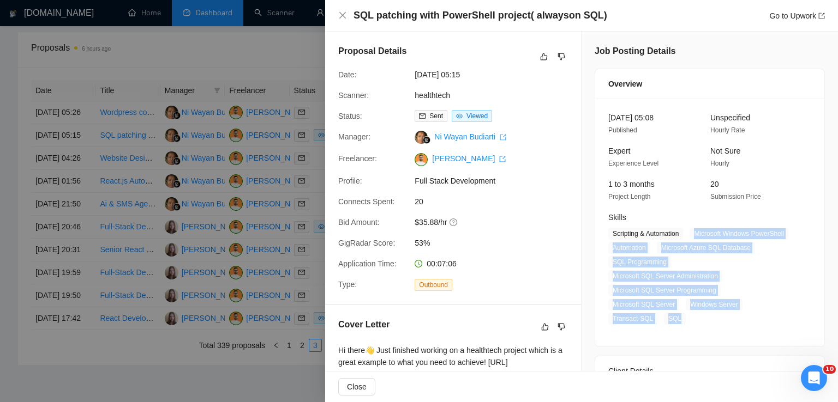
drag, startPoint x: 691, startPoint y: 237, endPoint x: 678, endPoint y: 306, distance: 70.5
click at [678, 306] on span "Scripting & Automation Microsoft Windows PowerShell Automation Microsoft Azure …" at bounding box center [701, 276] width 187 height 97
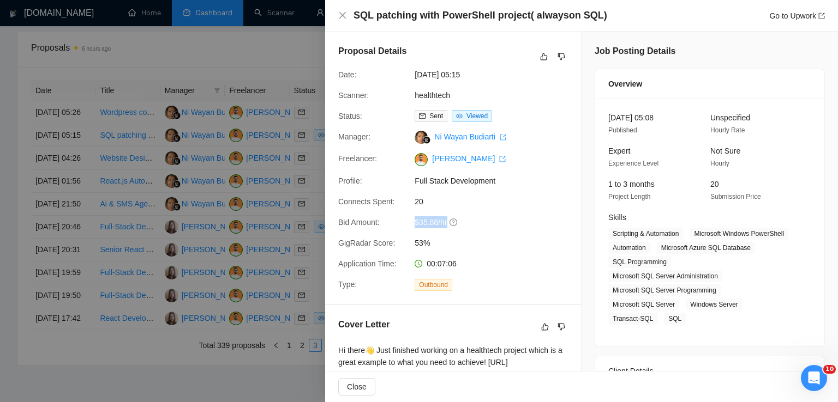
drag, startPoint x: 406, startPoint y: 221, endPoint x: 448, endPoint y: 221, distance: 41.4
click at [448, 221] on div "Bid Amount: $35.88/hr" at bounding box center [449, 223] width 230 height 12
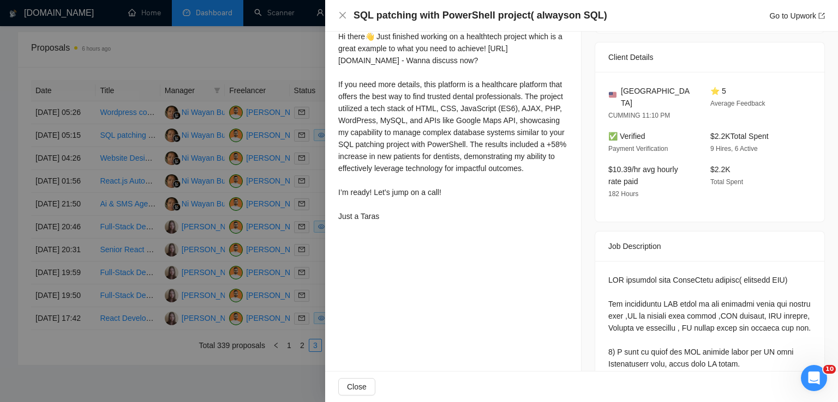
scroll to position [244, 0]
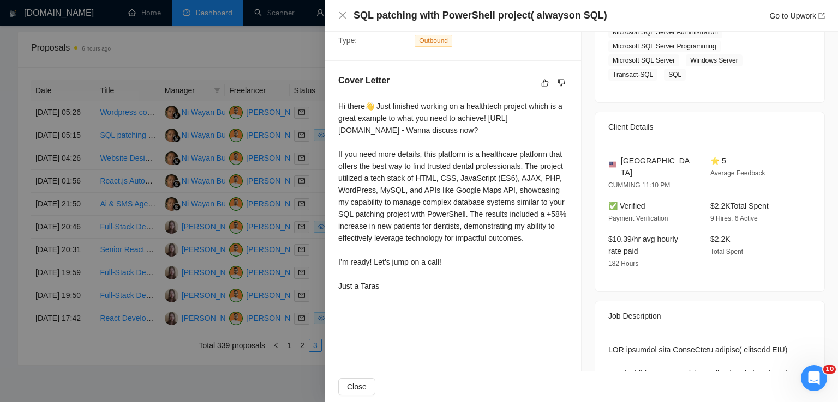
drag, startPoint x: 337, startPoint y: 101, endPoint x: 423, endPoint y: 323, distance: 238.1
click at [423, 323] on div "Proposal Details Date: [DATE] 05:15 Scanner: healthtech Status: Sent Viewed Man…" at bounding box center [453, 369] width 256 height 1164
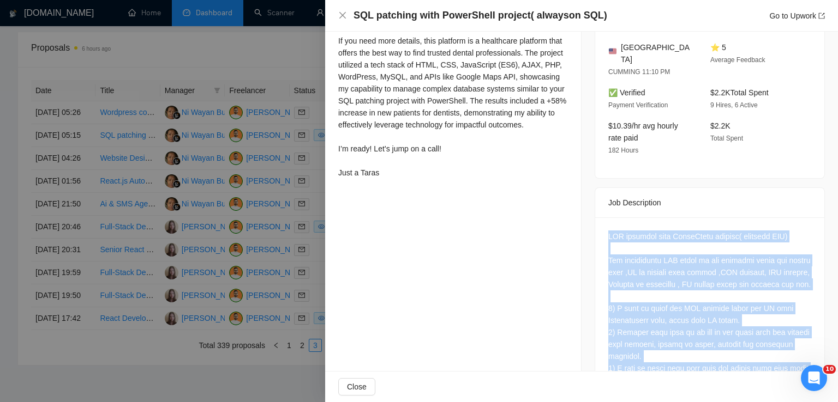
scroll to position [798, 0]
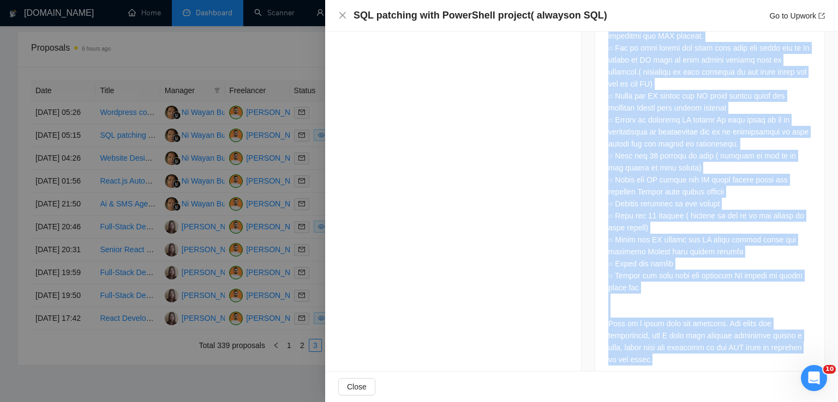
drag, startPoint x: 602, startPoint y: 212, endPoint x: 680, endPoint y: 333, distance: 143.5
click at [680, 333] on div at bounding box center [709, 80] width 229 height 606
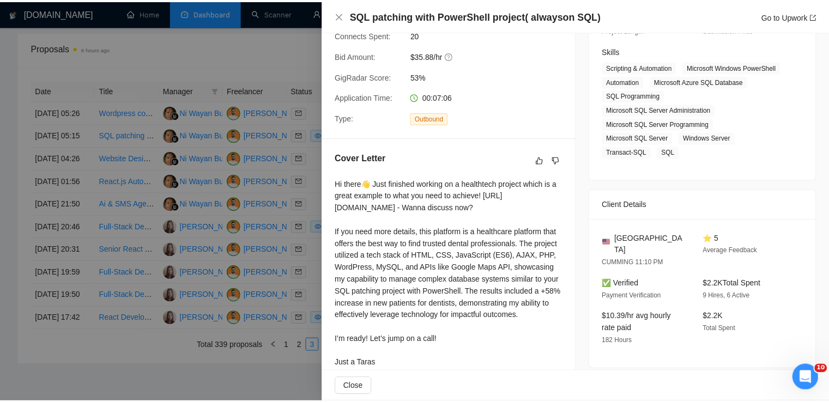
scroll to position [178, 0]
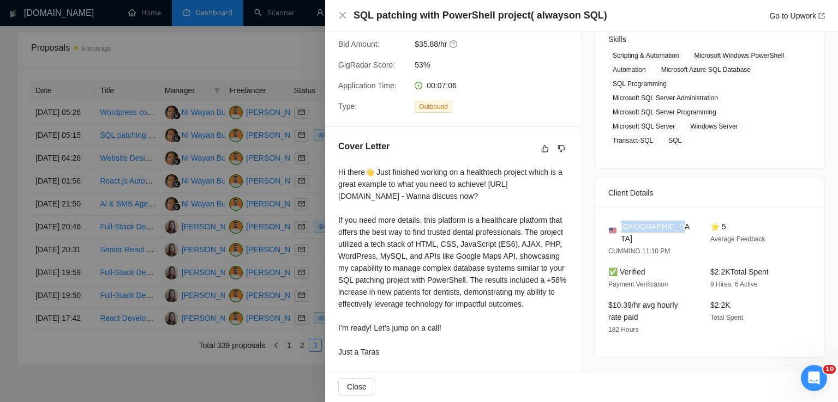
drag, startPoint x: 665, startPoint y: 212, endPoint x: 618, endPoint y: 212, distance: 46.4
click at [618, 221] on div "[GEOGRAPHIC_DATA]" at bounding box center [650, 233] width 85 height 24
click at [342, 13] on icon "close" at bounding box center [342, 15] width 9 height 9
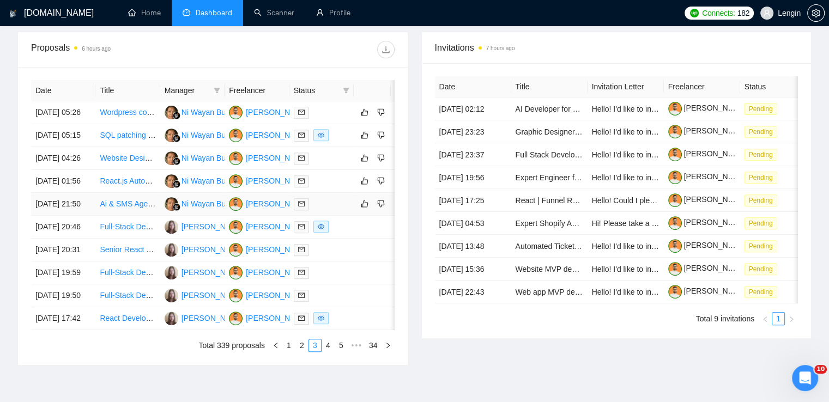
scroll to position [518, 0]
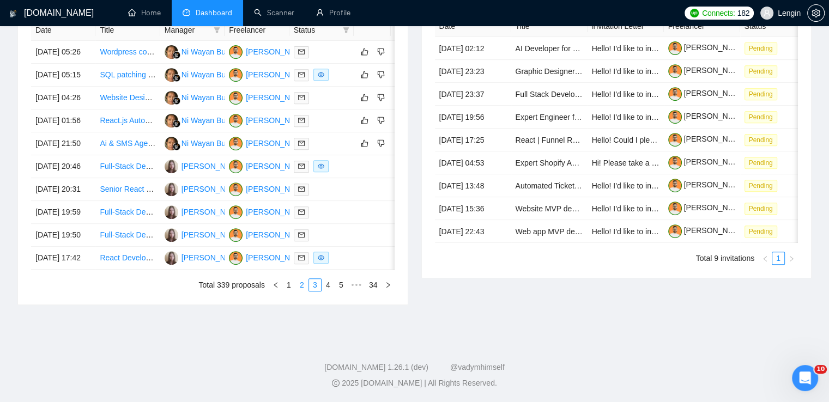
click at [304, 291] on link "2" at bounding box center [302, 285] width 12 height 12
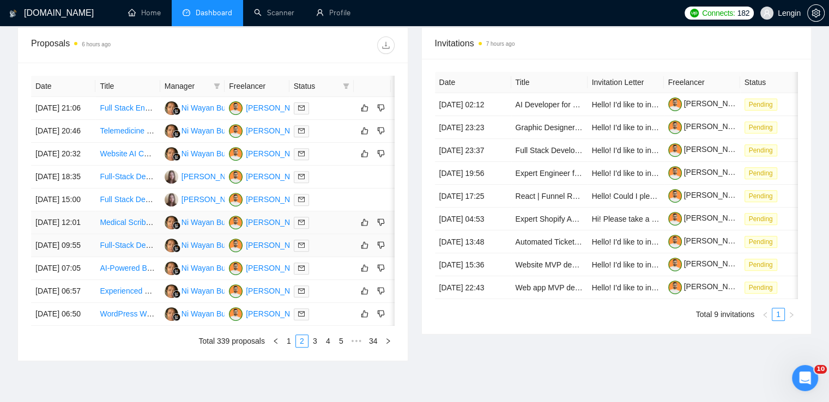
scroll to position [498, 0]
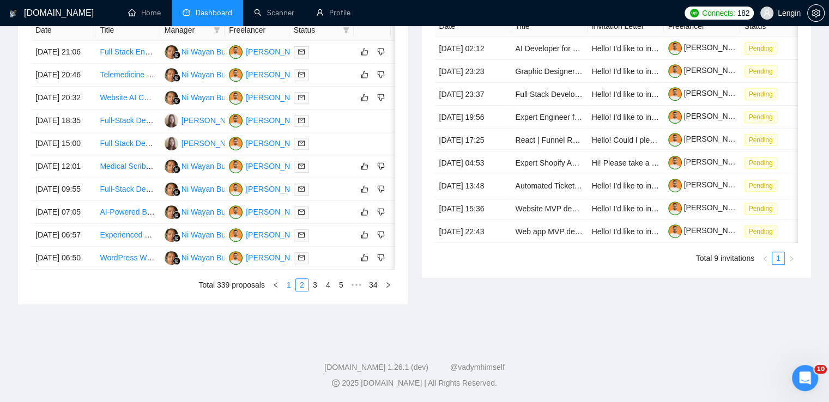
click at [293, 291] on link "1" at bounding box center [289, 285] width 12 height 12
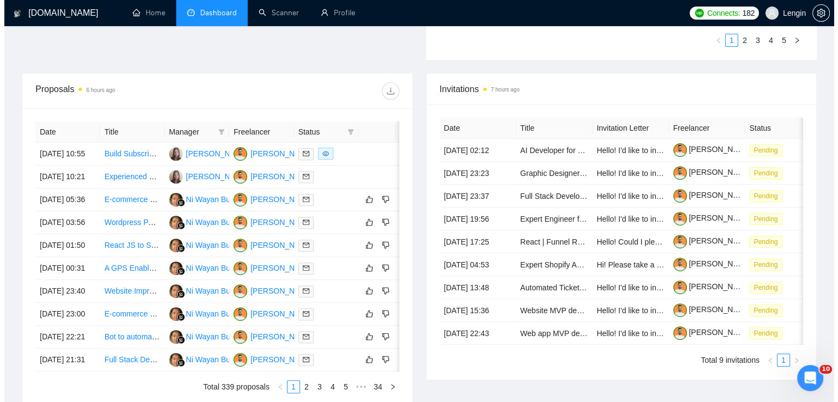
scroll to position [331, 0]
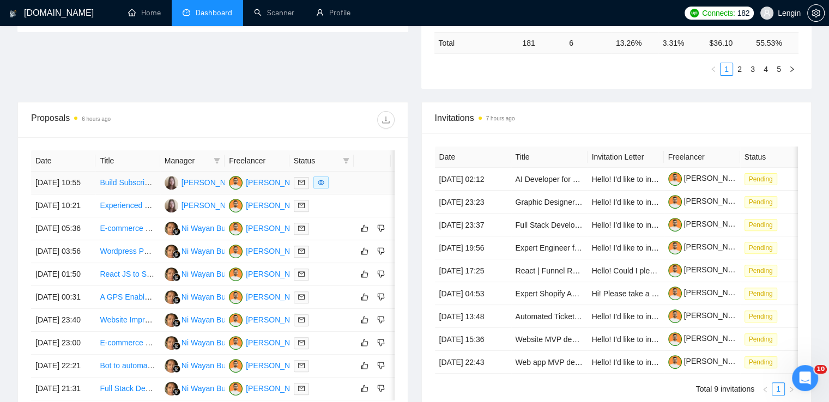
click at [152, 195] on td "Build Subscription Based AI Girlfriend Website" at bounding box center [127, 183] width 64 height 23
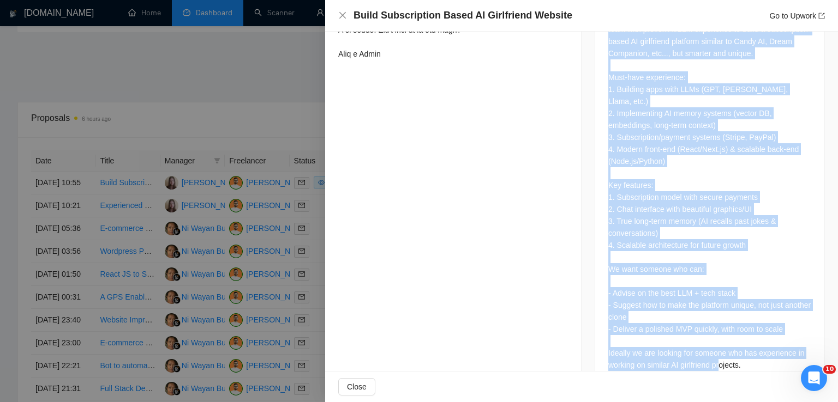
scroll to position [556, 0]
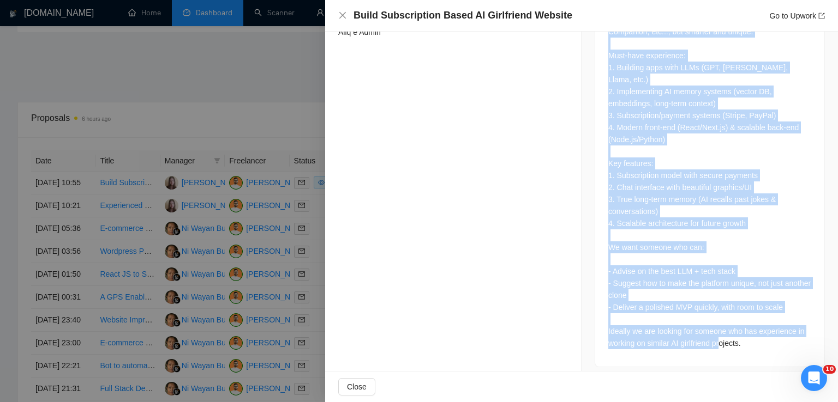
drag, startPoint x: 600, startPoint y: 100, endPoint x: 748, endPoint y: 334, distance: 276.7
click at [748, 334] on div "We’re looking for an experienced full-stack development team with proven AI/LLM…" at bounding box center [709, 172] width 229 height 390
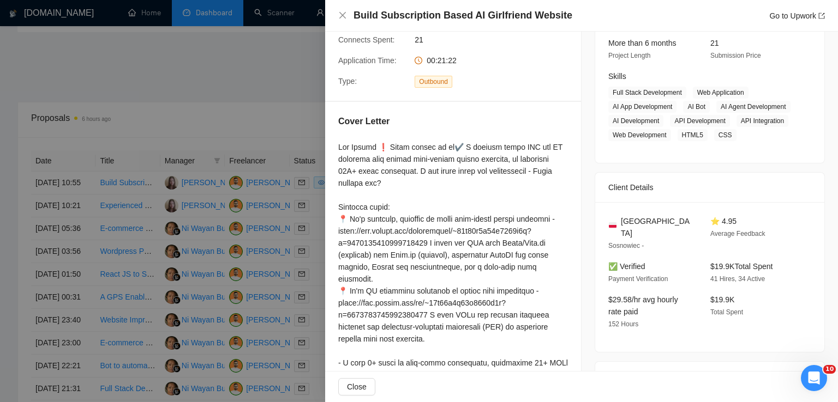
scroll to position [140, 0]
drag, startPoint x: 650, startPoint y: 239, endPoint x: 615, endPoint y: 232, distance: 35.2
click at [615, 232] on div "[GEOGRAPHIC_DATA]" at bounding box center [650, 229] width 85 height 24
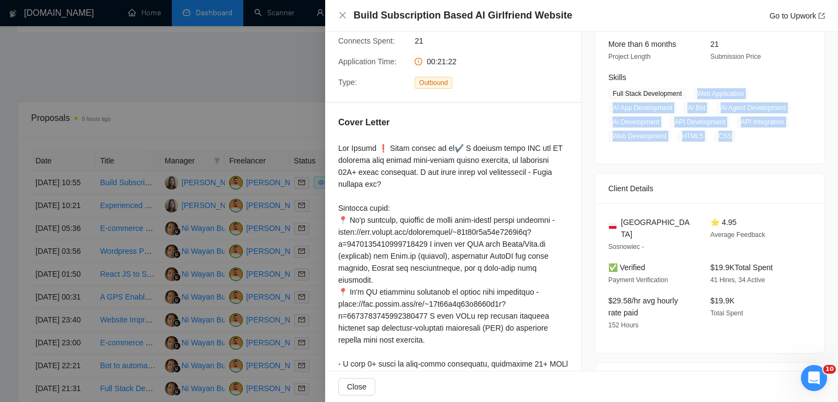
drag, startPoint x: 692, startPoint y: 92, endPoint x: 727, endPoint y: 151, distance: 68.5
click at [727, 142] on span "Full Stack Development Web Application AI App Development AI Bot AI Agent Devel…" at bounding box center [701, 115] width 187 height 55
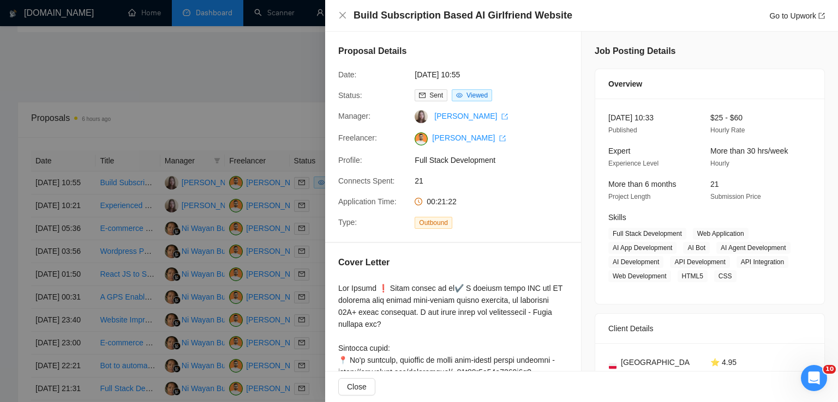
click at [550, 226] on div "Type: Outbound" at bounding box center [449, 223] width 230 height 13
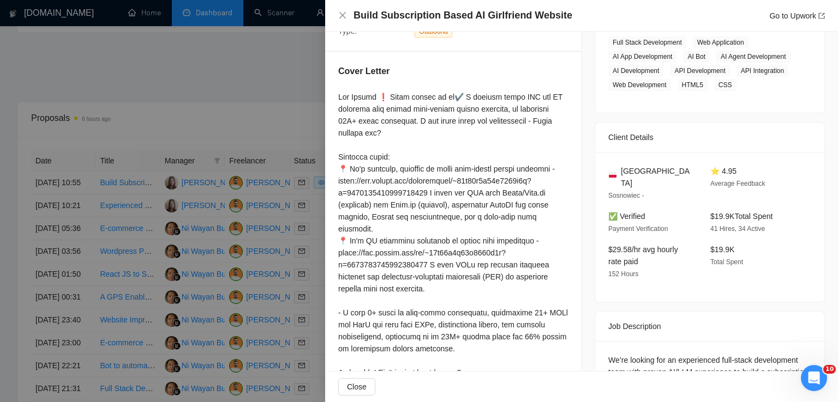
scroll to position [226, 0]
